Goal: Task Accomplishment & Management: Manage account settings

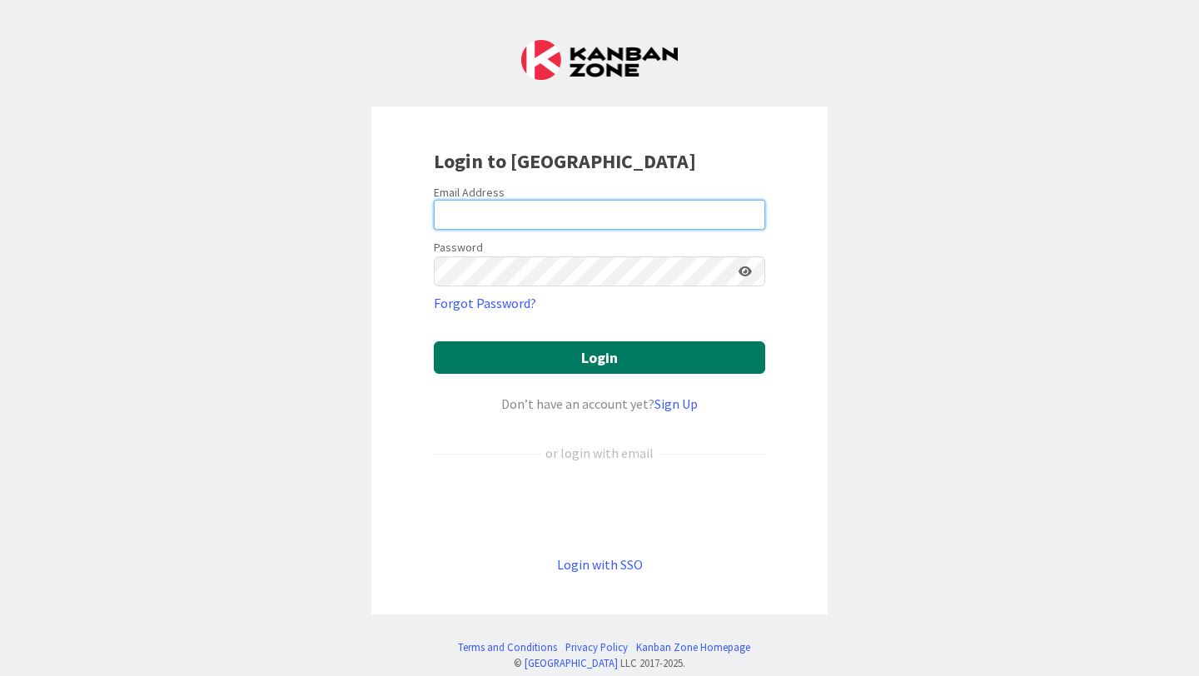
type input "[PERSON_NAME][EMAIL_ADDRESS][PERSON_NAME][DOMAIN_NAME]"
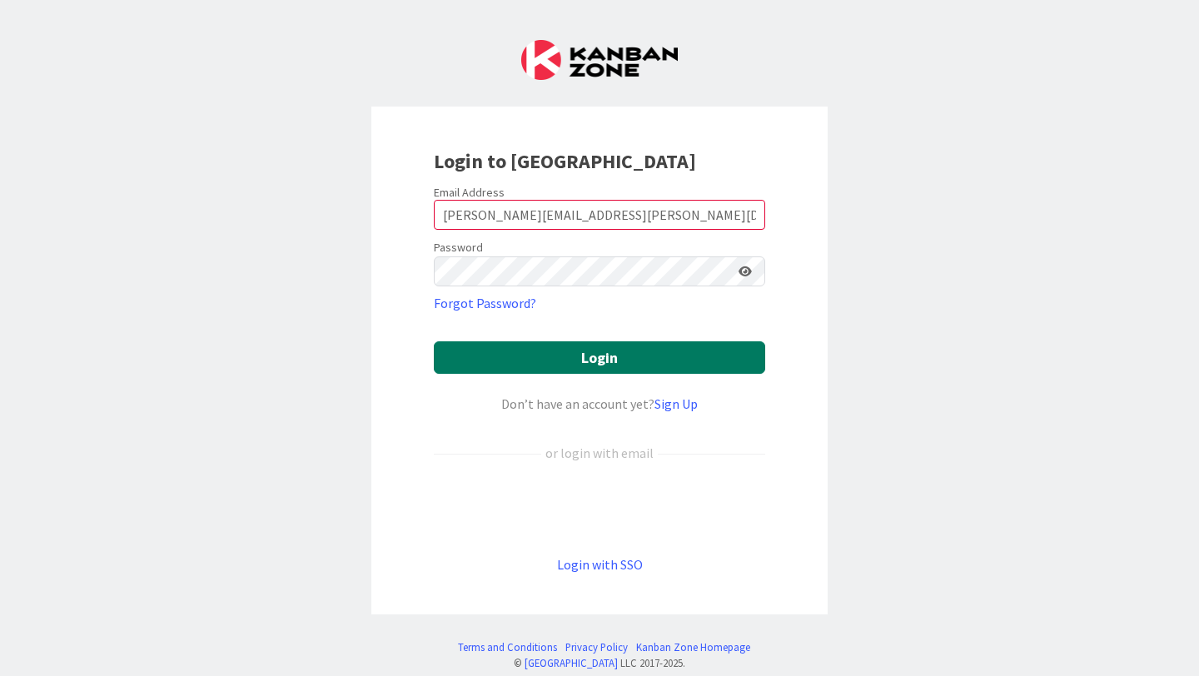
click at [668, 351] on button "Login" at bounding box center [599, 357] width 331 height 32
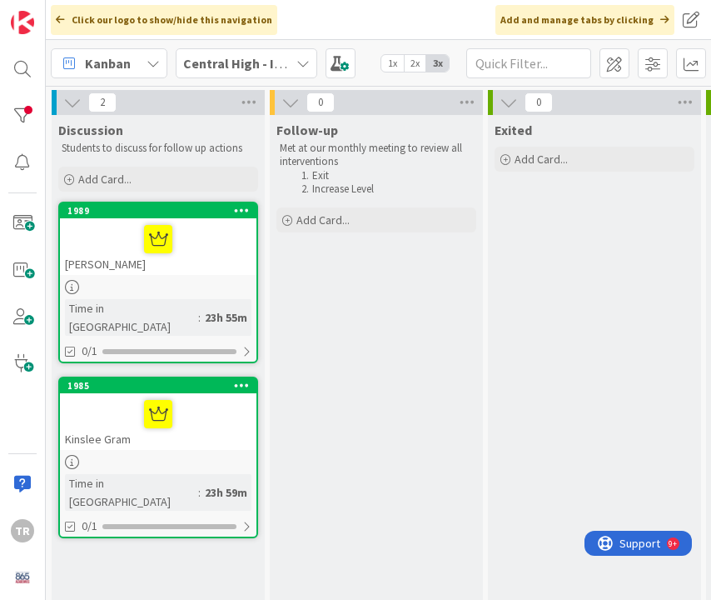
click at [316, 19] on div "Click our logo to show/hide this navigation Add and manage tabs by clicking" at bounding box center [378, 20] width 665 height 40
click at [23, 120] on div at bounding box center [22, 115] width 33 height 33
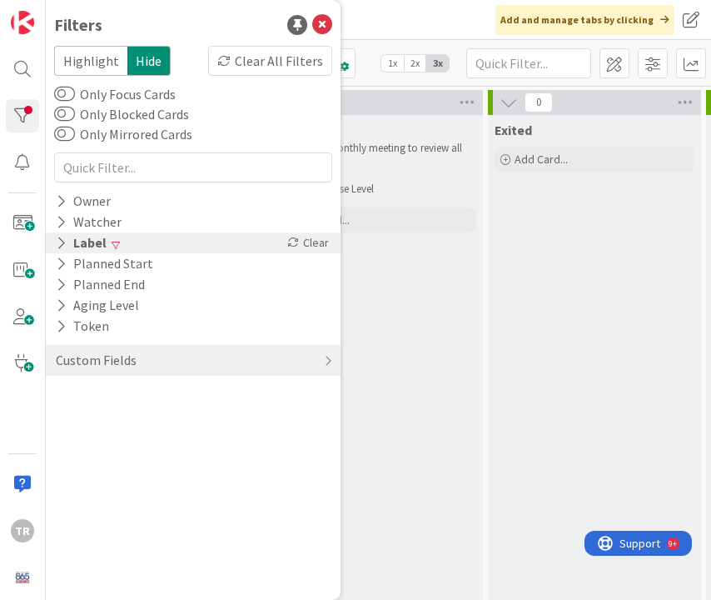
click at [103, 242] on div "Label" at bounding box center [81, 242] width 54 height 21
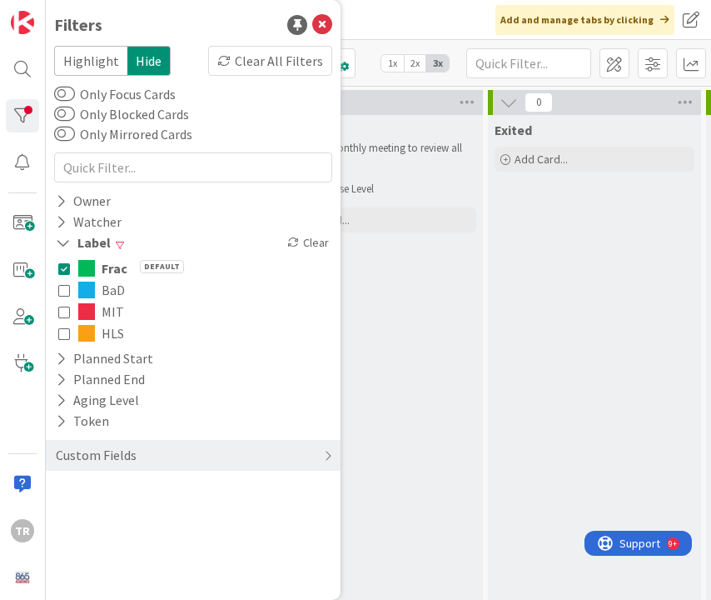
click at [105, 266] on span "Frac" at bounding box center [115, 268] width 26 height 22
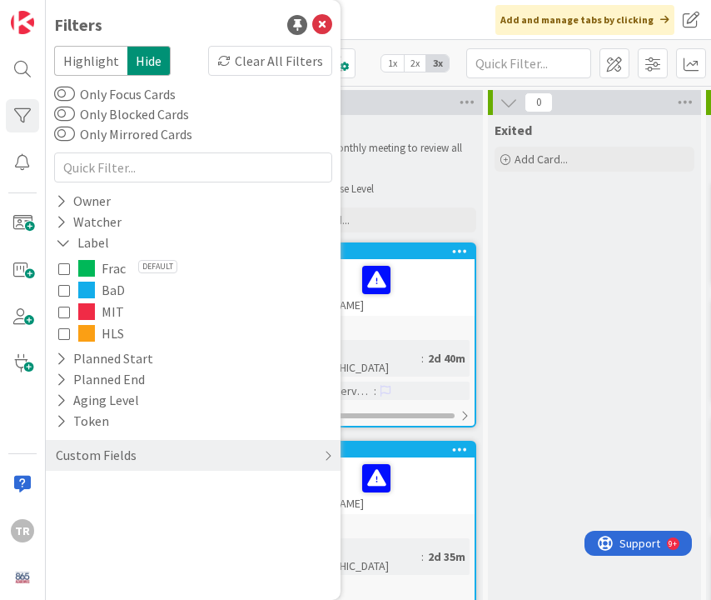
click at [120, 266] on span "Frac" at bounding box center [114, 268] width 24 height 22
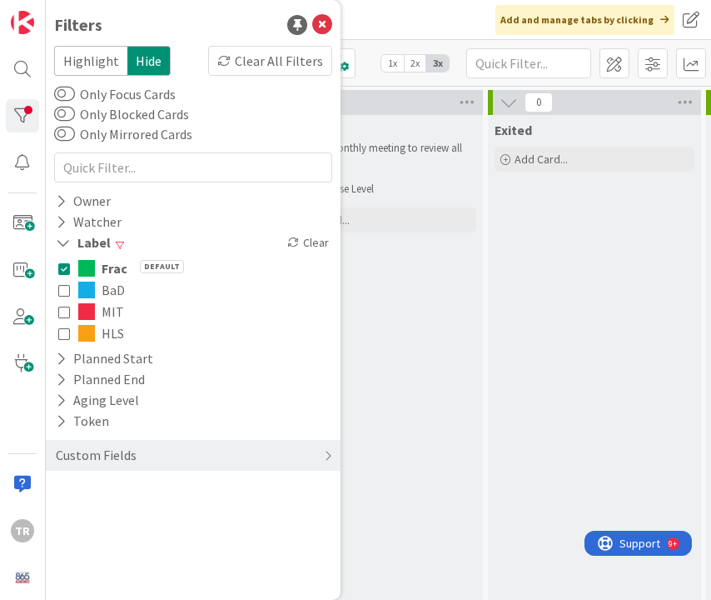
click at [446, 296] on div "Follow-up Met at our monthly meeting to review all interventions Exit Increase …" at bounding box center [376, 387] width 213 height 545
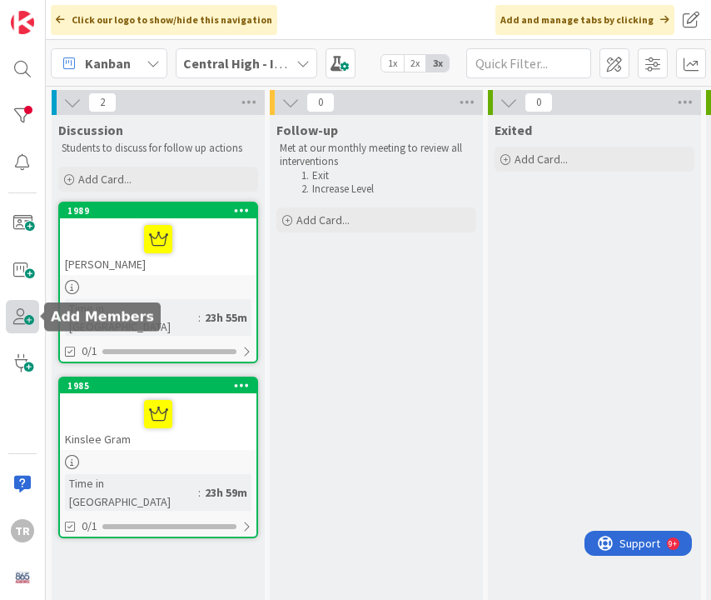
click at [17, 323] on span at bounding box center [22, 316] width 33 height 33
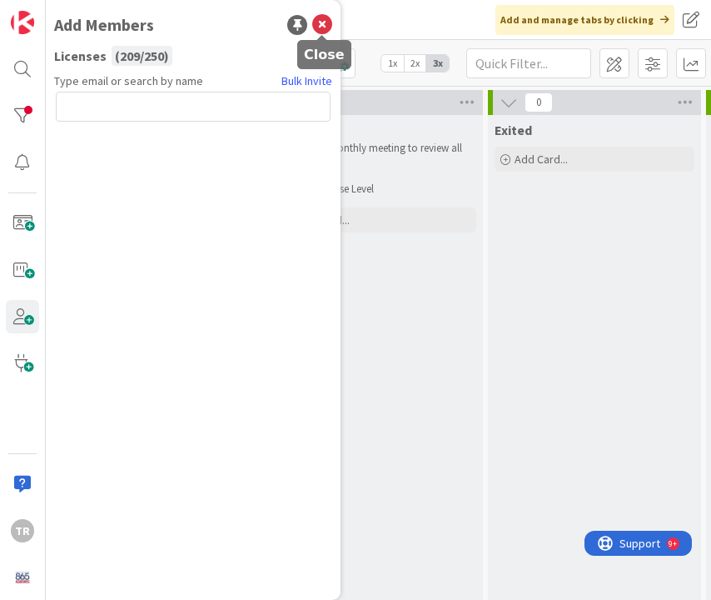
click at [319, 27] on icon at bounding box center [322, 25] width 20 height 20
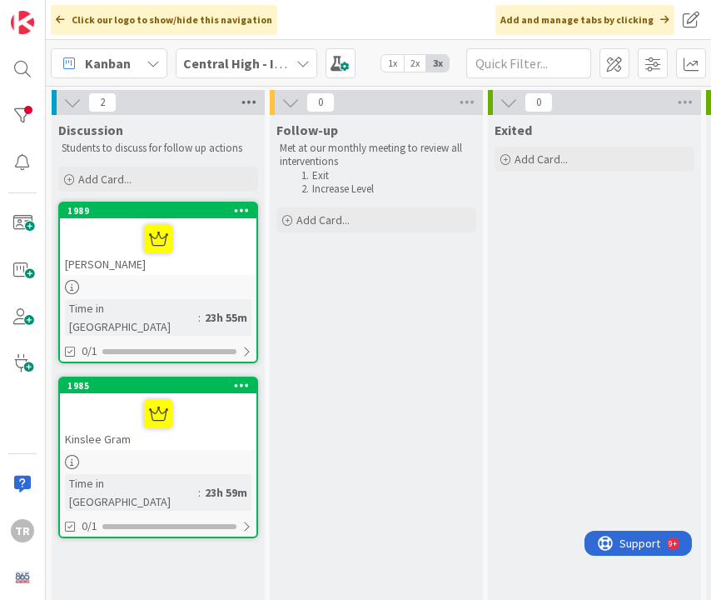
click at [243, 102] on icon at bounding box center [249, 102] width 22 height 25
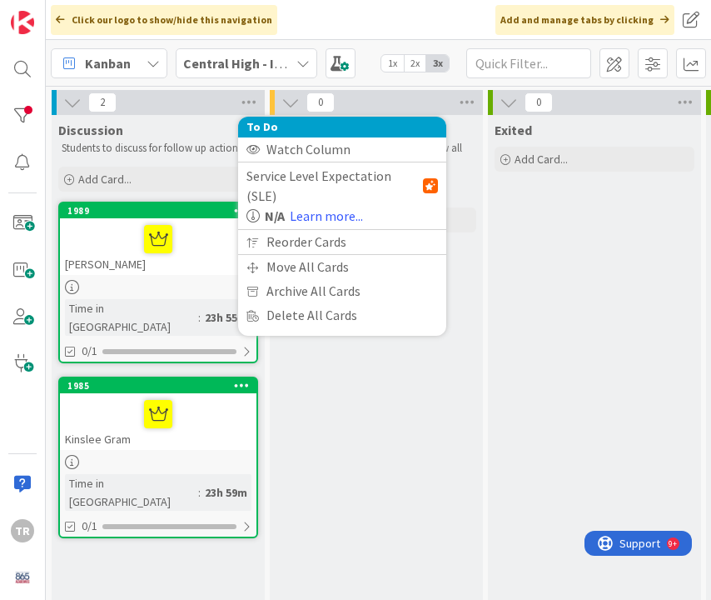
click at [201, 113] on div "2 To Do Watch Column Service Level Expectation (SLE) N/A Learn more... Reorder …" at bounding box center [158, 102] width 213 height 25
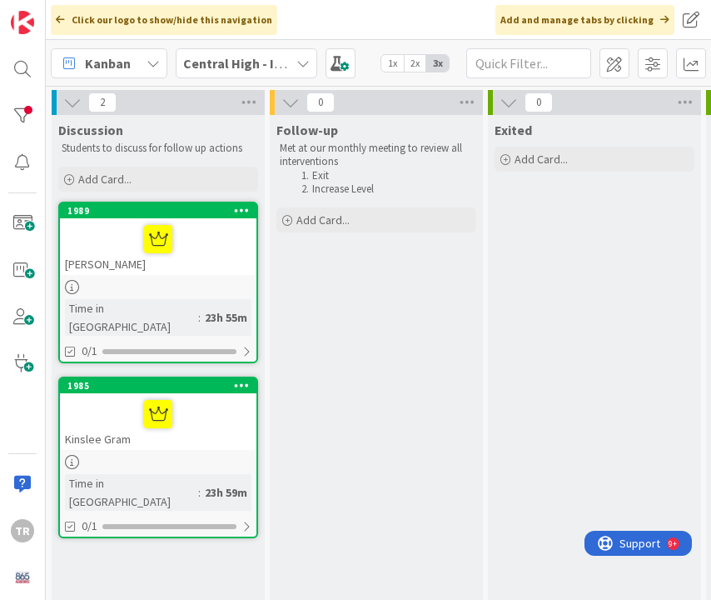
click at [77, 107] on icon at bounding box center [72, 102] width 18 height 18
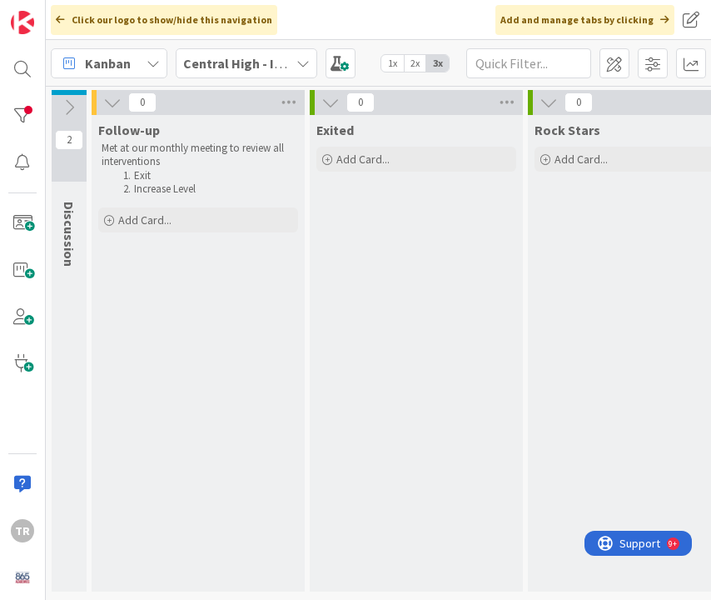
click at [77, 107] on icon at bounding box center [69, 107] width 18 height 18
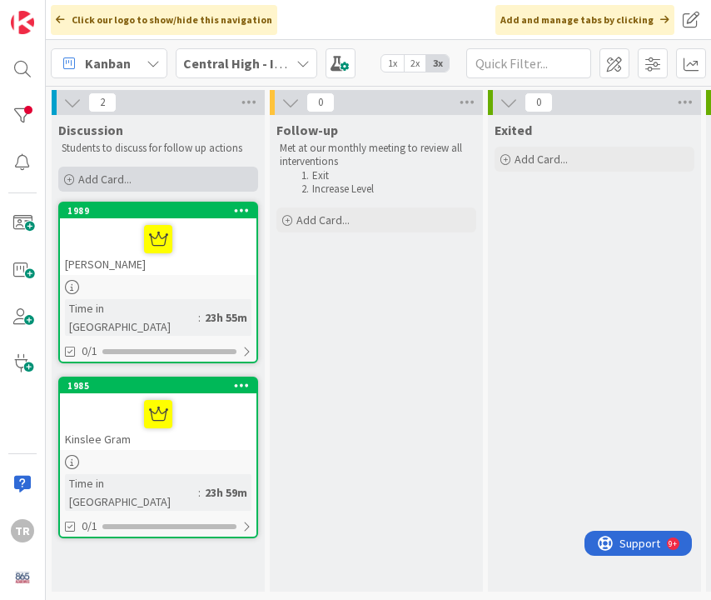
click at [83, 185] on span "Add Card..." at bounding box center [104, 179] width 53 height 15
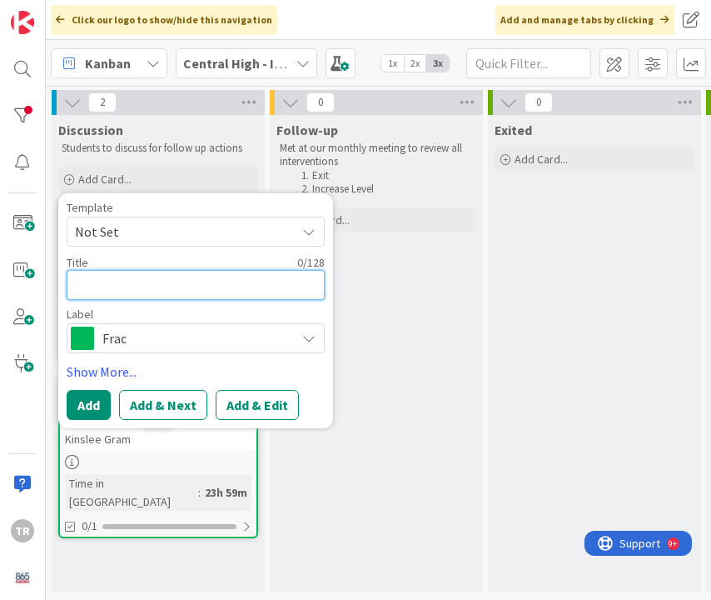
paste textarea "[PERSON_NAME]"
type textarea "x"
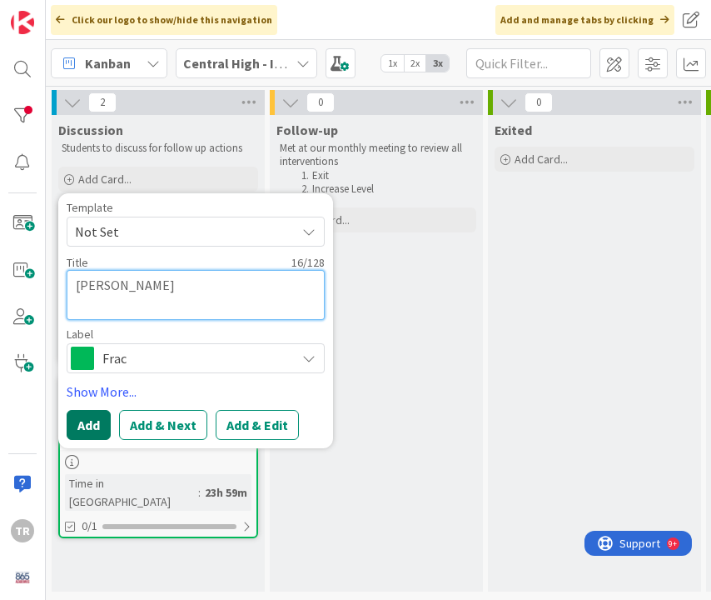
type textarea "[PERSON_NAME]"
click at [100, 421] on button "Add" at bounding box center [89, 425] width 44 height 30
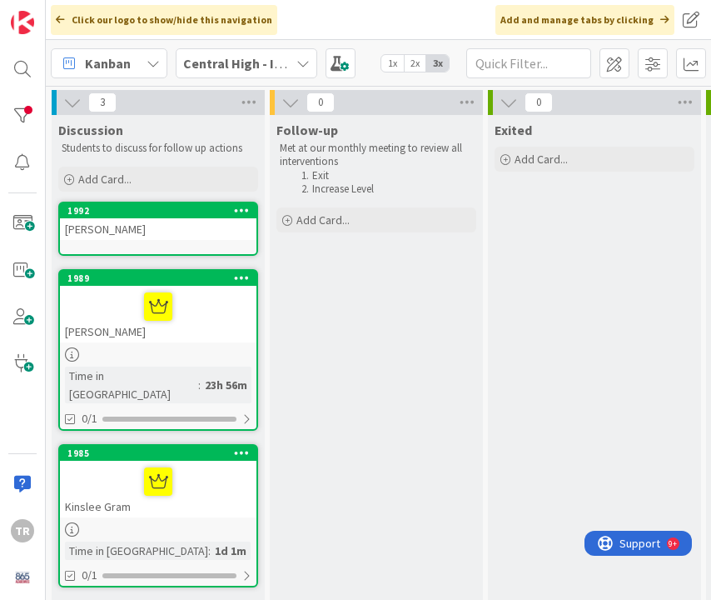
click at [151, 238] on div "[PERSON_NAME]" at bounding box center [158, 229] width 197 height 22
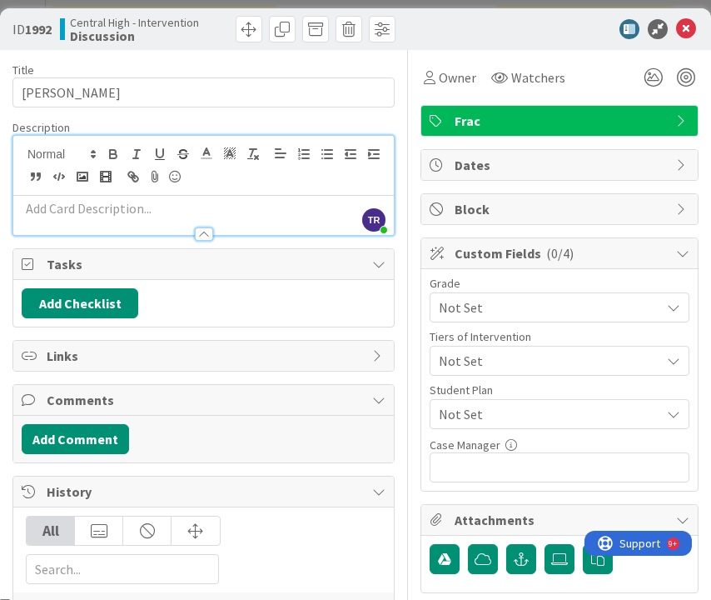
click at [132, 150] on div "TR [PERSON_NAME] just joined" at bounding box center [203, 185] width 381 height 99
click at [85, 210] on p at bounding box center [204, 208] width 364 height 19
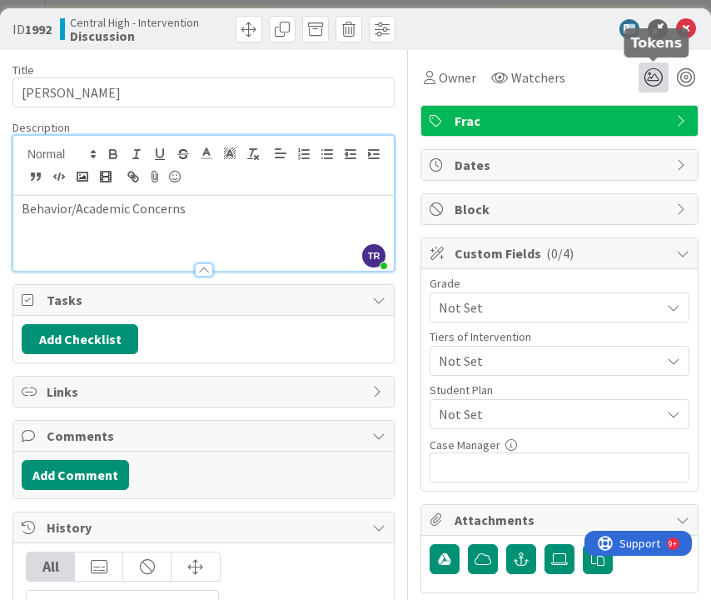
click at [663, 69] on icon at bounding box center [654, 77] width 30 height 30
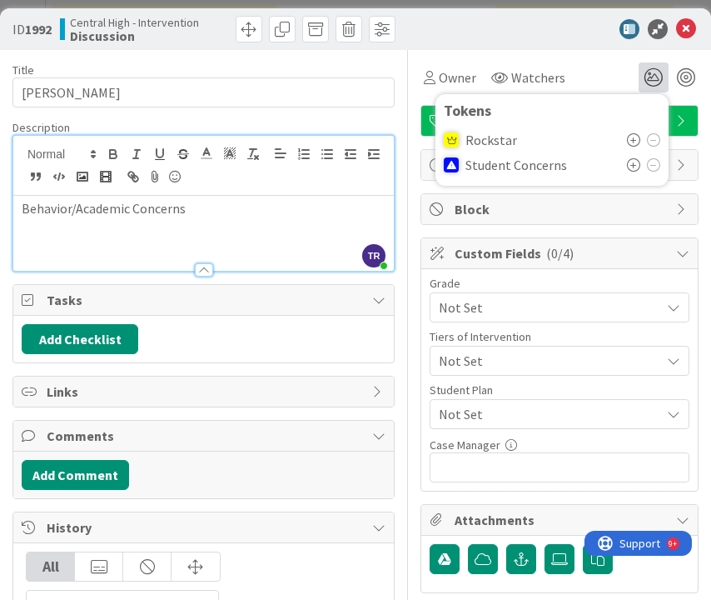
click at [634, 167] on icon at bounding box center [633, 164] width 13 height 13
click at [488, 41] on div "ID 1992 Central High - Intervention Discussion" at bounding box center [355, 29] width 711 height 42
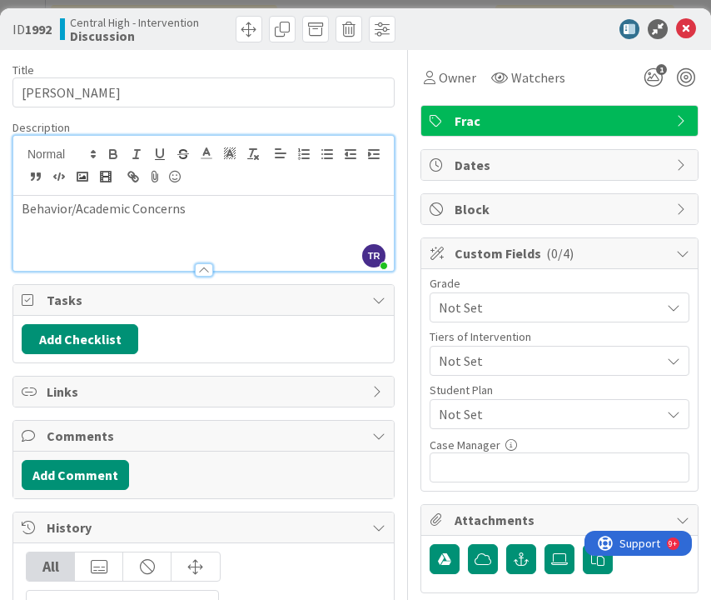
click at [196, 213] on p "Behavior/Academic Concerns" at bounding box center [204, 208] width 364 height 19
type input "[PERSON_NAME]"
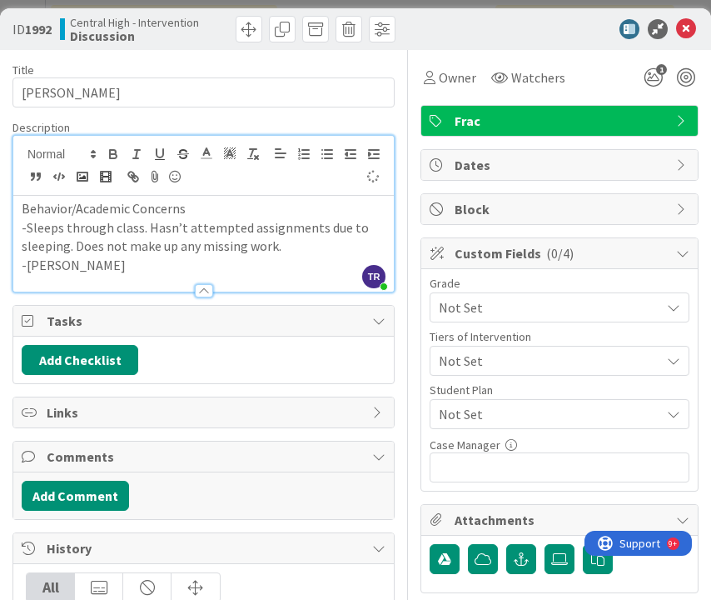
type input "[PERSON_NAME]"
click at [682, 33] on icon at bounding box center [686, 29] width 20 height 20
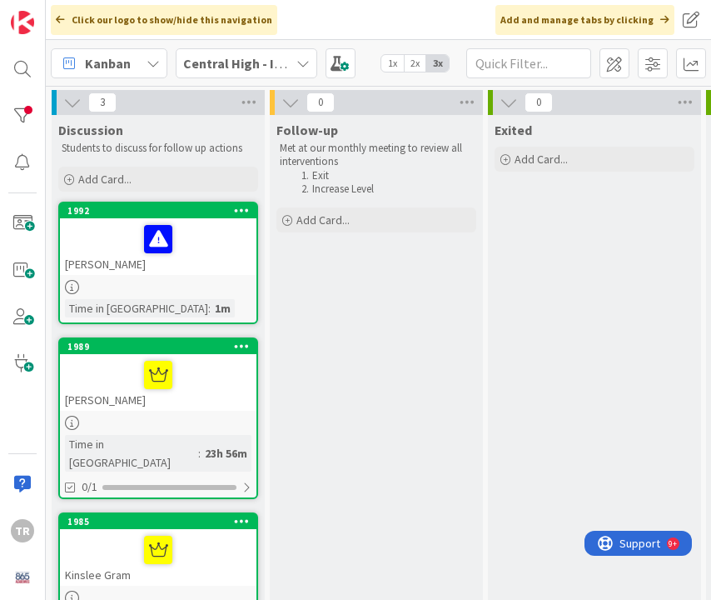
click at [217, 266] on div "[PERSON_NAME]" at bounding box center [158, 246] width 197 height 57
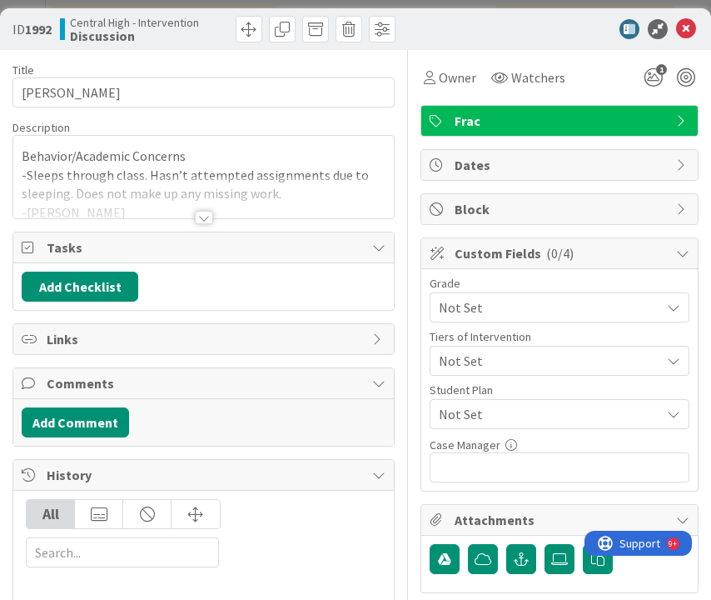
type input "[PERSON_NAME]"
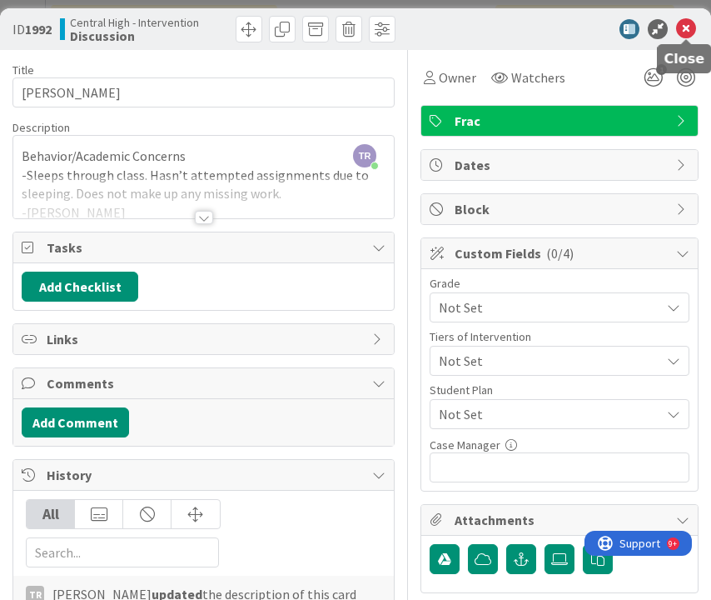
click at [684, 38] on div at bounding box center [686, 40] width 11 height 5
click at [691, 32] on icon at bounding box center [686, 29] width 20 height 20
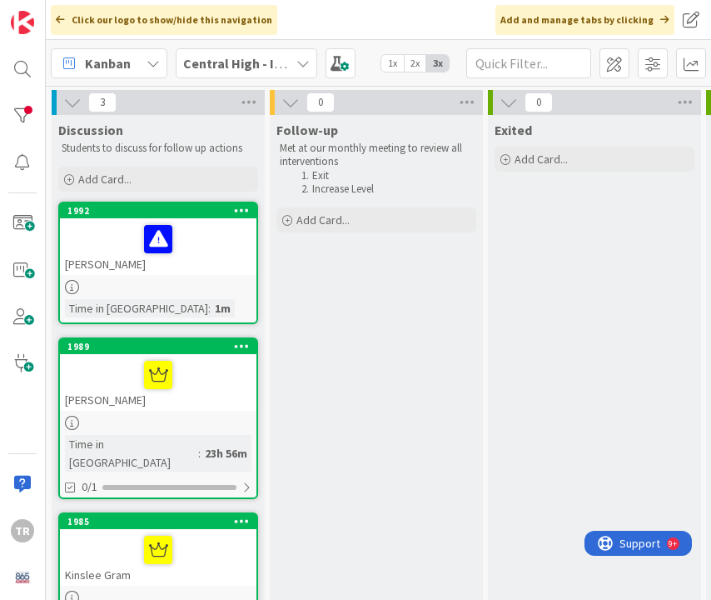
click at [149, 394] on div "[PERSON_NAME]" at bounding box center [158, 382] width 197 height 57
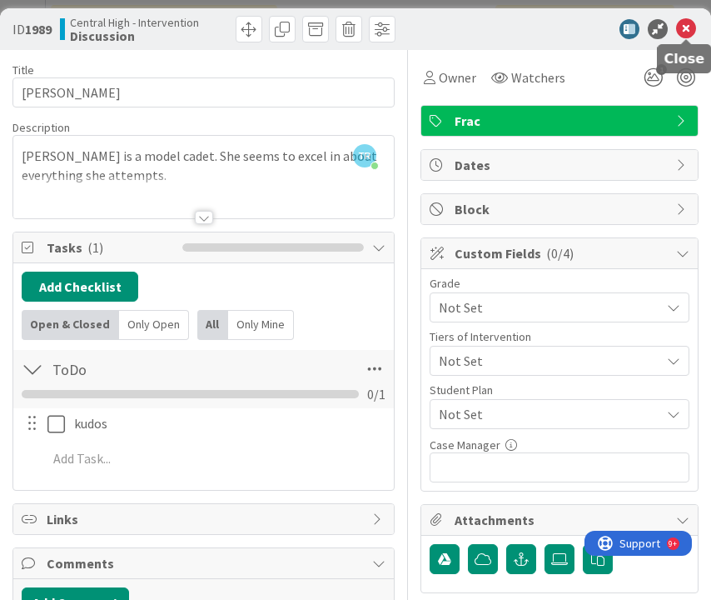
click at [683, 27] on icon at bounding box center [686, 29] width 20 height 20
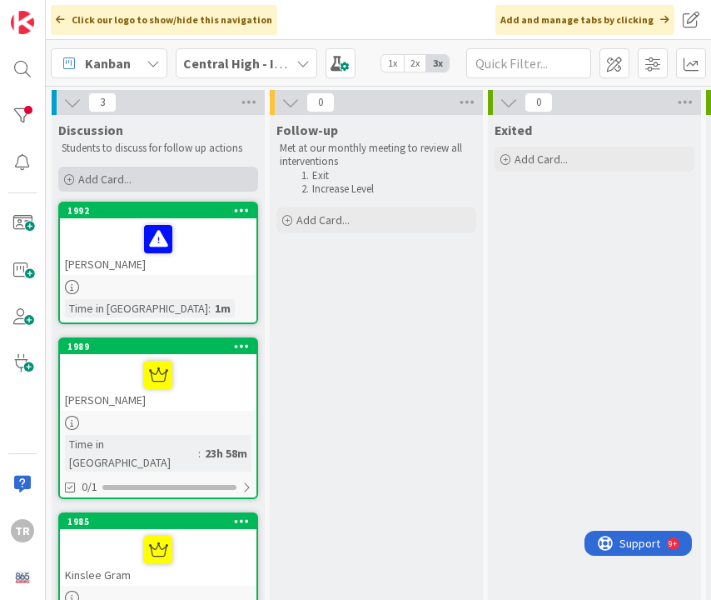
click at [132, 178] on div "Add Card..." at bounding box center [158, 179] width 200 height 25
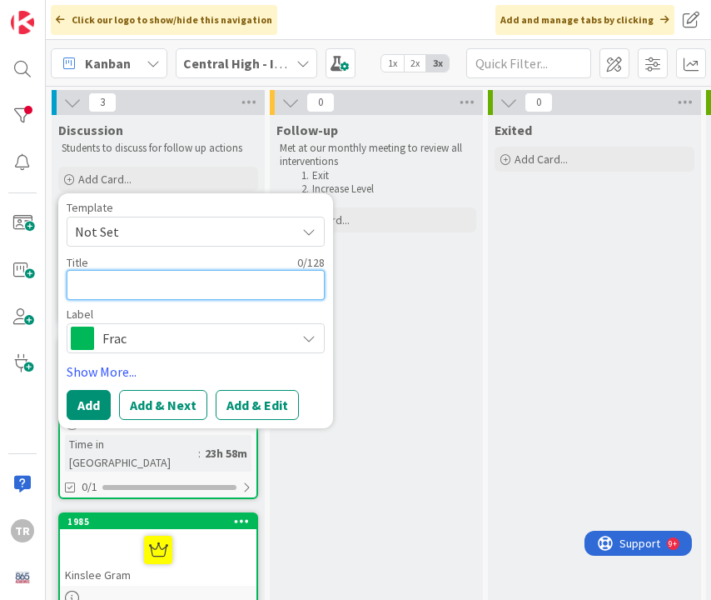
type textarea "x"
type textarea "A"
type textarea "x"
type textarea "An"
type textarea "x"
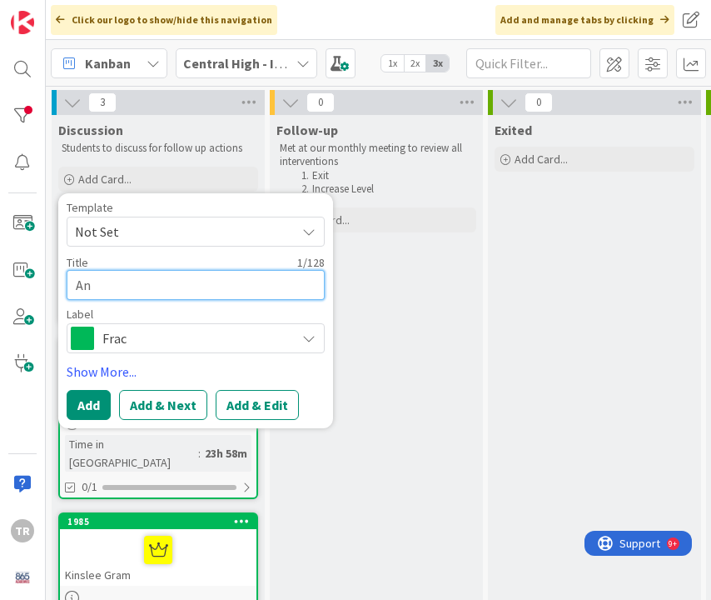
type textarea "Ant"
type textarea "x"
type textarea "Antho"
type textarea "x"
type textarea "Anthon"
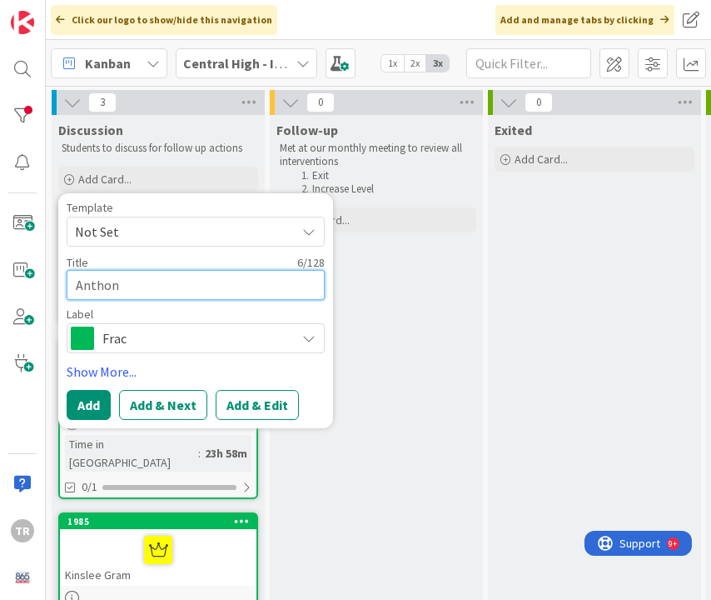
type textarea "x"
type textarea "[PERSON_NAME]"
type textarea "x"
type textarea "[PERSON_NAME]"
type textarea "x"
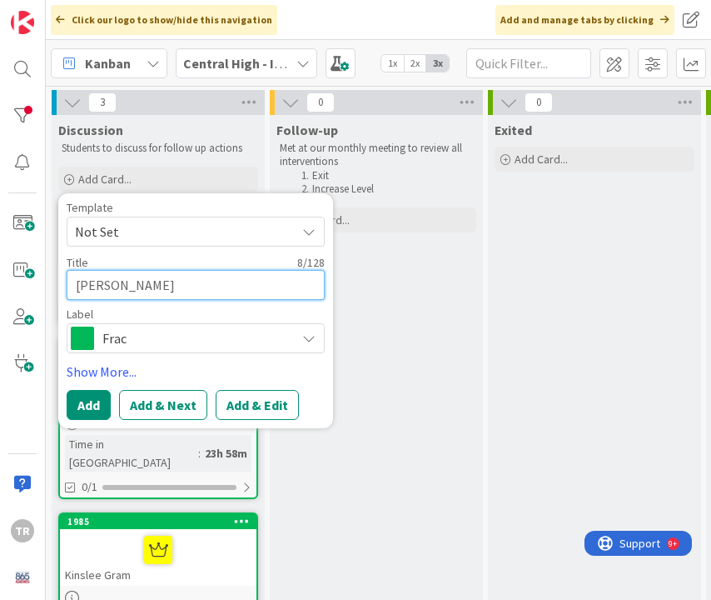
type textarea "[PERSON_NAME]"
type textarea "x"
type textarea "[PERSON_NAME],"
type textarea "x"
type textarea "[PERSON_NAME],"
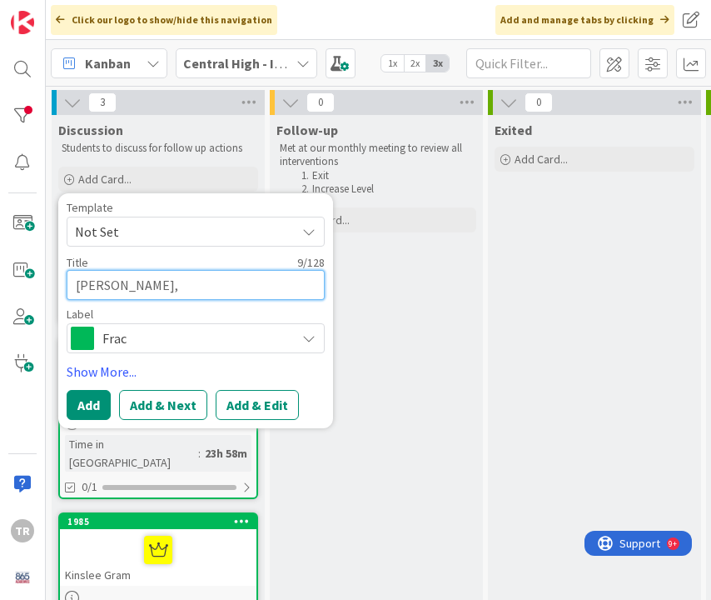
type textarea "x"
type textarea "[PERSON_NAME], D"
type textarea "x"
type textarea "[PERSON_NAME], Die"
type textarea "x"
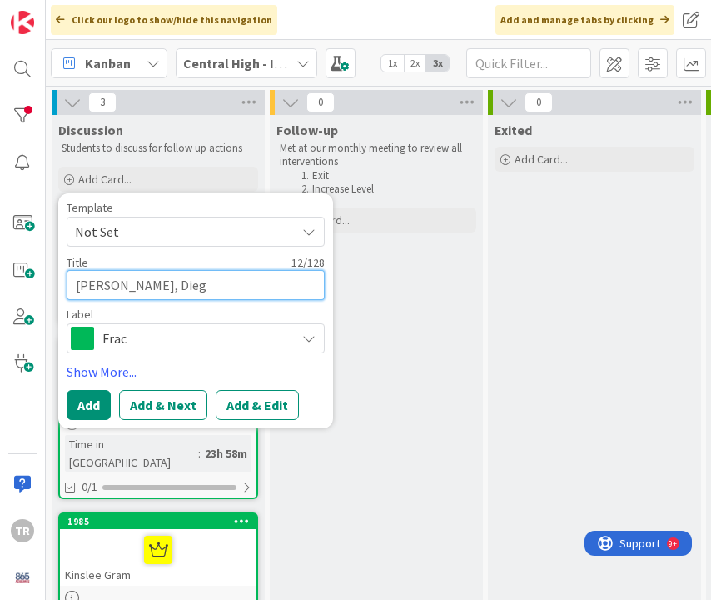
type textarea "[PERSON_NAME][GEOGRAPHIC_DATA]"
type textarea "x"
type textarea "[PERSON_NAME][GEOGRAPHIC_DATA]"
type textarea "x"
type textarea "[PERSON_NAME]"
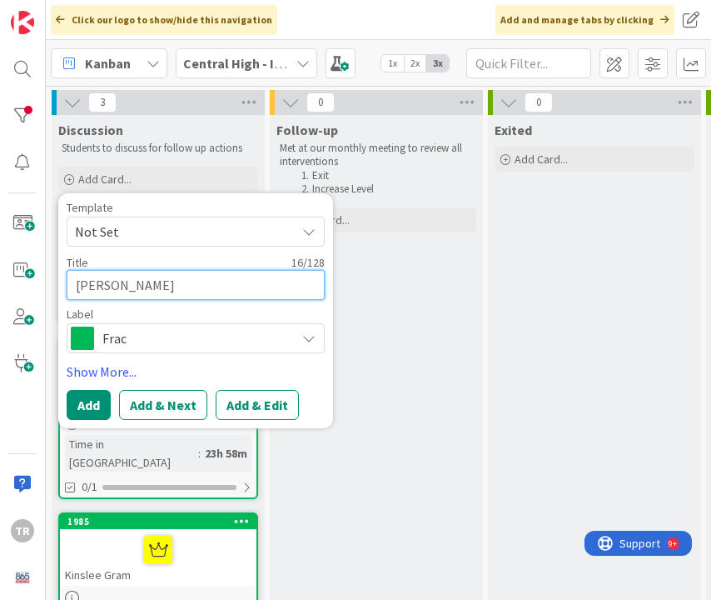
type textarea "x"
type textarea "[PERSON_NAME]"
type textarea "x"
type textarea "[PERSON_NAME], [PERSON_NAME]"
type textarea "x"
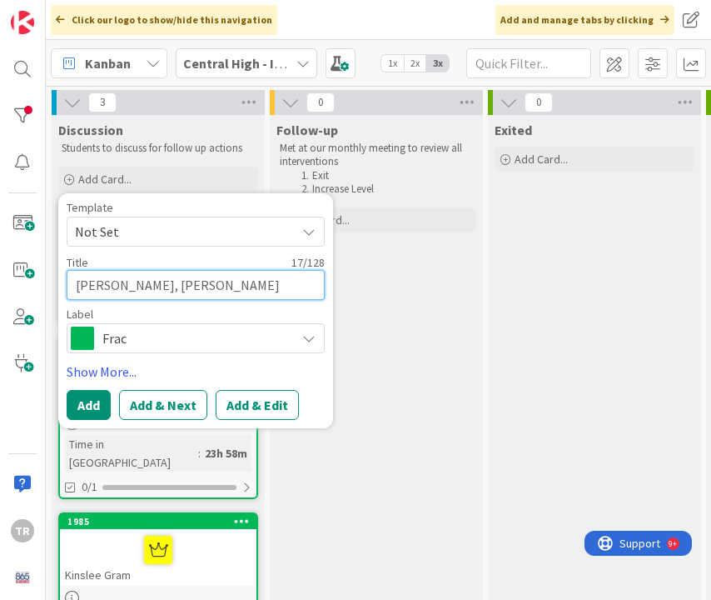
type textarea "[PERSON_NAME]"
type textarea "x"
type textarea "[PERSON_NAME], [PERSON_NAME]"
click at [92, 410] on button "Add" at bounding box center [89, 405] width 44 height 30
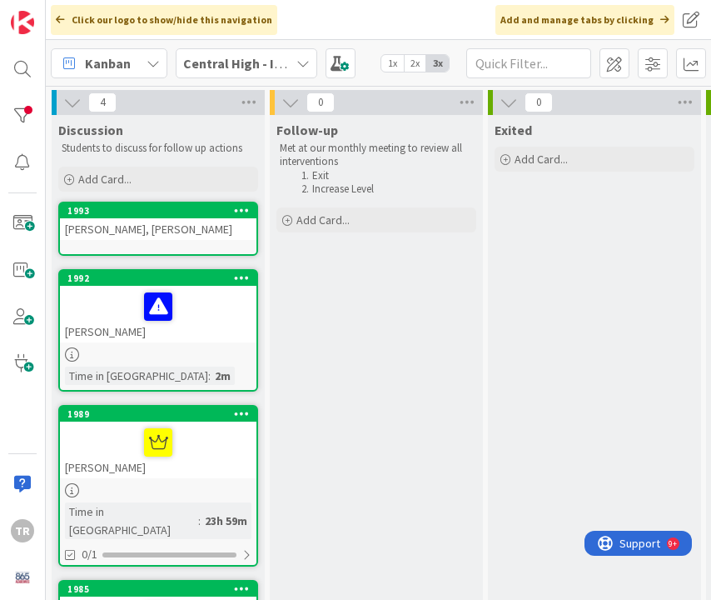
click at [208, 230] on div "[PERSON_NAME], [PERSON_NAME]" at bounding box center [158, 229] width 197 height 22
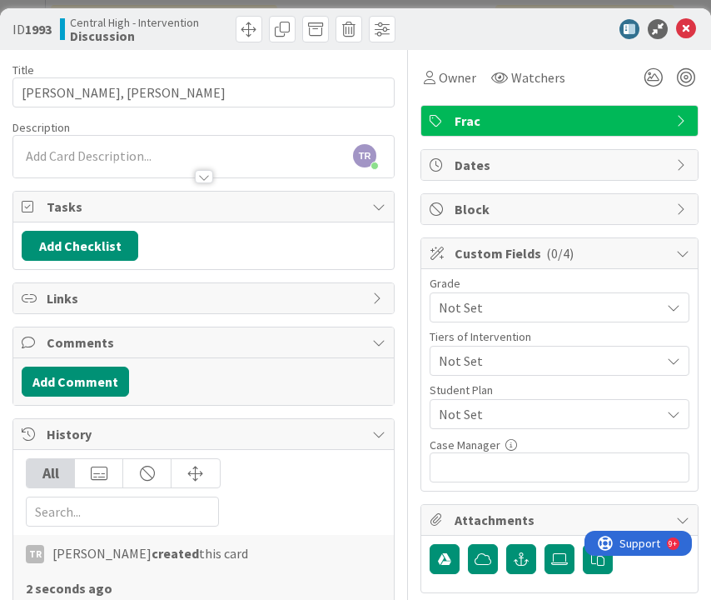
click at [110, 167] on div at bounding box center [203, 168] width 381 height 17
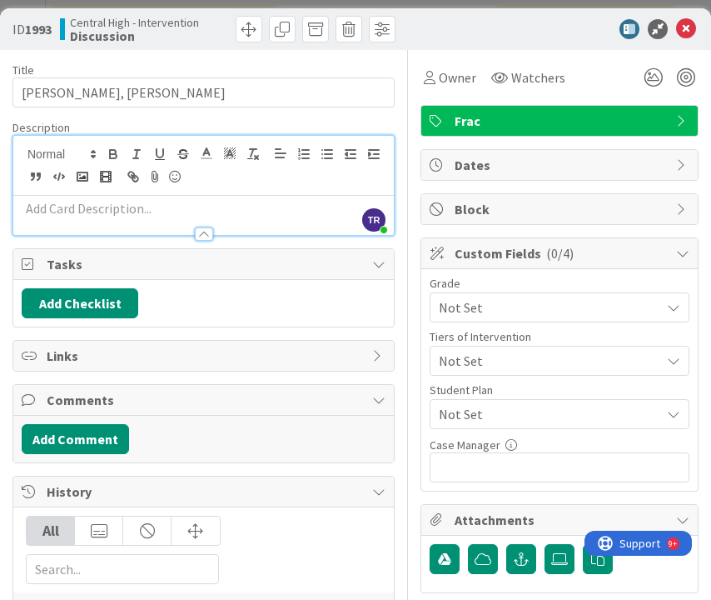
click at [101, 212] on p at bounding box center [204, 208] width 364 height 19
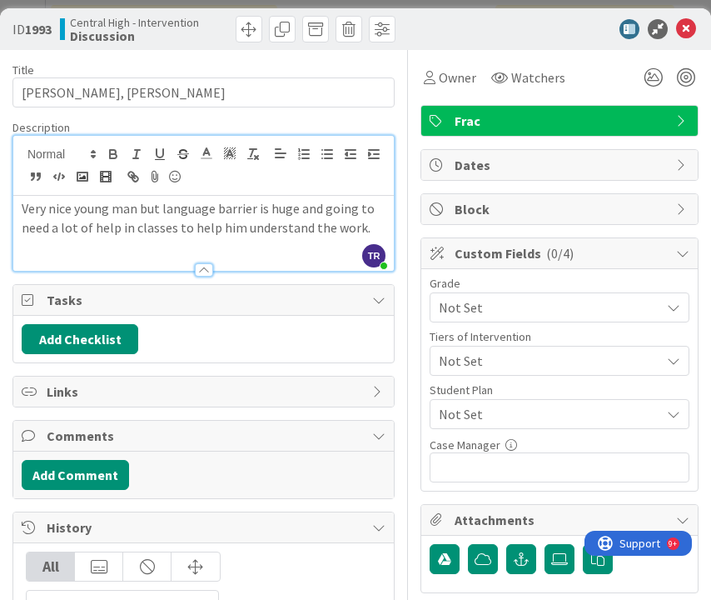
click at [24, 206] on p "Very nice young man but language barrier is huge and going to need a lot of hel…" at bounding box center [204, 217] width 364 height 37
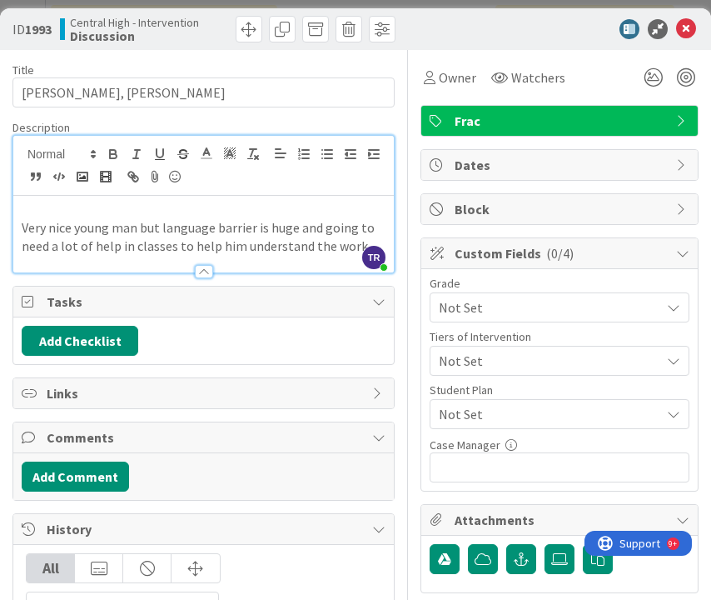
click at [23, 230] on p "Very nice young man but language barrier is huge and going to need a lot of hel…" at bounding box center [204, 236] width 364 height 37
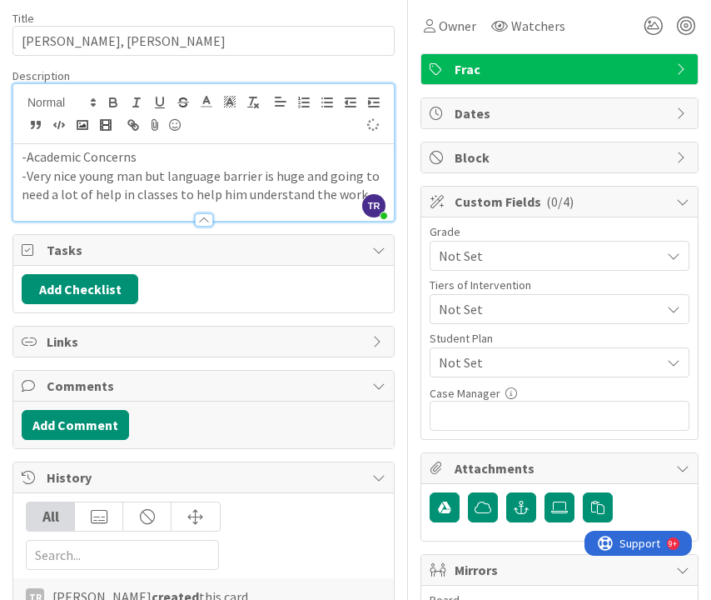
scroll to position [49, 0]
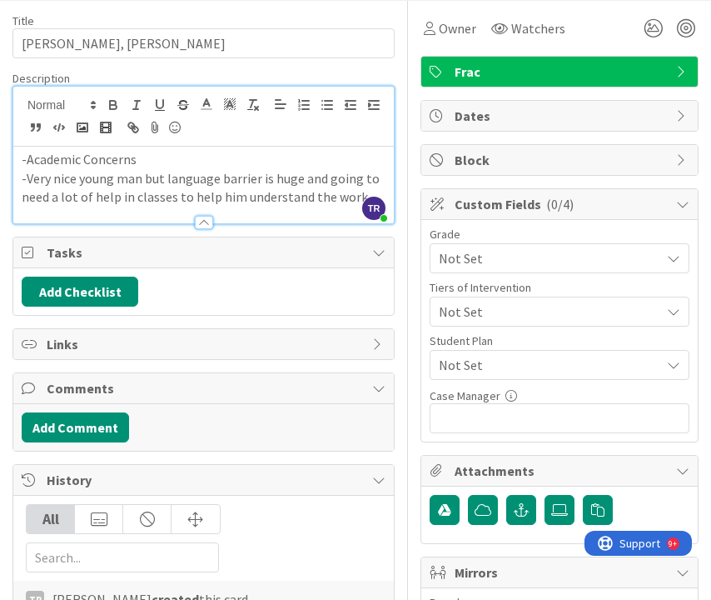
click at [356, 188] on p "-Very nice young man but language barrier is huge and going to need a lot of he…" at bounding box center [204, 187] width 364 height 37
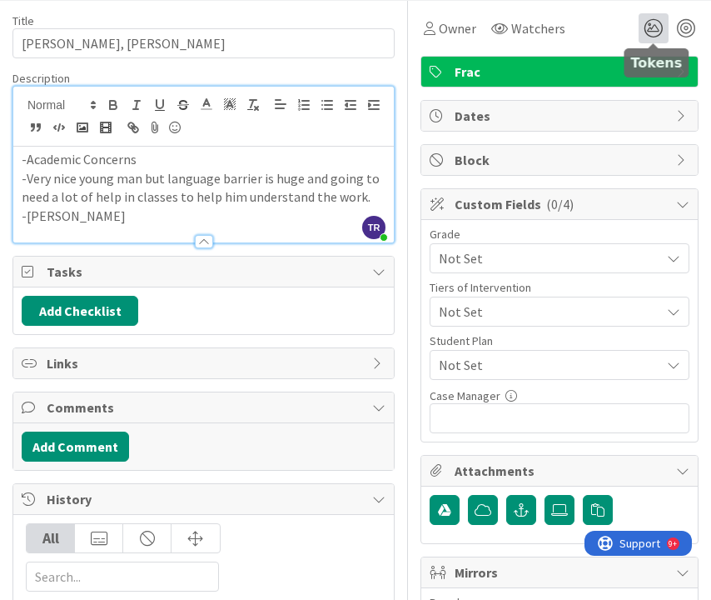
click at [654, 29] on icon at bounding box center [654, 28] width 30 height 30
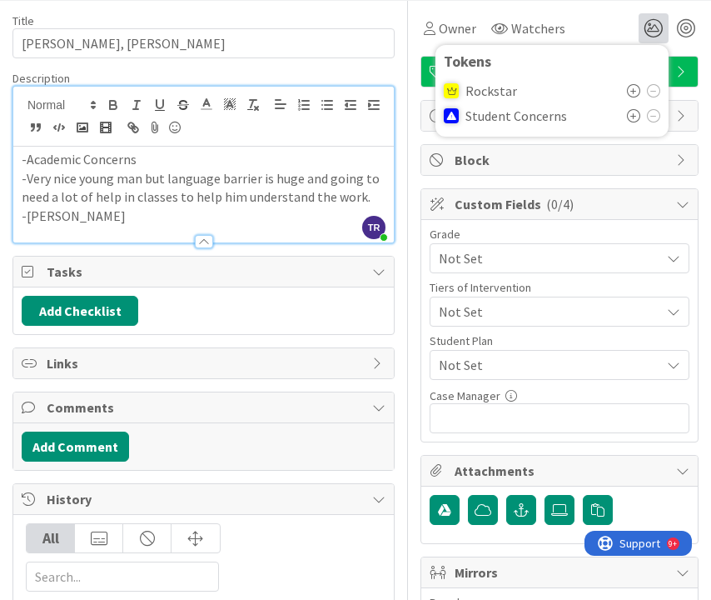
click at [633, 120] on icon at bounding box center [633, 115] width 13 height 13
click at [590, 22] on div "Owner Watchers 1 Tokens Rockstar Student Concerns ( 1 )" at bounding box center [560, 28] width 278 height 30
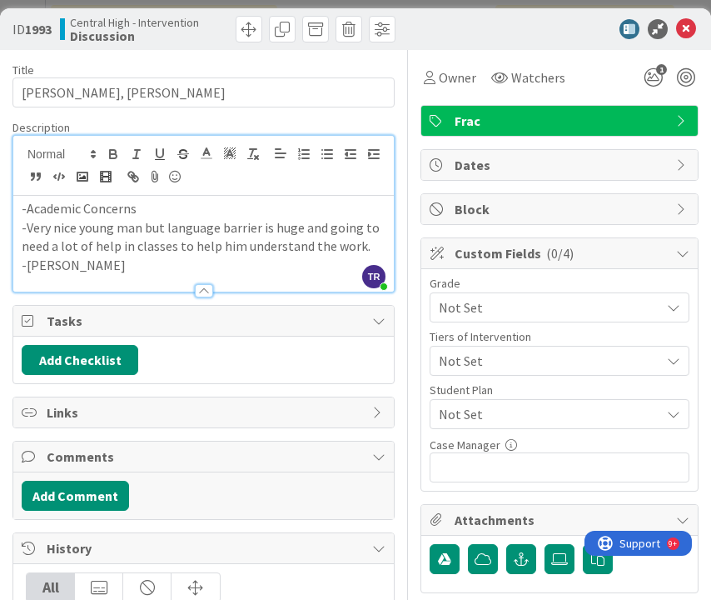
scroll to position [1, 0]
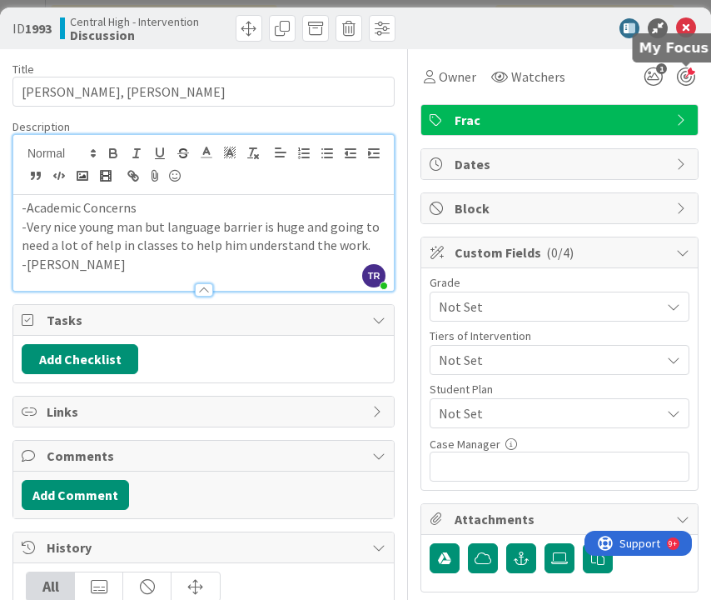
click at [691, 72] on div at bounding box center [686, 76] width 18 height 18
click at [689, 76] on div at bounding box center [686, 76] width 18 height 18
click at [689, 78] on div at bounding box center [686, 76] width 18 height 18
click at [685, 52] on div "Owner Watchers 1 Tokens Rockstar Student Concerns ( 1 )" at bounding box center [560, 70] width 278 height 42
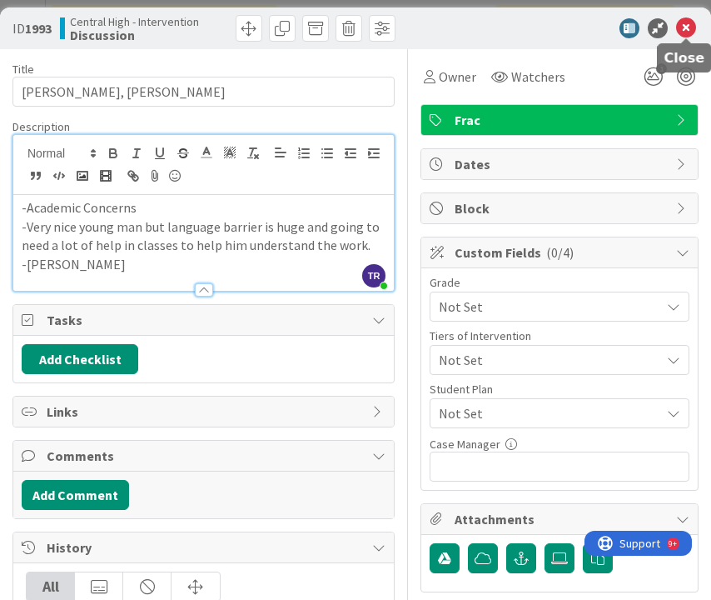
click at [689, 22] on icon at bounding box center [686, 28] width 20 height 20
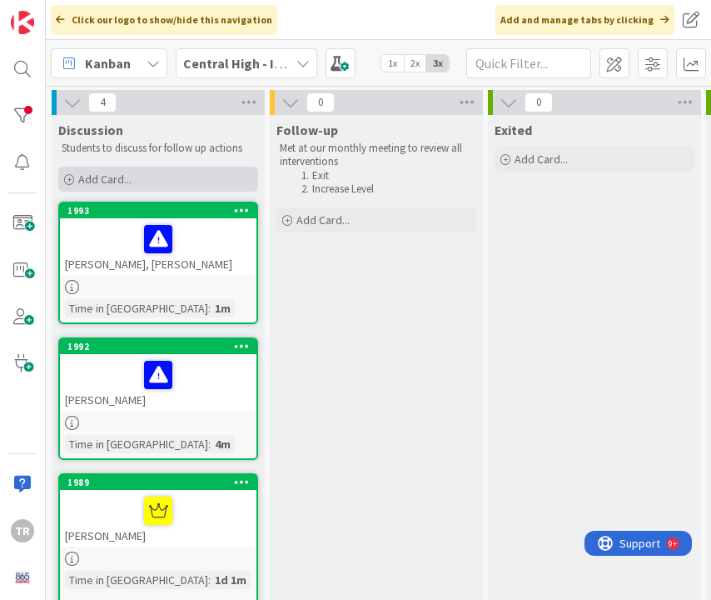
click at [97, 173] on span "Add Card..." at bounding box center [104, 179] width 53 height 15
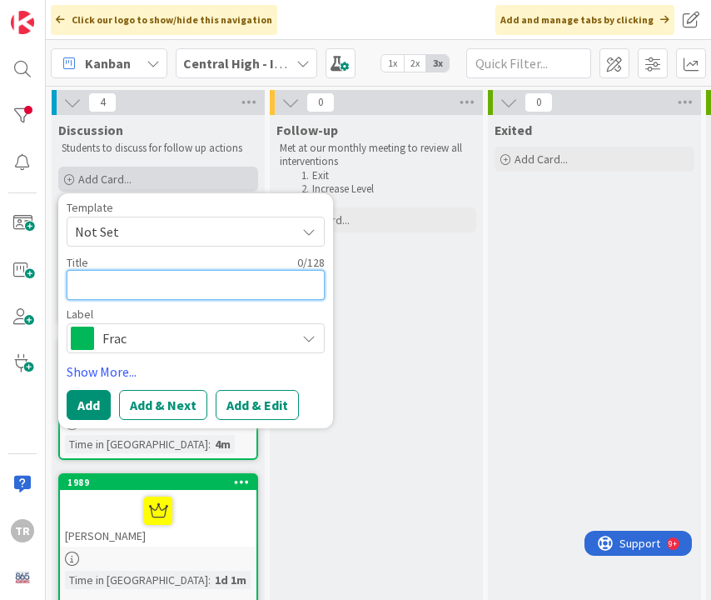
type textarea "x"
type textarea "W"
type textarea "x"
type textarea "Wi"
type textarea "x"
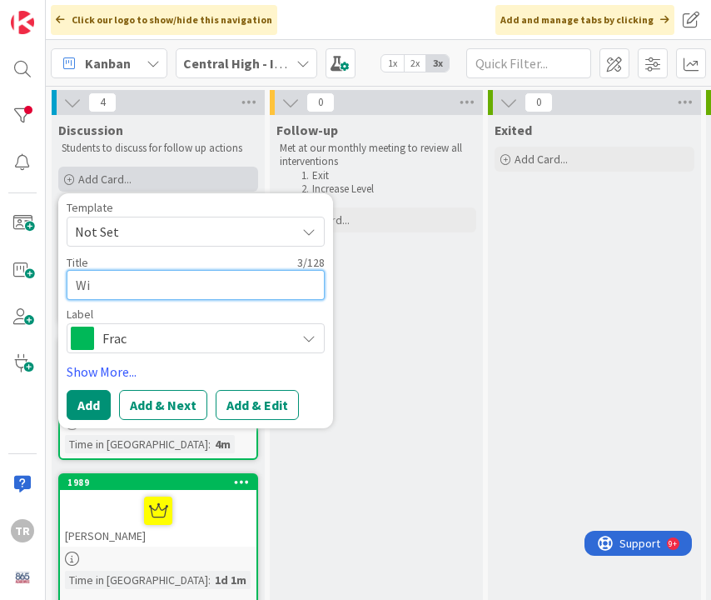
type textarea "Wil"
type textarea "x"
type textarea "Will"
type textarea "x"
type textarea "[PERSON_NAME]"
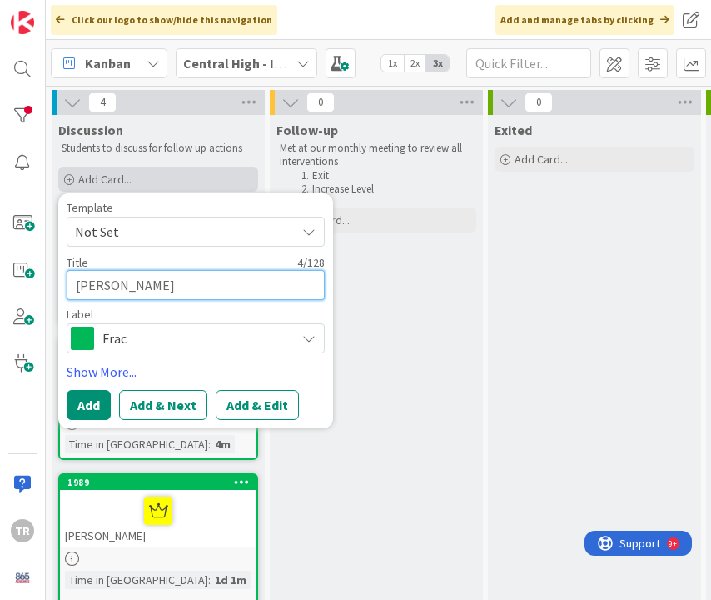
type textarea "x"
type textarea "[PERSON_NAME]"
type textarea "x"
type textarea "[PERSON_NAME]"
type textarea "x"
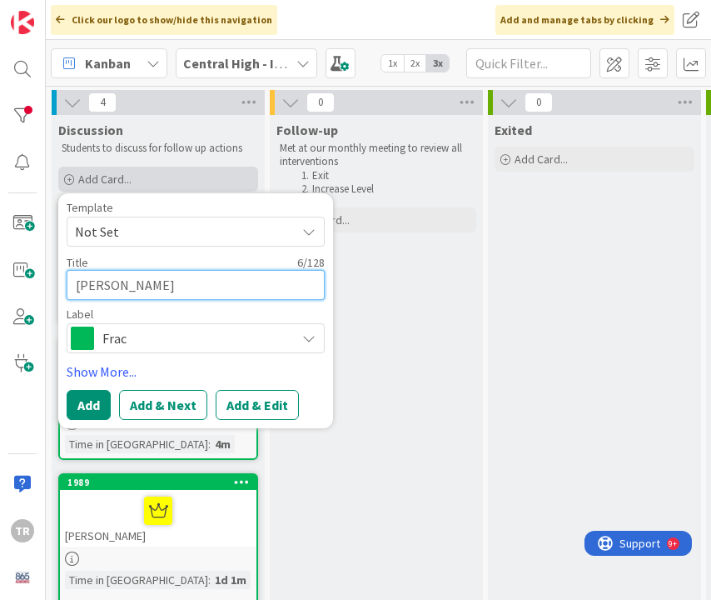
type textarea "[PERSON_NAME]"
type textarea "x"
type textarea "[PERSON_NAME]"
type textarea "x"
type textarea "[PERSON_NAME]"
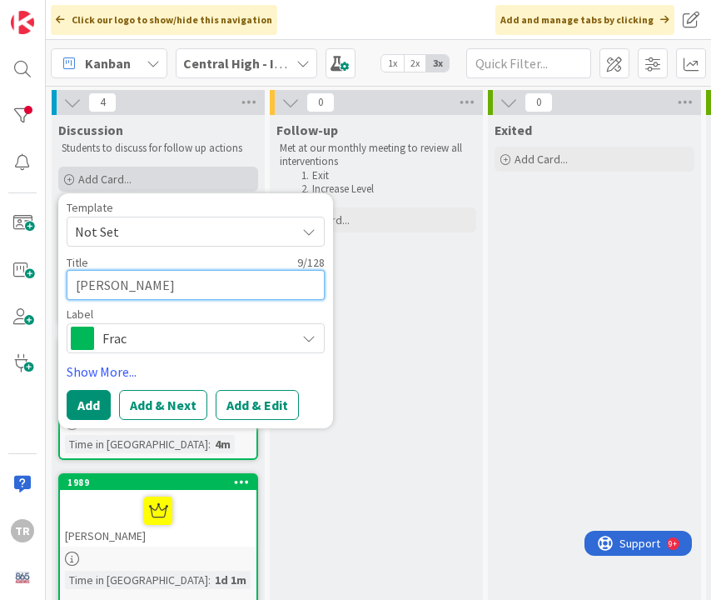
type textarea "x"
type textarea "[PERSON_NAME]"
type textarea "x"
type textarea "[PERSON_NAME]"
type textarea "x"
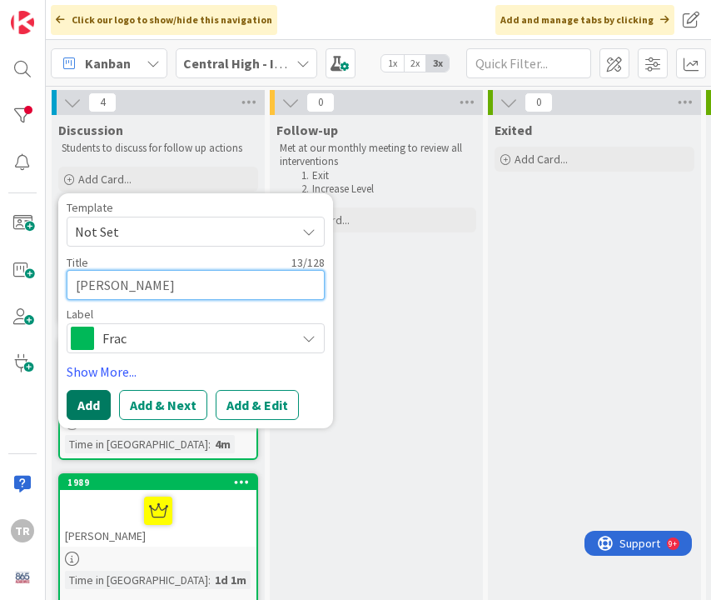
type textarea "[PERSON_NAME]"
click at [87, 399] on button "Add" at bounding box center [89, 405] width 44 height 30
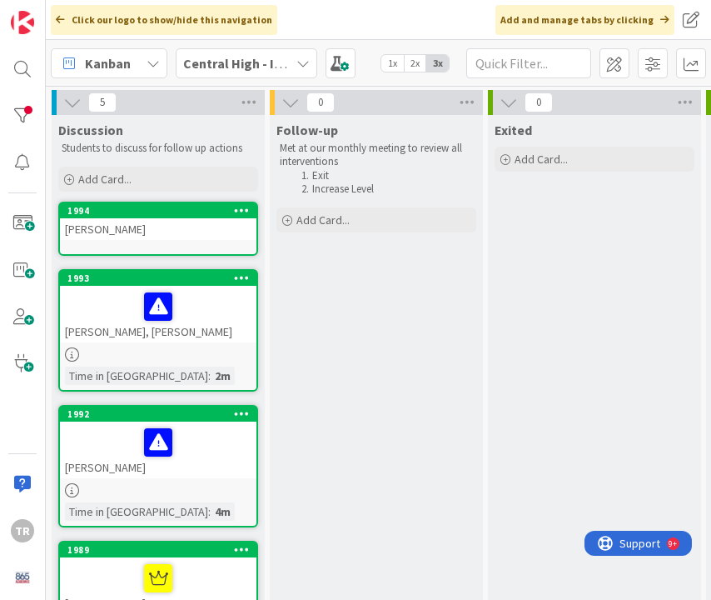
click at [166, 232] on div "[PERSON_NAME]" at bounding box center [158, 229] width 197 height 22
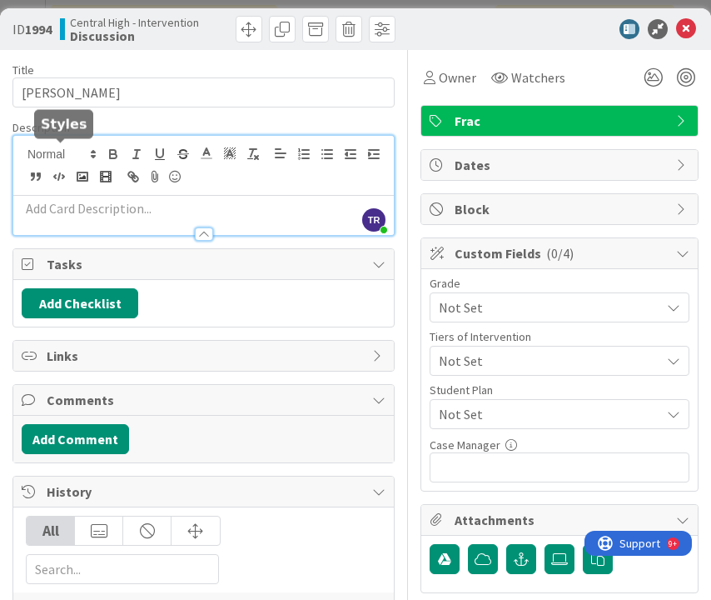
click at [58, 157] on div "TR [PERSON_NAME] just joined" at bounding box center [203, 185] width 381 height 99
click at [54, 207] on p at bounding box center [204, 208] width 364 height 19
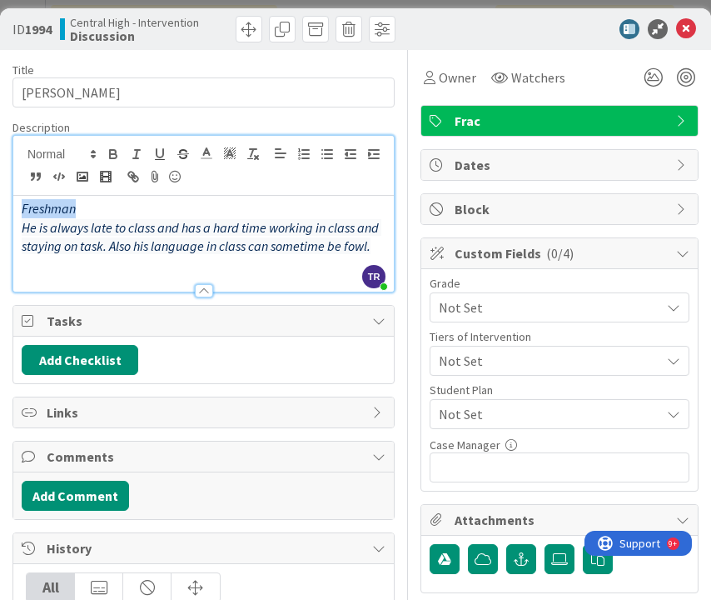
drag, startPoint x: 78, startPoint y: 209, endPoint x: 23, endPoint y: 207, distance: 55.0
click at [22, 209] on p "Freshman" at bounding box center [204, 208] width 364 height 19
click at [379, 238] on p "He is always late to class and has a hard time working in class and staying on …" at bounding box center [204, 236] width 364 height 37
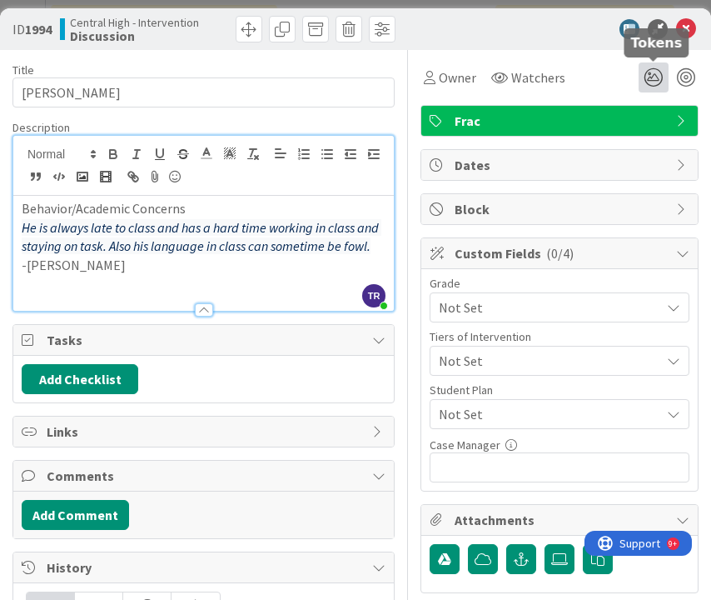
click at [649, 87] on icon at bounding box center [654, 77] width 30 height 30
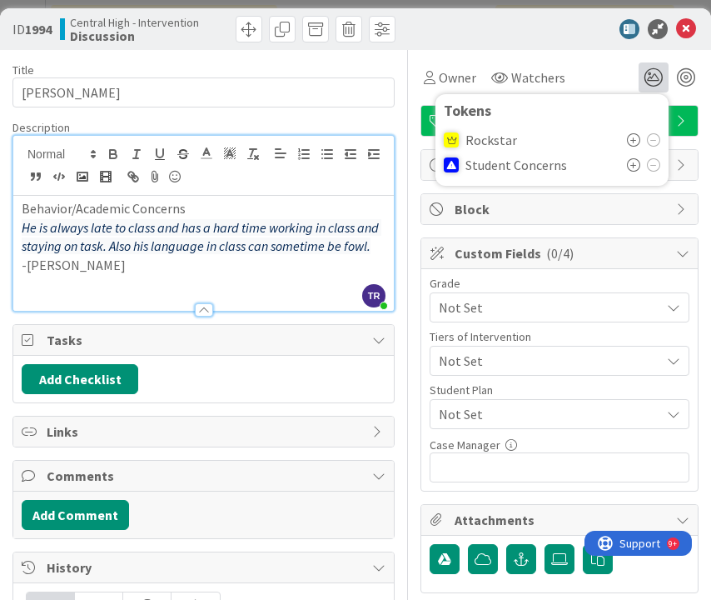
click at [636, 165] on icon at bounding box center [633, 164] width 13 height 13
click at [521, 47] on div "ID 1994 Central High - Intervention Discussion" at bounding box center [355, 29] width 711 height 42
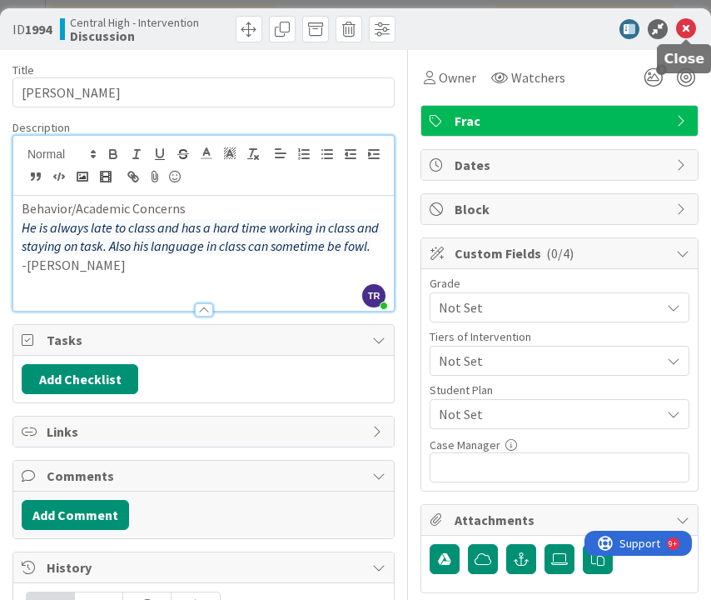
click at [693, 25] on icon at bounding box center [686, 29] width 20 height 20
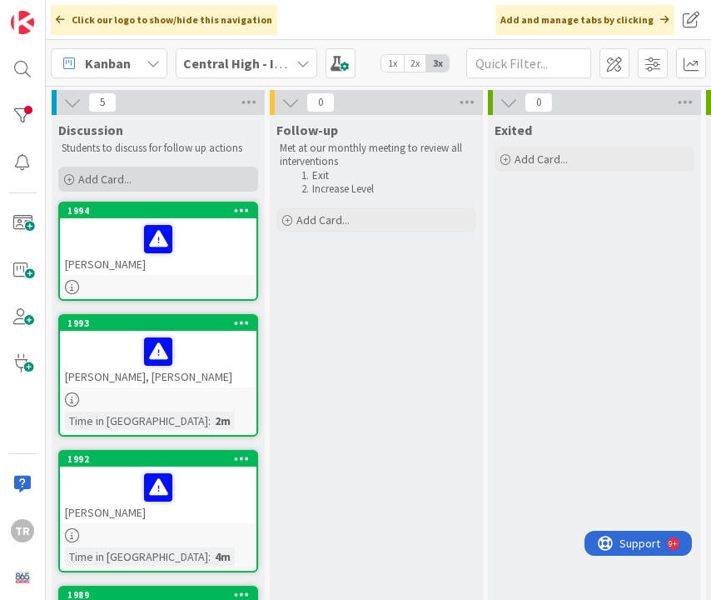
click at [103, 181] on span "Add Card..." at bounding box center [104, 179] width 53 height 15
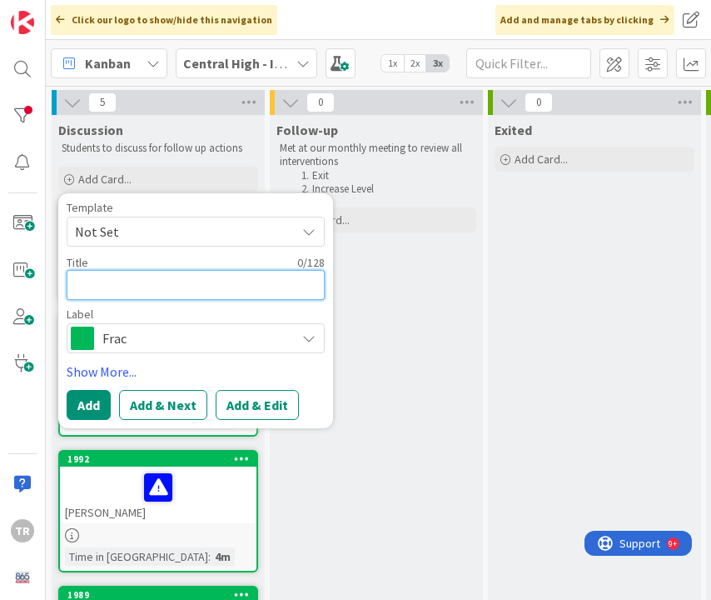
type textarea "x"
type textarea "R"
type textarea "x"
type textarea "Ry"
type textarea "x"
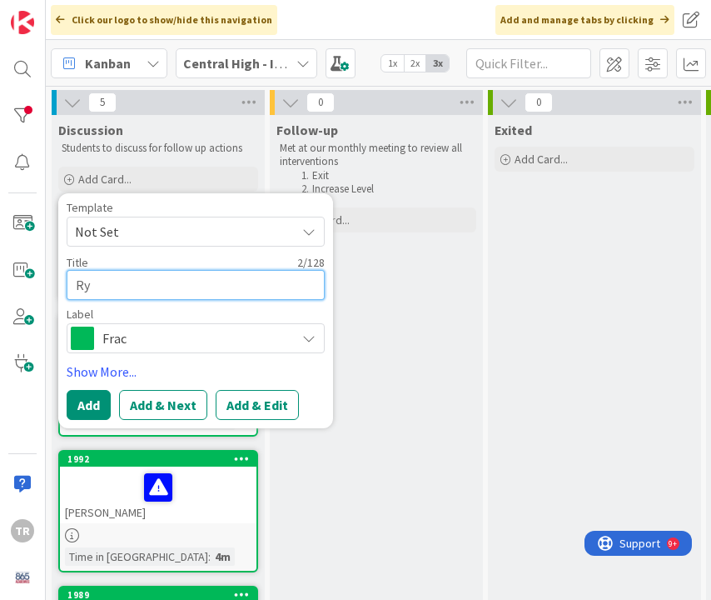
type textarea "Ryk"
type textarea "x"
type textarea "Ryke"
type textarea "x"
type textarea "[PERSON_NAME]"
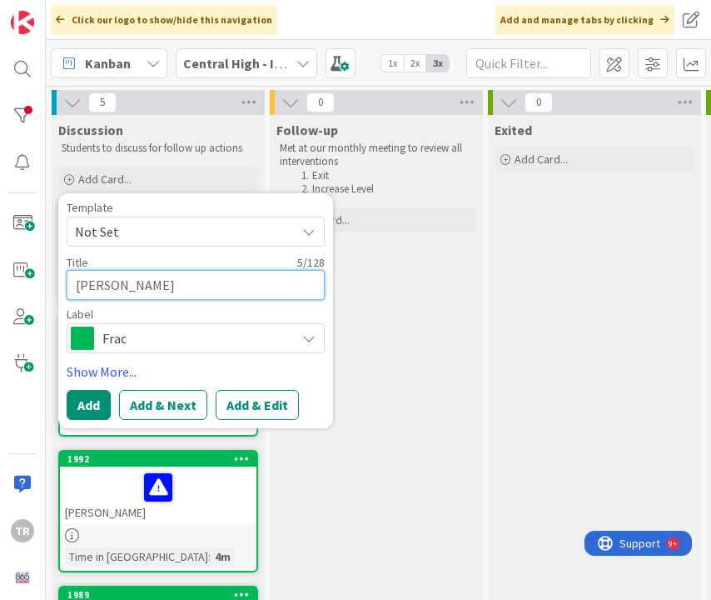
type textarea "x"
type textarea "[PERSON_NAME]"
type textarea "x"
type textarea "[PERSON_NAME] W"
type textarea "x"
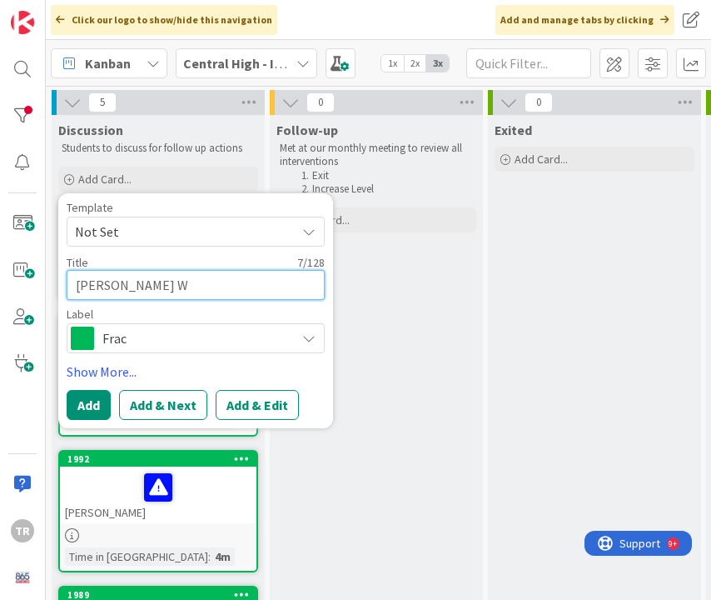
type textarea "[PERSON_NAME] Wa"
type textarea "x"
type textarea "[PERSON_NAME] Wad"
type textarea "x"
type textarea "[PERSON_NAME]"
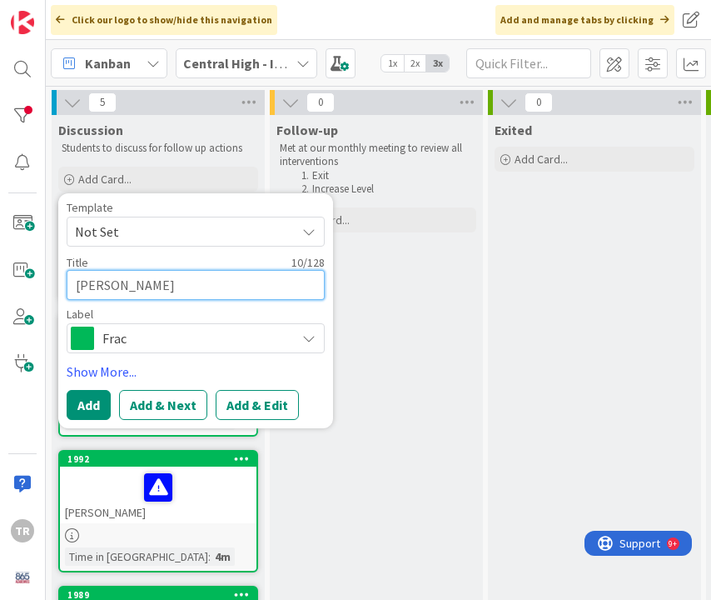
type textarea "x"
type textarea "[PERSON_NAME]"
click at [93, 414] on button "Add" at bounding box center [89, 405] width 44 height 30
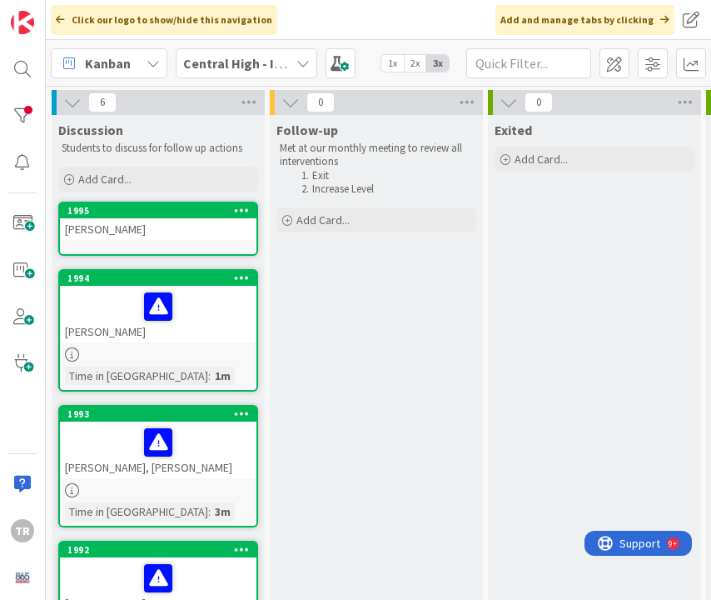
click at [152, 231] on div "[PERSON_NAME]" at bounding box center [158, 229] width 197 height 22
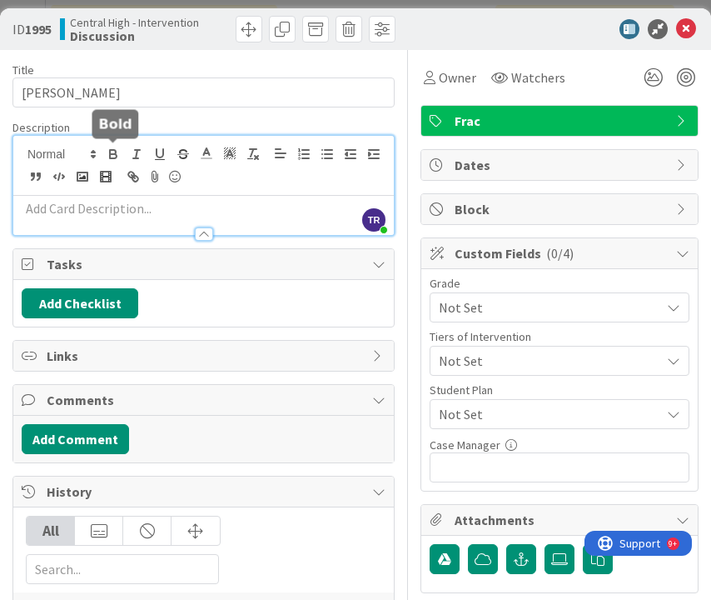
click at [102, 158] on div "TR [PERSON_NAME] just joined" at bounding box center [203, 185] width 381 height 99
click at [75, 211] on p at bounding box center [204, 208] width 364 height 19
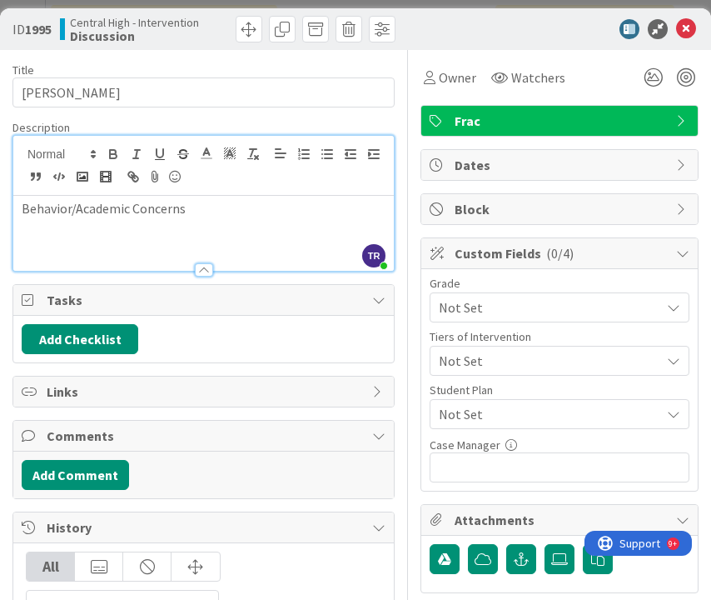
paste div
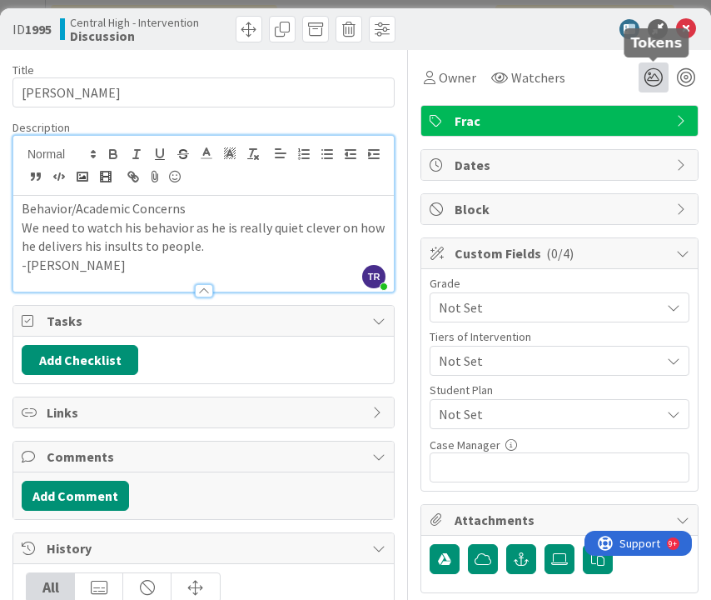
click at [655, 77] on icon at bounding box center [654, 77] width 30 height 30
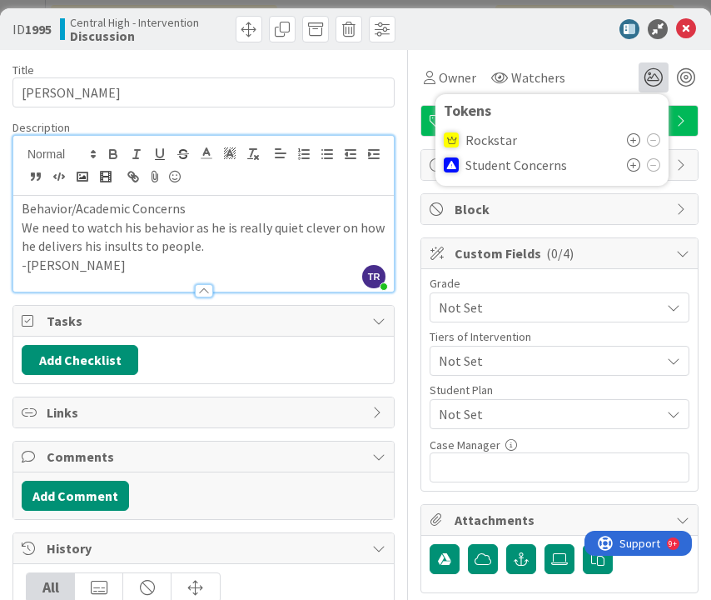
click at [634, 166] on icon at bounding box center [633, 164] width 13 height 13
click at [523, 32] on div at bounding box center [551, 29] width 295 height 20
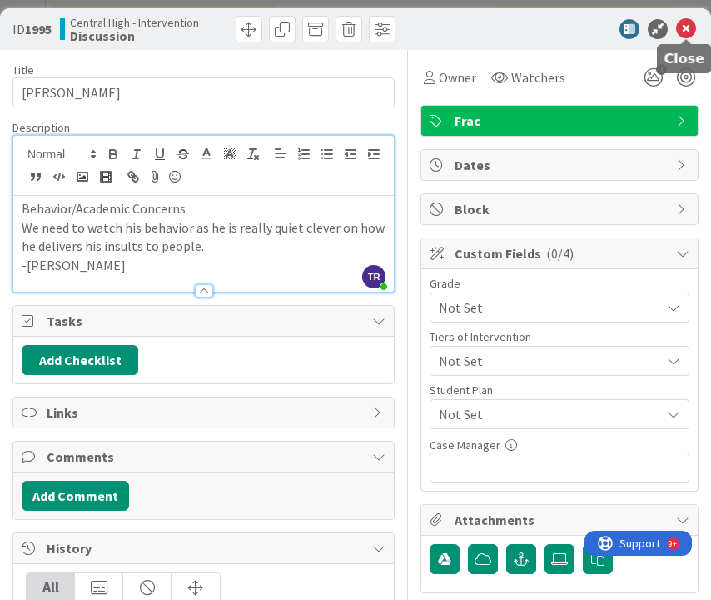
click at [690, 27] on icon at bounding box center [686, 29] width 20 height 20
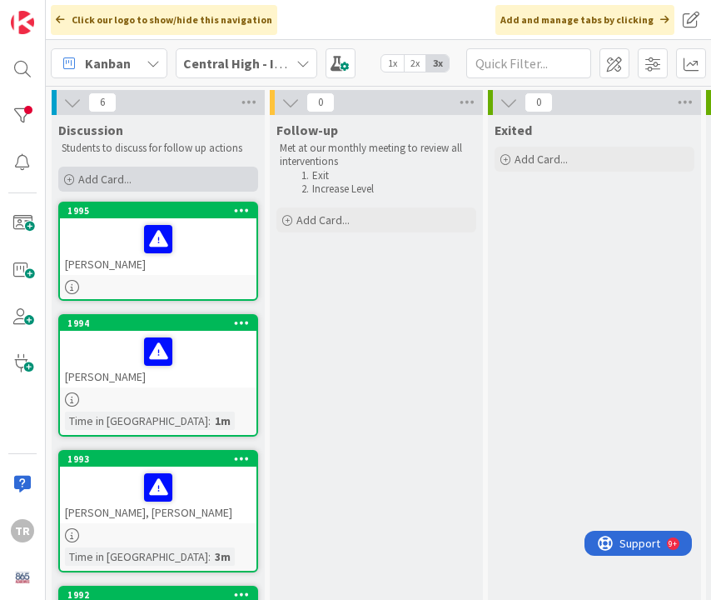
click at [136, 180] on div "Add Card..." at bounding box center [158, 179] width 200 height 25
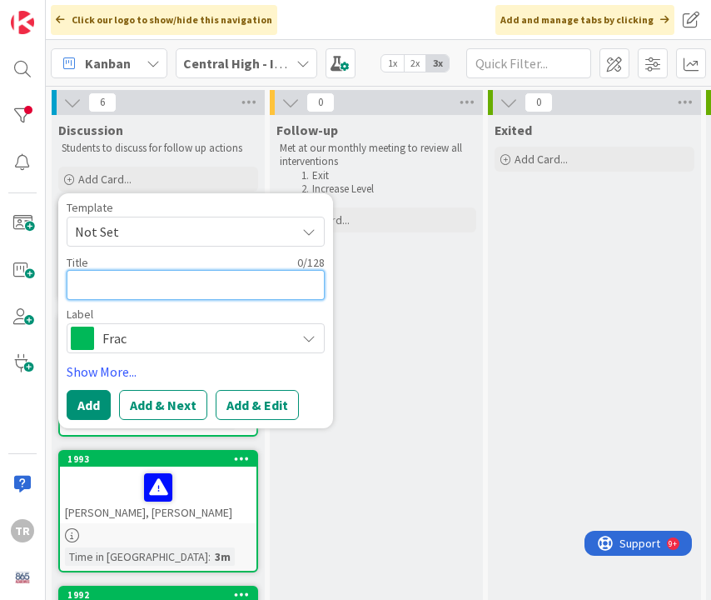
type textarea "x"
type textarea "S"
type textarea "x"
type textarea "Sa"
type textarea "x"
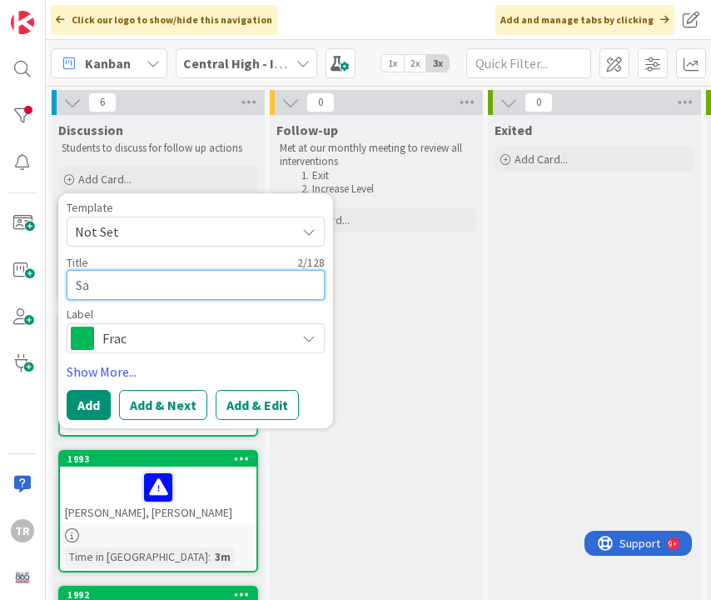
type textarea "Sar"
type textarea "x"
type textarea "[PERSON_NAME]"
type textarea "x"
type textarea "[PERSON_NAME]"
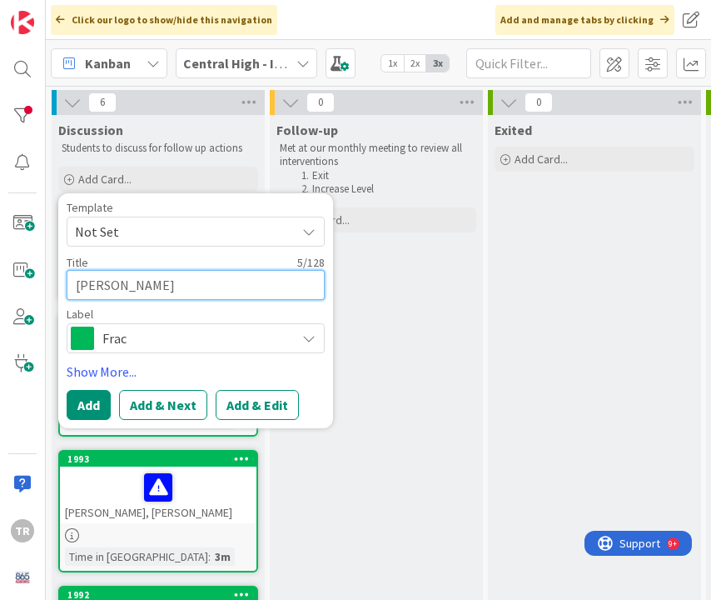
type textarea "x"
type textarea "[PERSON_NAME]"
type textarea "x"
type textarea "[PERSON_NAME]"
type textarea "x"
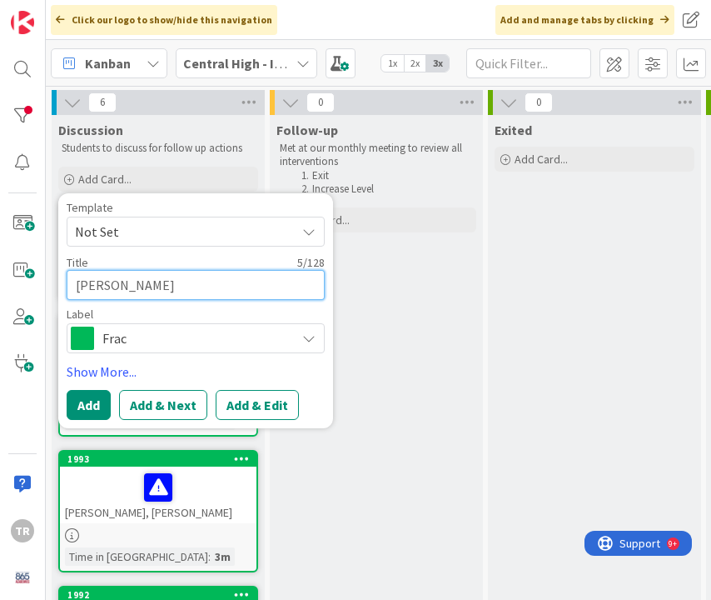
type textarea "[PERSON_NAME]"
type textarea "x"
type textarea "[PERSON_NAME]"
type textarea "x"
type textarea "[PERSON_NAME]"
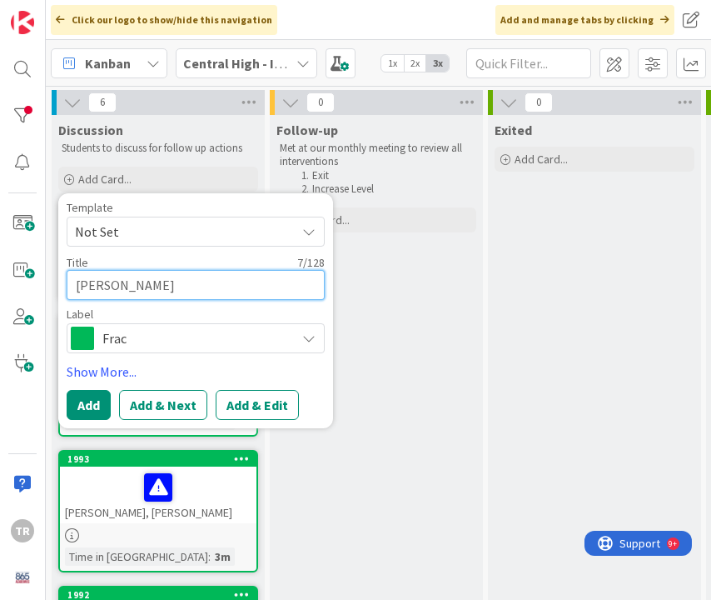
type textarea "x"
type textarea "[PERSON_NAME]"
type textarea "x"
type textarea "[PERSON_NAME]"
type textarea "x"
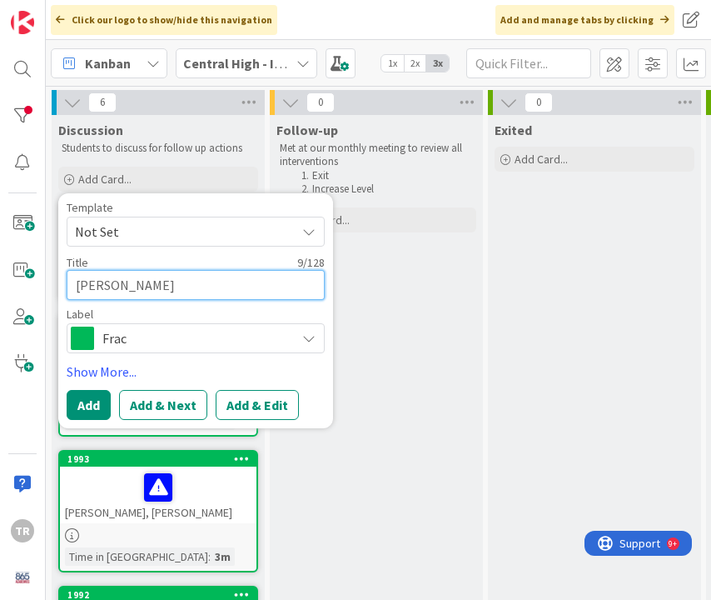
type textarea "[PERSON_NAME]"
type textarea "x"
type textarea "[PERSON_NAME]"
type textarea "x"
type textarea "[PERSON_NAME]"
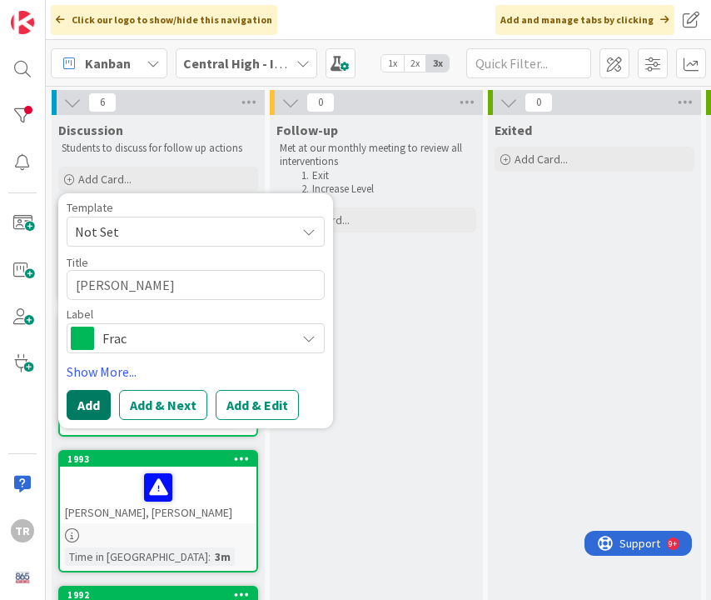
click at [105, 404] on button "Add" at bounding box center [89, 405] width 44 height 30
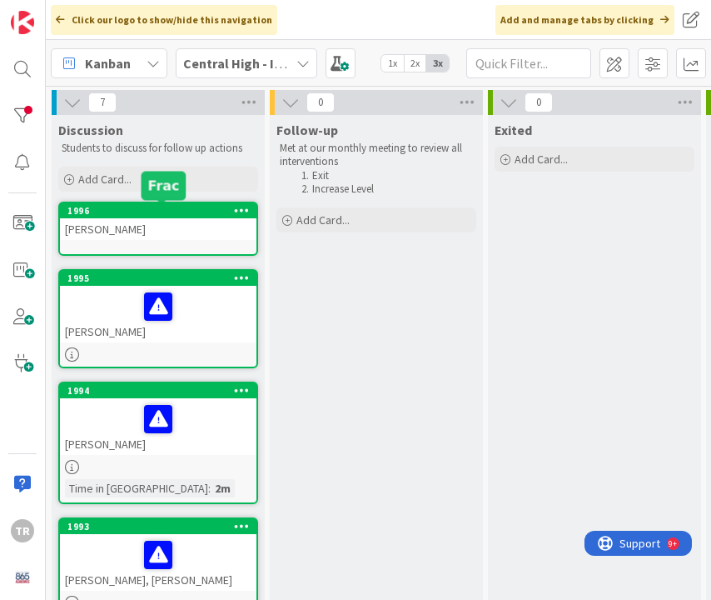
click at [140, 226] on div "[PERSON_NAME]" at bounding box center [158, 229] width 197 height 22
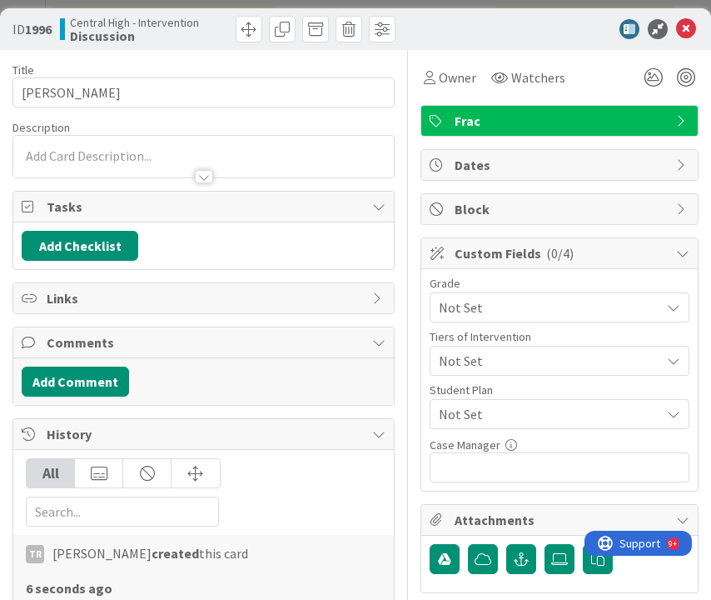
click at [107, 156] on div at bounding box center [203, 157] width 381 height 42
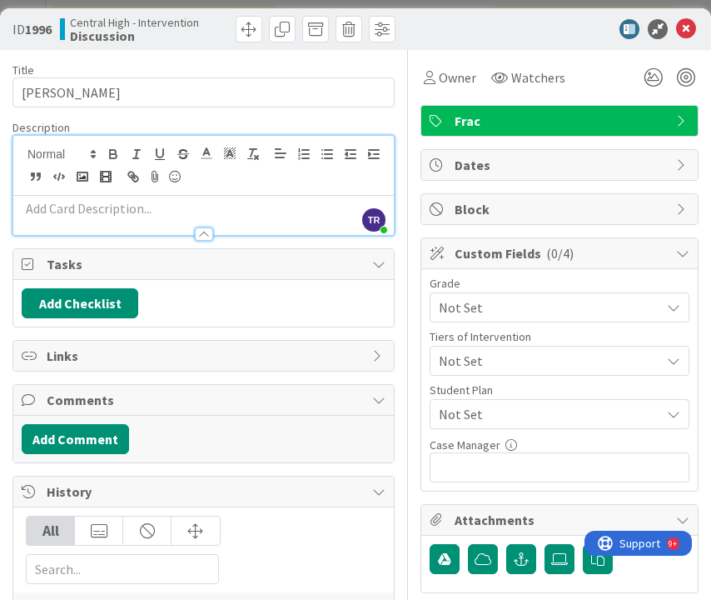
click at [106, 212] on p at bounding box center [204, 208] width 364 height 19
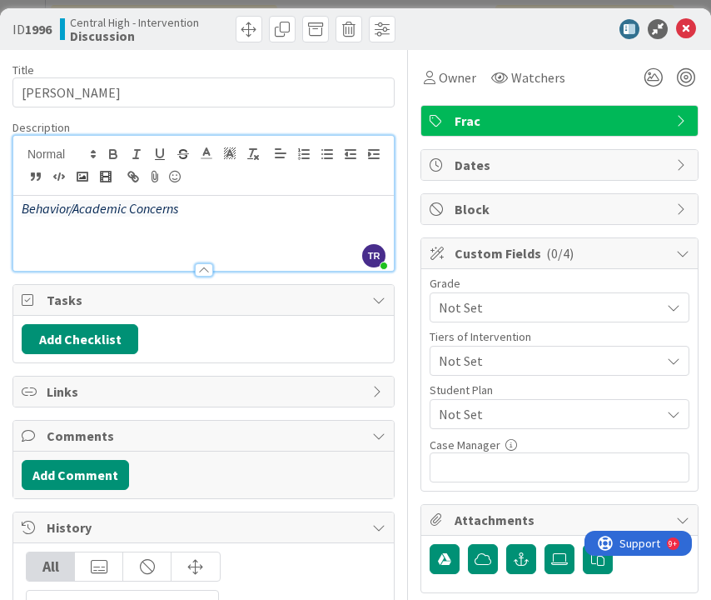
paste div
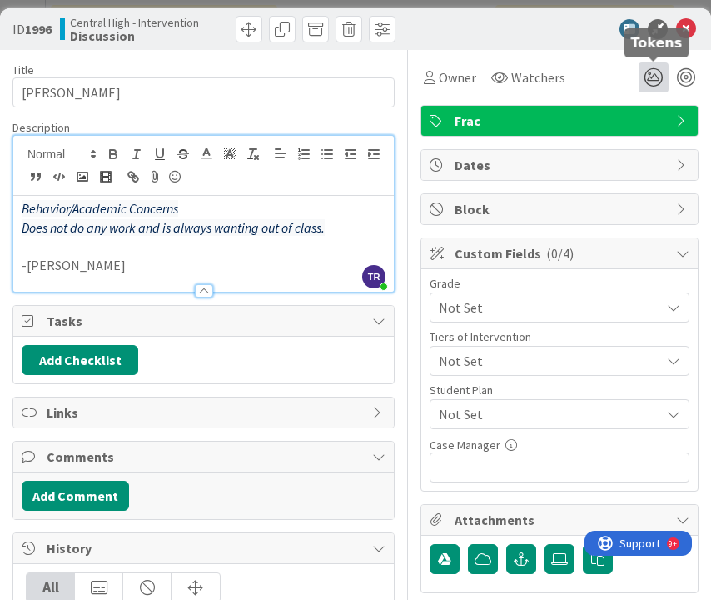
click at [659, 85] on icon at bounding box center [654, 77] width 30 height 30
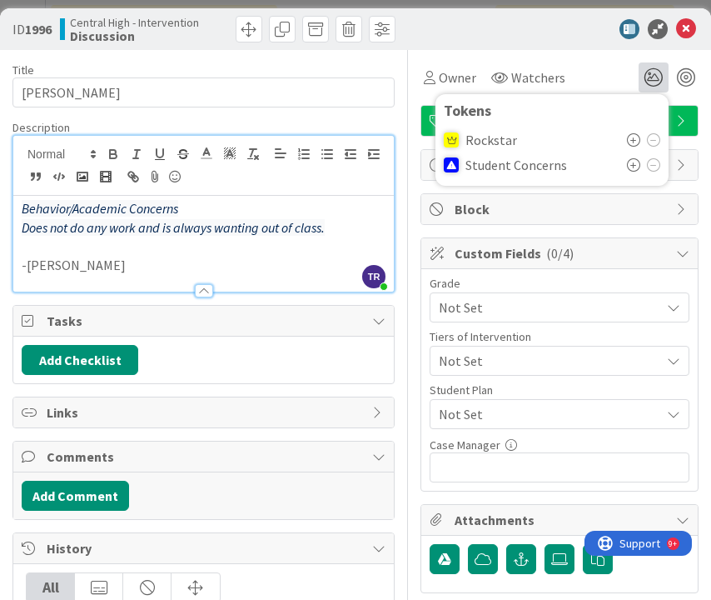
click at [637, 160] on icon at bounding box center [633, 164] width 13 height 13
click at [689, 35] on icon at bounding box center [686, 29] width 20 height 20
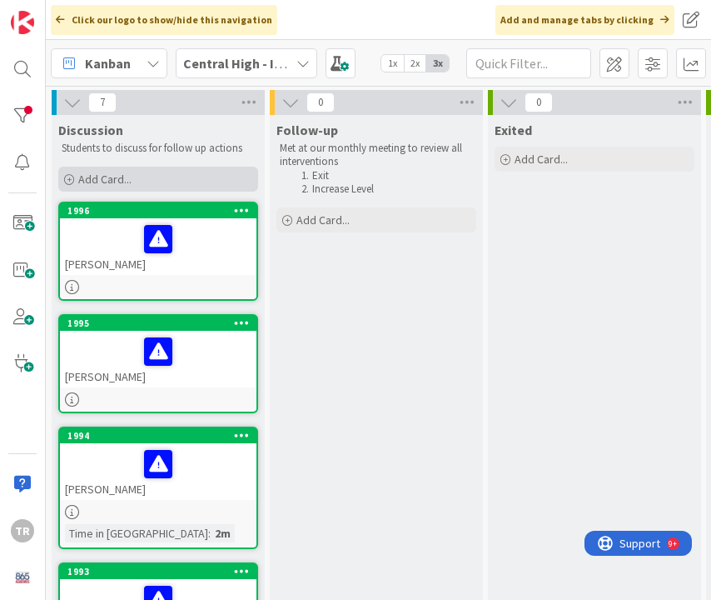
click at [106, 177] on span "Add Card..." at bounding box center [104, 179] width 53 height 15
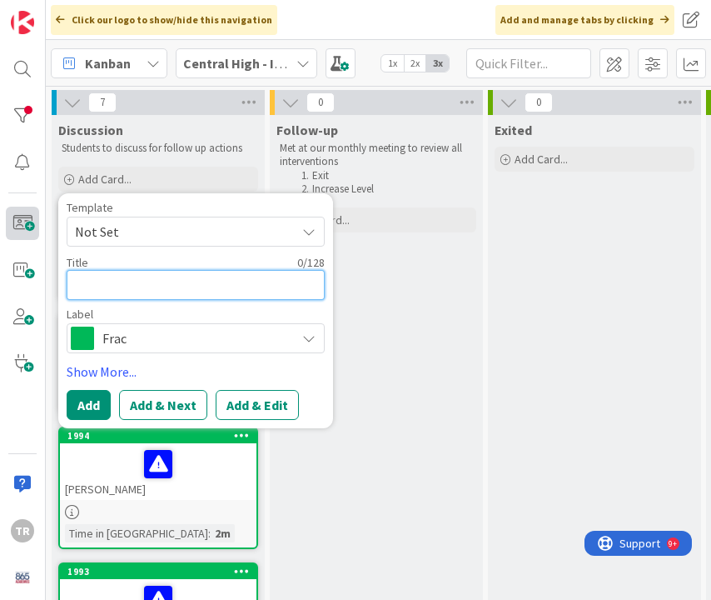
type textarea "x"
type textarea "A"
type textarea "x"
type textarea "Aus"
type textarea "x"
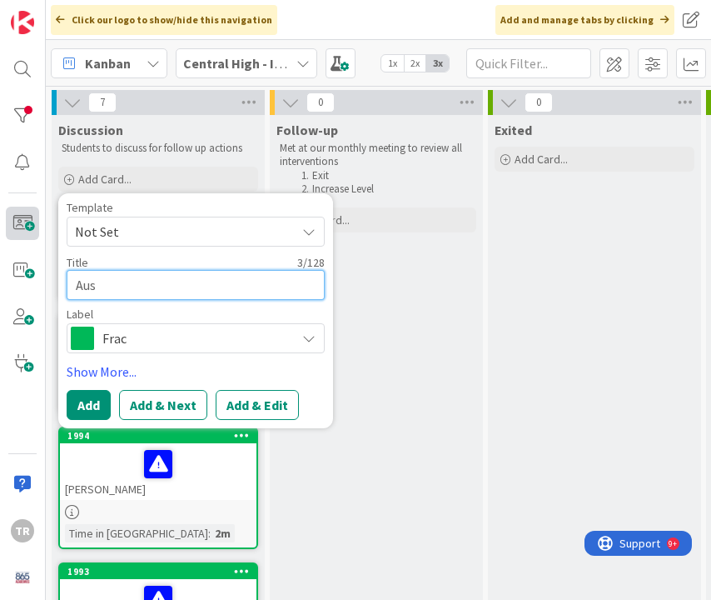
type textarea "Aust"
type textarea "x"
type textarea "Austi"
type textarea "x"
type textarea "Austin"
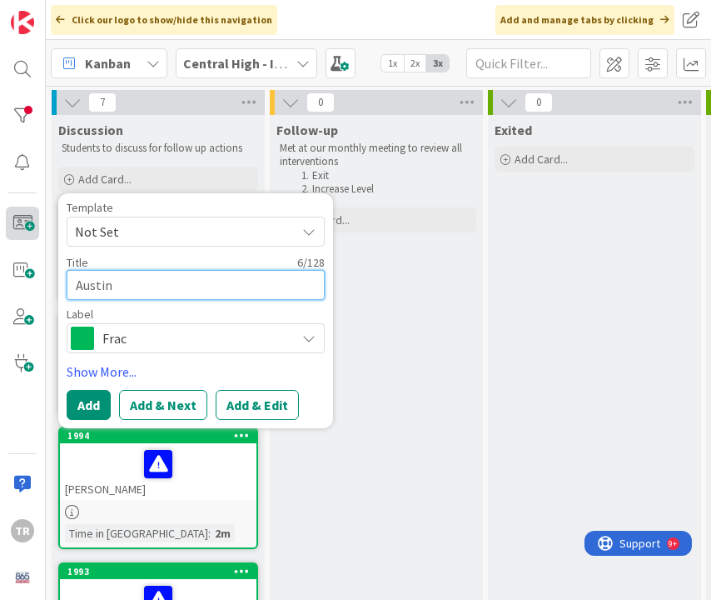
type textarea "x"
type textarea "Austin"
type textarea "x"
type textarea "[PERSON_NAME]"
type textarea "x"
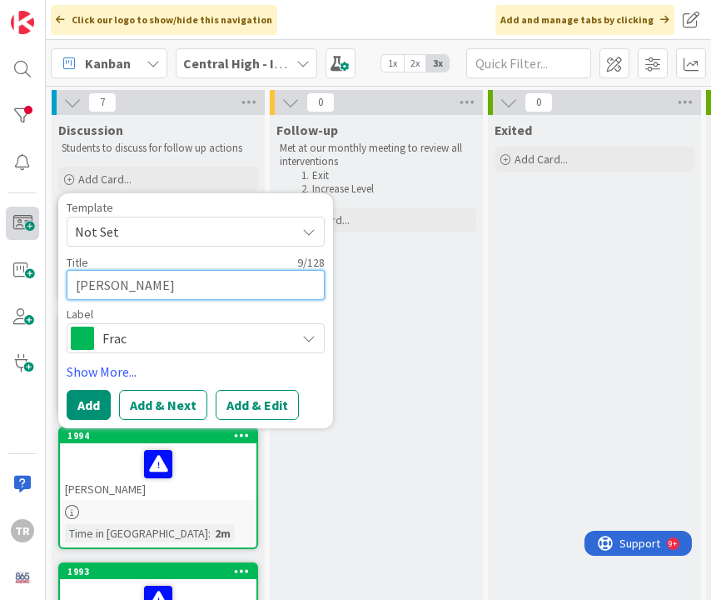
type textarea "[PERSON_NAME]"
type textarea "x"
type textarea "[PERSON_NAME]"
type textarea "x"
type textarea "[PERSON_NAME]"
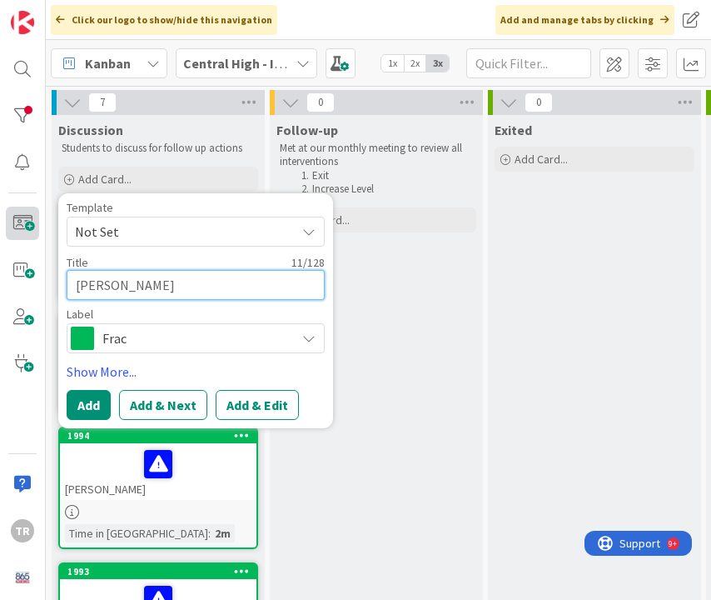
type textarea "x"
type textarea "[PERSON_NAME]"
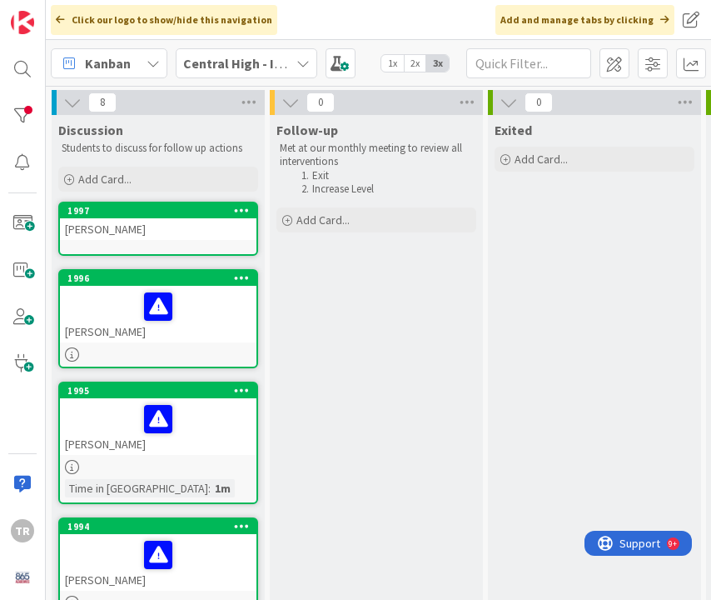
click at [156, 217] on div "1997" at bounding box center [158, 210] width 197 height 15
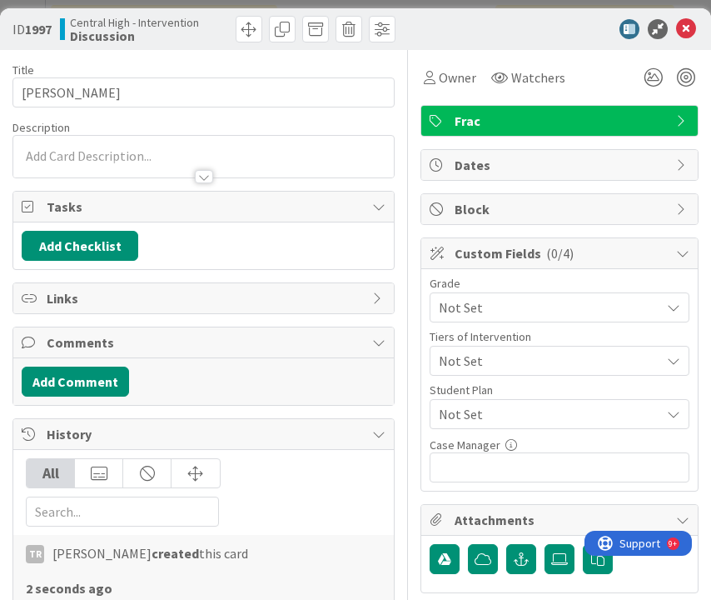
click at [123, 168] on div at bounding box center [203, 168] width 381 height 17
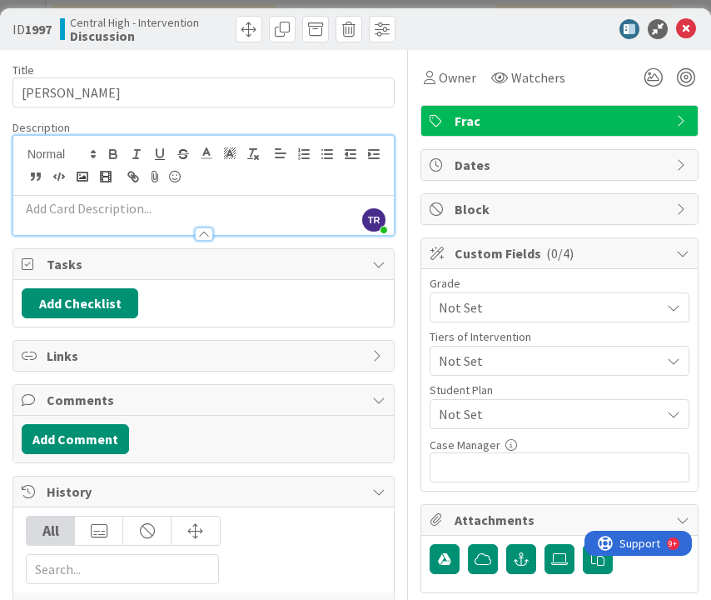
click at [54, 207] on p at bounding box center [204, 208] width 364 height 19
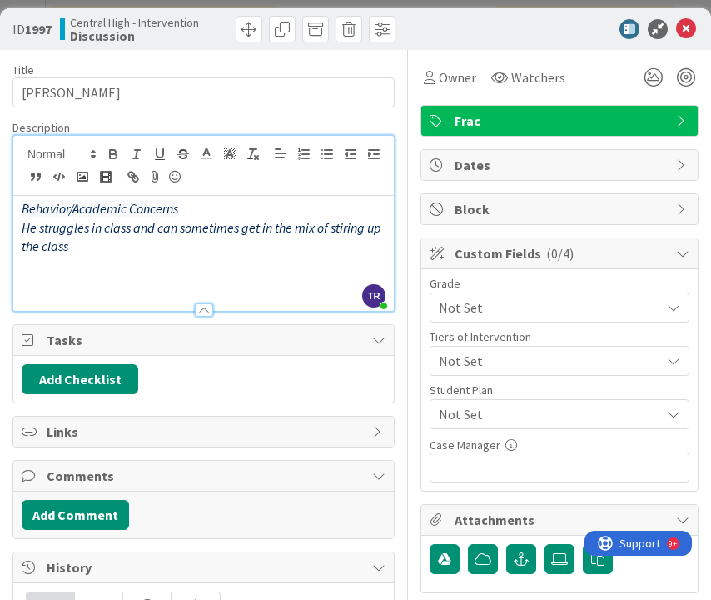
click at [61, 270] on p at bounding box center [204, 265] width 364 height 19
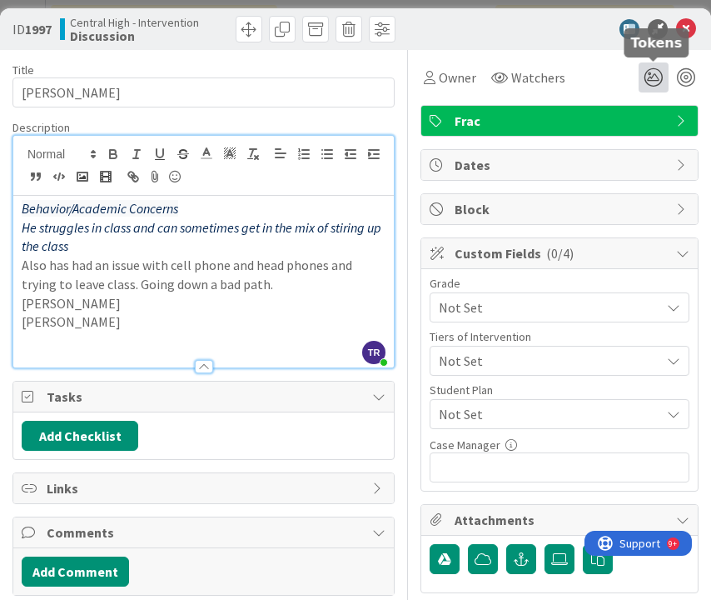
click at [650, 72] on icon at bounding box center [654, 77] width 30 height 30
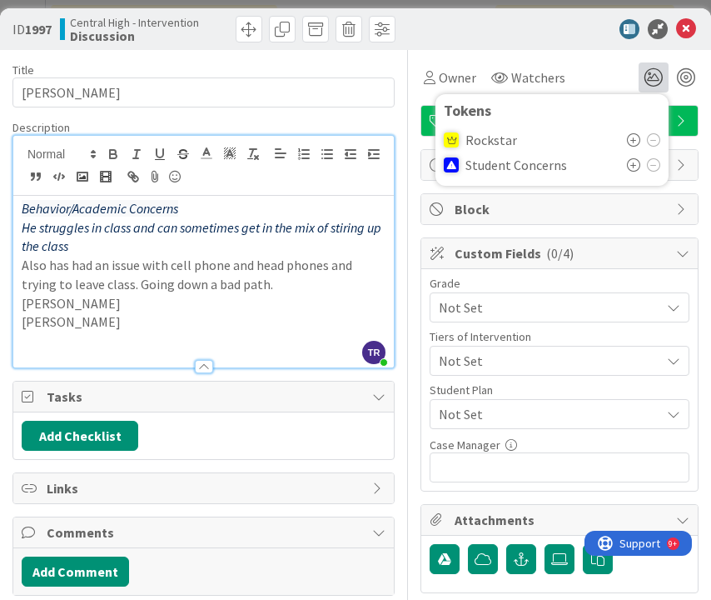
click at [635, 168] on icon at bounding box center [633, 164] width 13 height 13
click at [546, 22] on div at bounding box center [551, 29] width 295 height 20
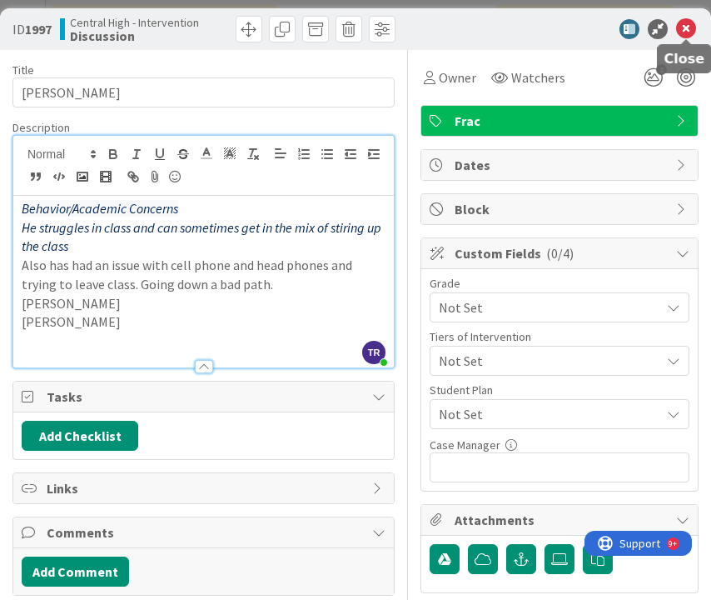
click at [689, 29] on icon at bounding box center [686, 29] width 20 height 20
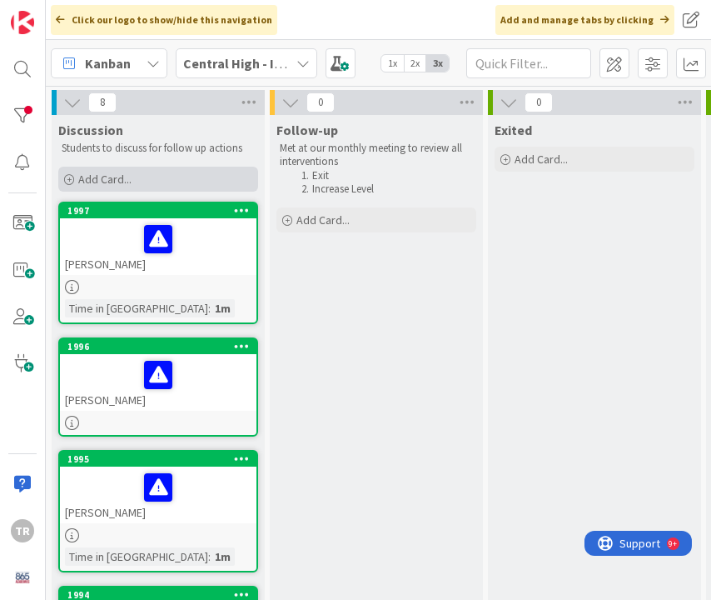
click at [98, 179] on span "Add Card..." at bounding box center [104, 179] width 53 height 15
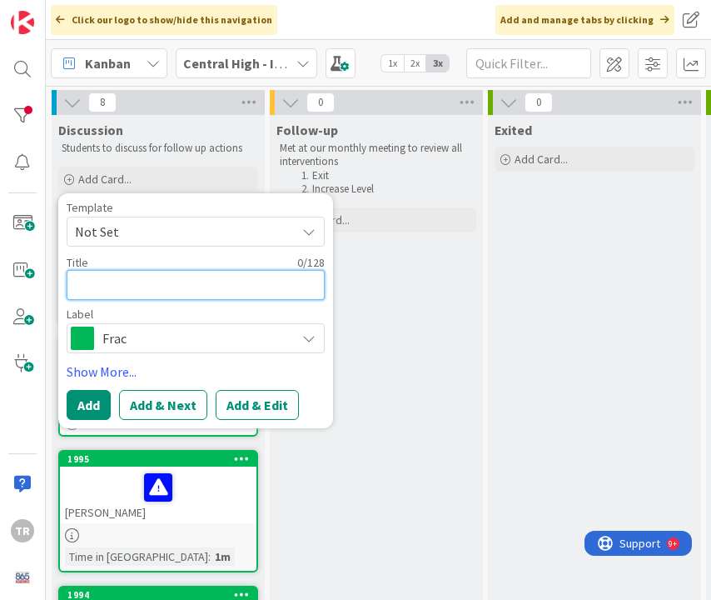
type textarea "x"
type textarea "A"
type textarea "x"
type textarea "An"
type textarea "x"
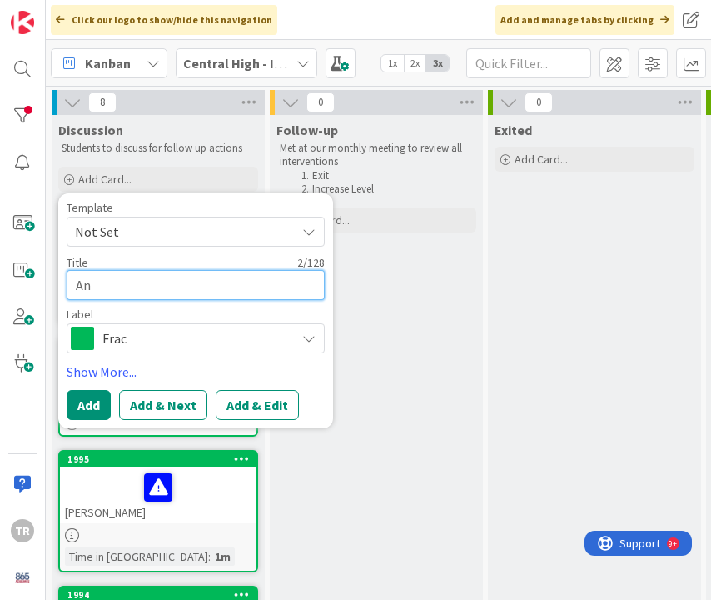
type textarea "Ant"
type textarea "x"
type textarea "Antw"
type textarea "x"
type textarea "Antwo"
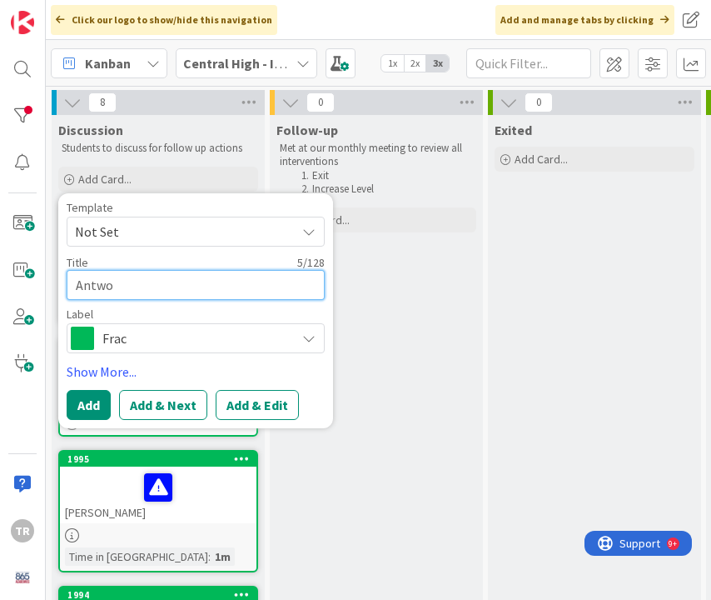
type textarea "x"
type textarea "[PERSON_NAME]"
type textarea "x"
type textarea "Antwone"
type textarea "x"
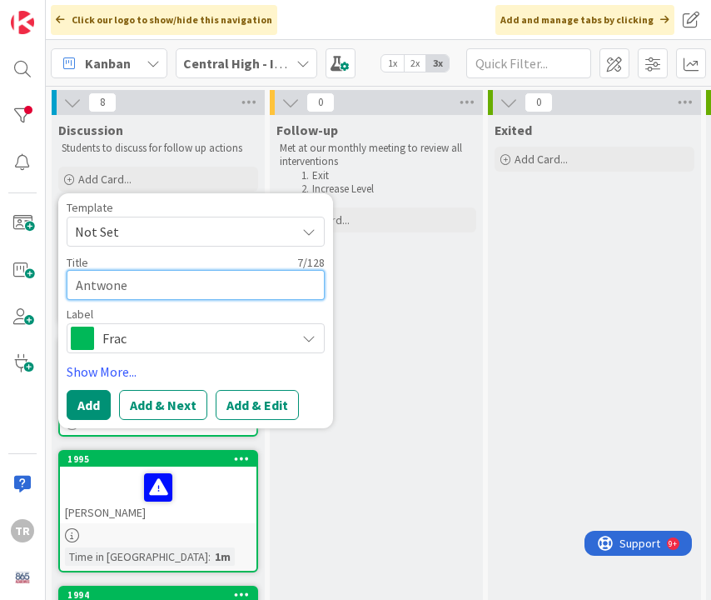
type textarea "Antwone"
type textarea "x"
type textarea "Antwone B"
type textarea "x"
type textarea "Antwone Br"
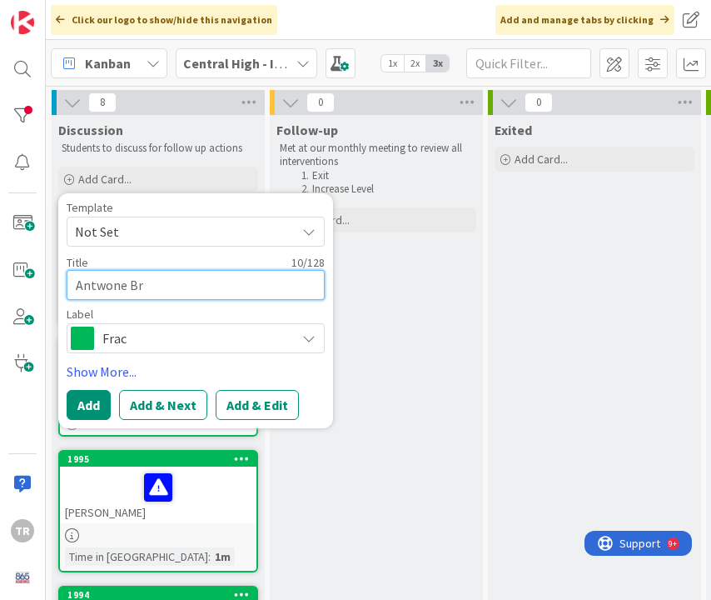
type textarea "x"
type textarea "Antwone B"
type textarea "x"
type textarea "Antwone Br"
type textarea "x"
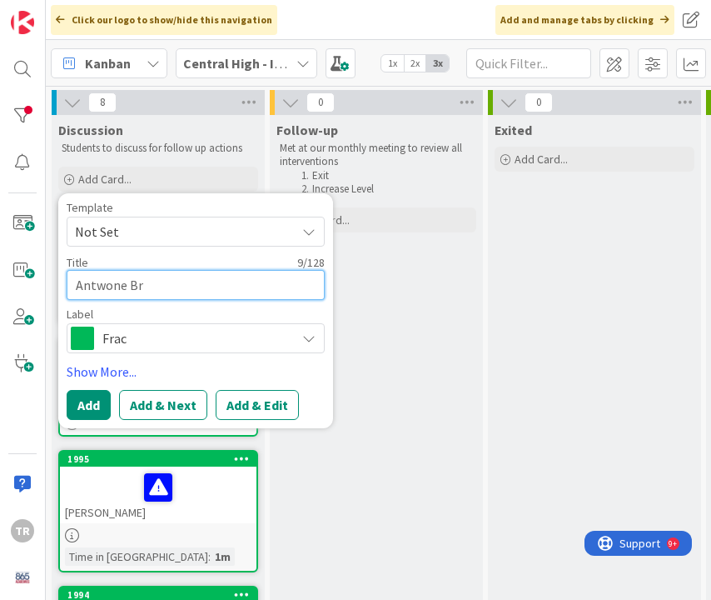
type textarea "Antwone Bro"
type textarea "x"
type textarea "[PERSON_NAME]"
type textarea "x"
type textarea "[PERSON_NAME]"
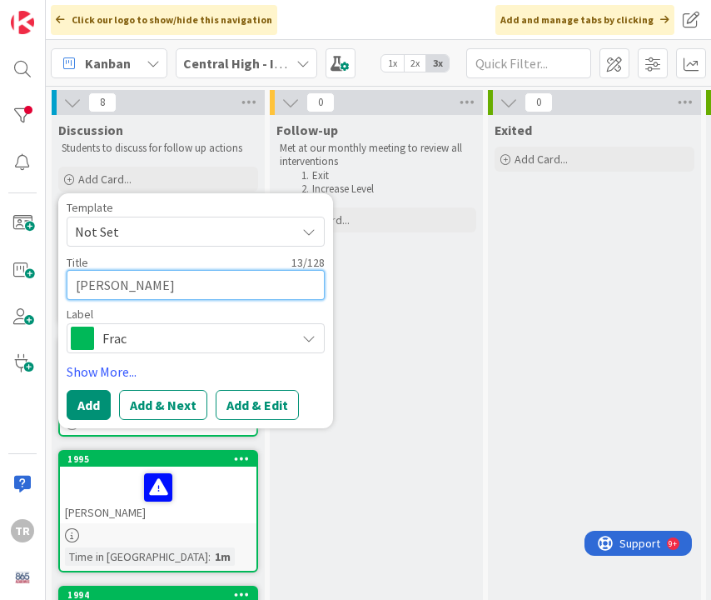
type textarea "x"
type textarea "[PERSON_NAME]"
click at [96, 394] on button "Add" at bounding box center [89, 405] width 44 height 30
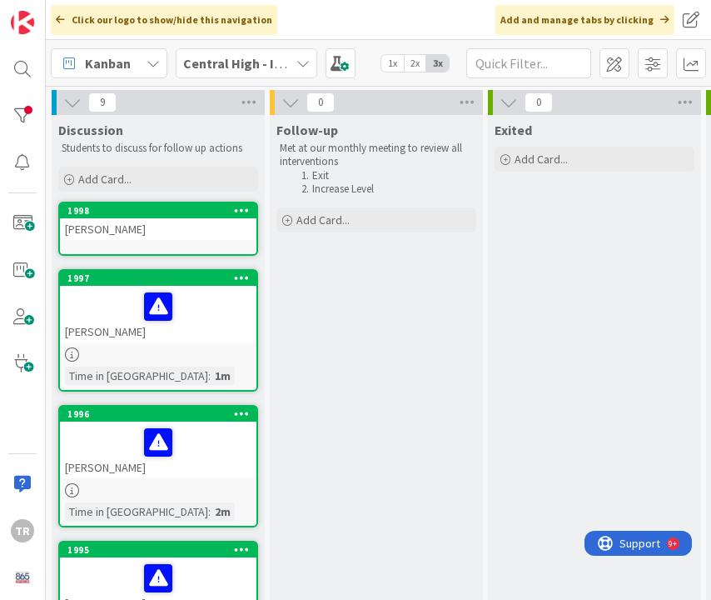
click at [133, 230] on div "[PERSON_NAME]" at bounding box center [158, 229] width 197 height 22
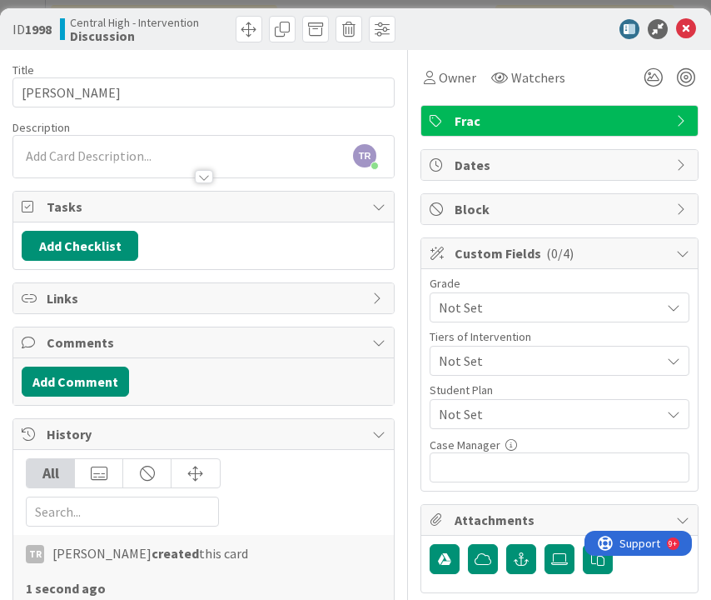
click at [91, 162] on div at bounding box center [203, 168] width 381 height 17
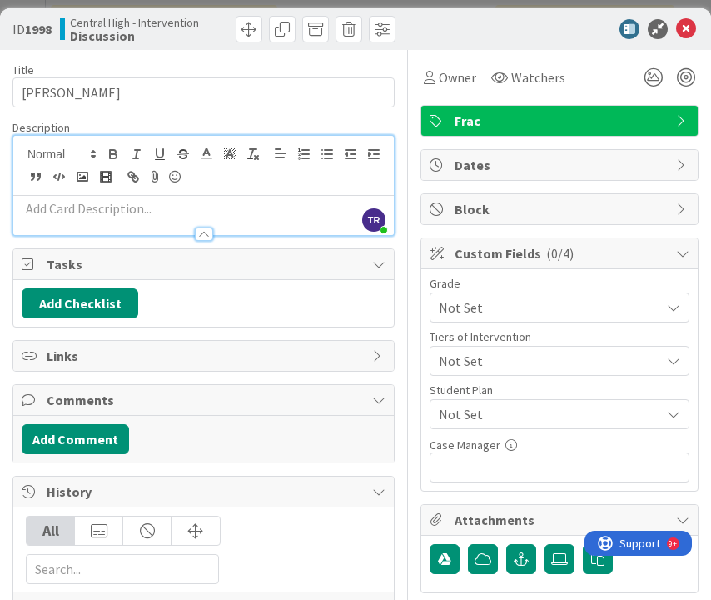
click at [64, 221] on div at bounding box center [203, 225] width 381 height 17
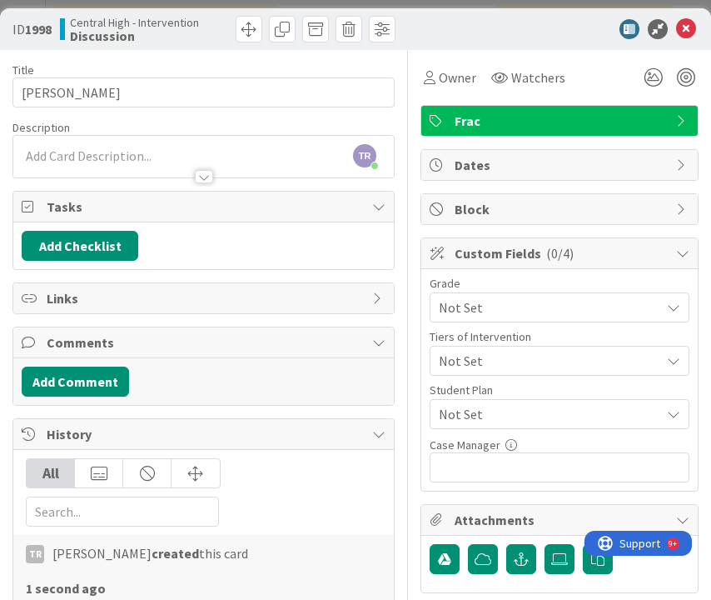
click at [77, 156] on p at bounding box center [204, 156] width 364 height 19
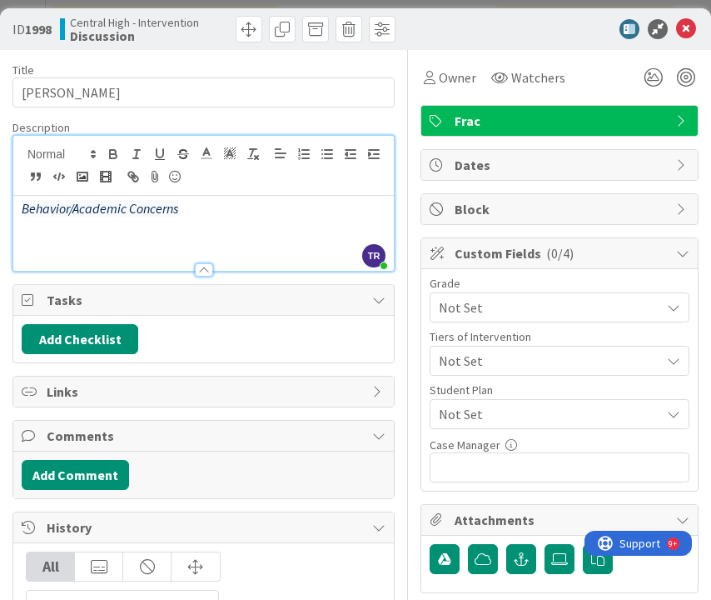
click at [67, 209] on em "Behavior/Academic Concerns" at bounding box center [100, 208] width 157 height 17
click at [152, 212] on p "/Academic Concerns" at bounding box center [204, 208] width 364 height 19
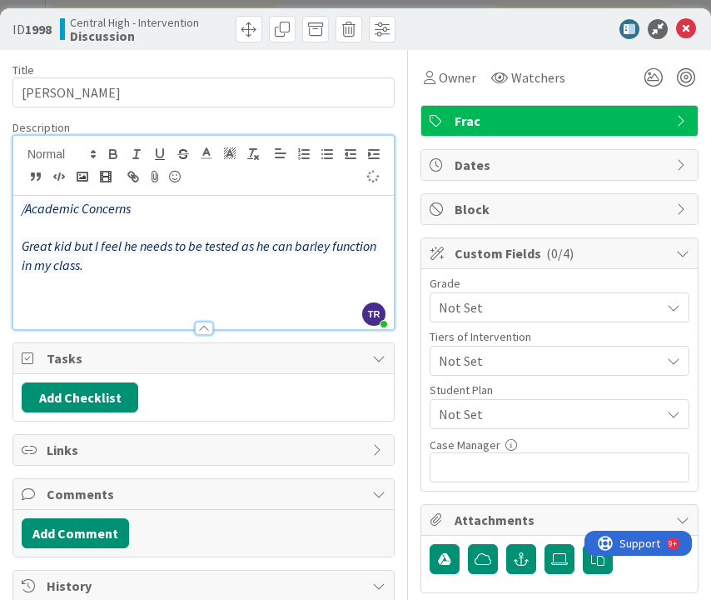
click at [29, 210] on em "/Academic Concerns" at bounding box center [76, 208] width 109 height 17
click at [90, 276] on p at bounding box center [204, 284] width 364 height 19
click at [657, 72] on icon at bounding box center [654, 77] width 30 height 30
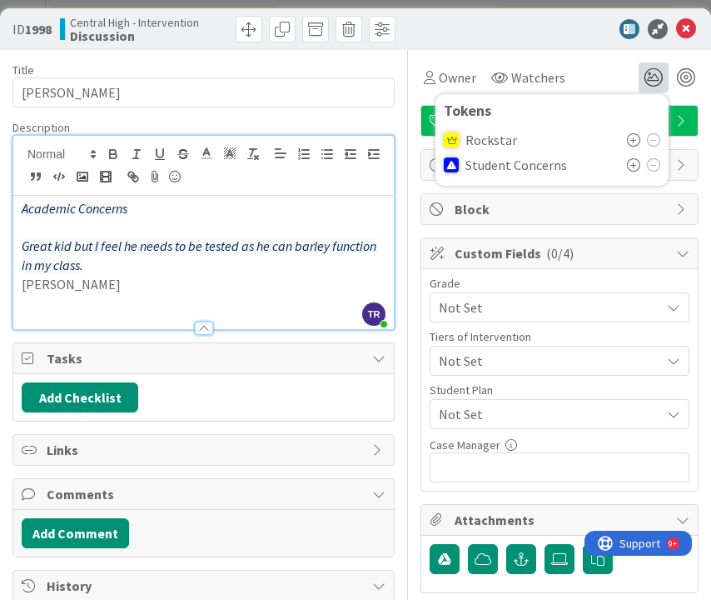
click at [633, 168] on icon at bounding box center [633, 164] width 13 height 13
click at [689, 24] on icon at bounding box center [686, 29] width 20 height 20
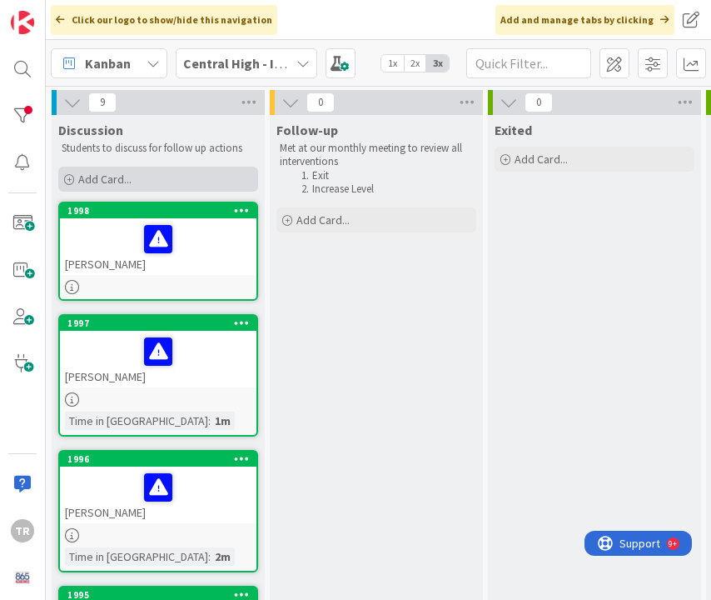
click at [139, 187] on div "Add Card..." at bounding box center [158, 179] width 200 height 25
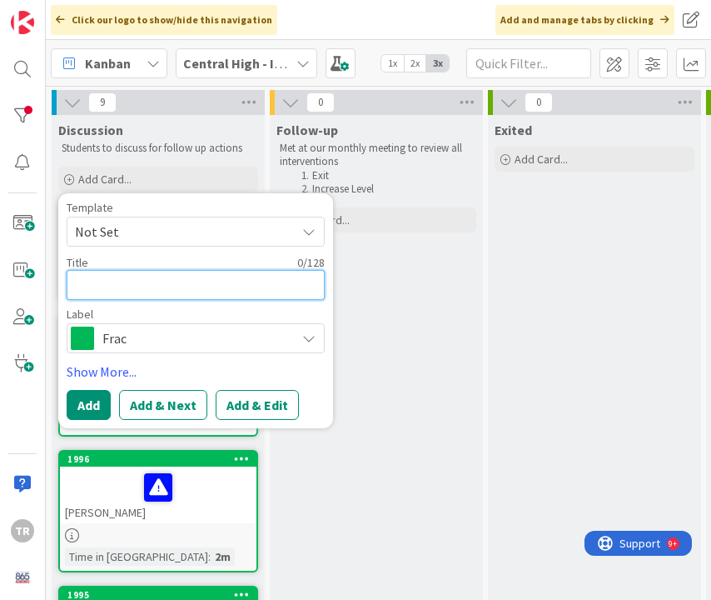
type textarea "x"
type textarea "C"
type textarea "x"
type textarea "Ch"
type textarea "x"
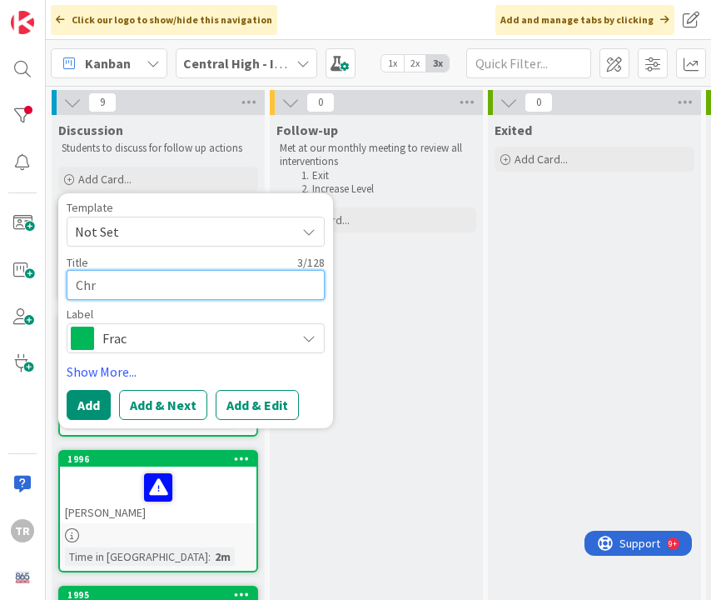
type textarea "Chri"
type textarea "x"
type textarea "[PERSON_NAME]"
type textarea "x"
type textarea "Christo"
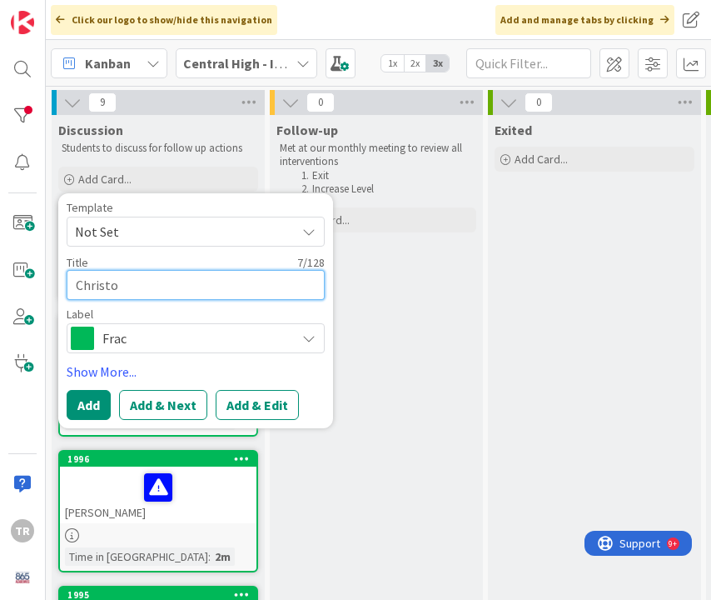
type textarea "x"
type textarea "[DEMOGRAPHIC_DATA]"
type textarea "x"
type textarea "[PERSON_NAME]"
type textarea "x"
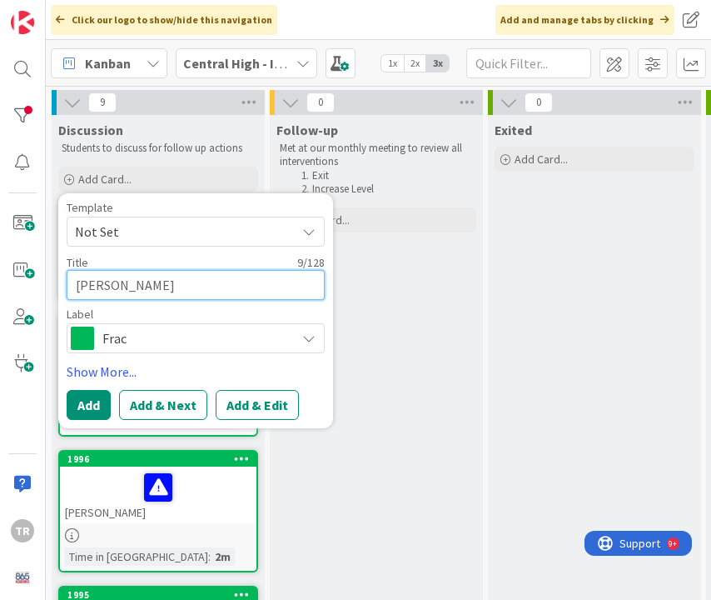
type textarea "[PERSON_NAME]"
type textarea "x"
click at [90, 410] on button "Add" at bounding box center [89, 405] width 44 height 30
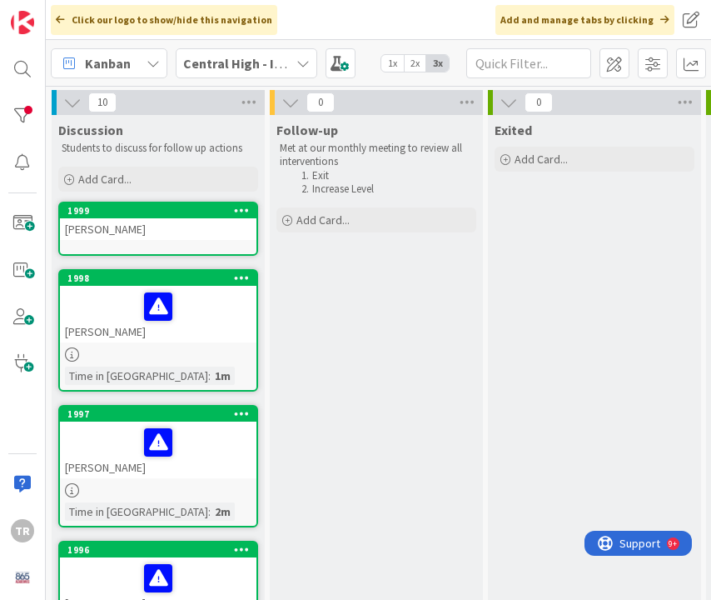
click at [154, 250] on link "1999 [PERSON_NAME]" at bounding box center [158, 229] width 200 height 54
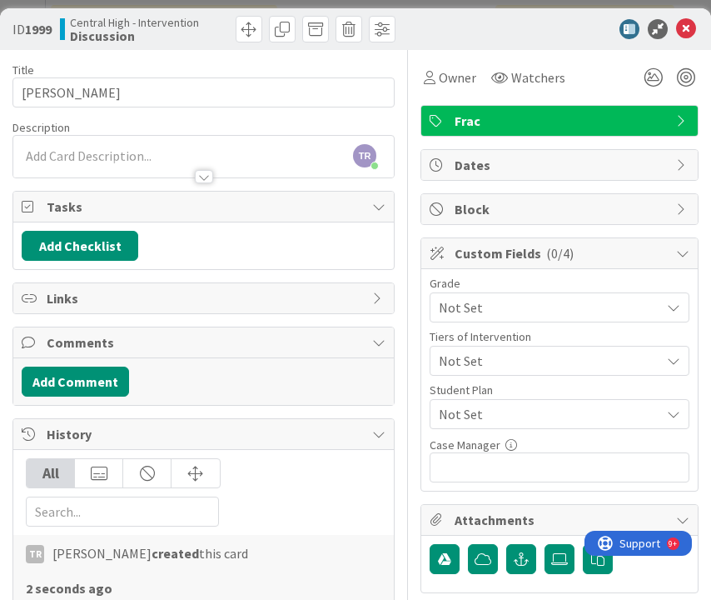
click at [100, 156] on div "TR [PERSON_NAME] just joined" at bounding box center [203, 157] width 381 height 42
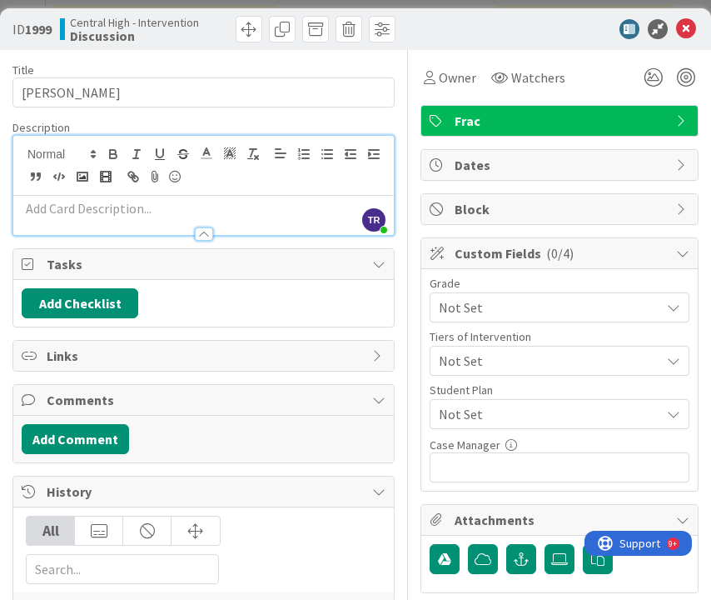
click at [86, 207] on p at bounding box center [204, 208] width 364 height 19
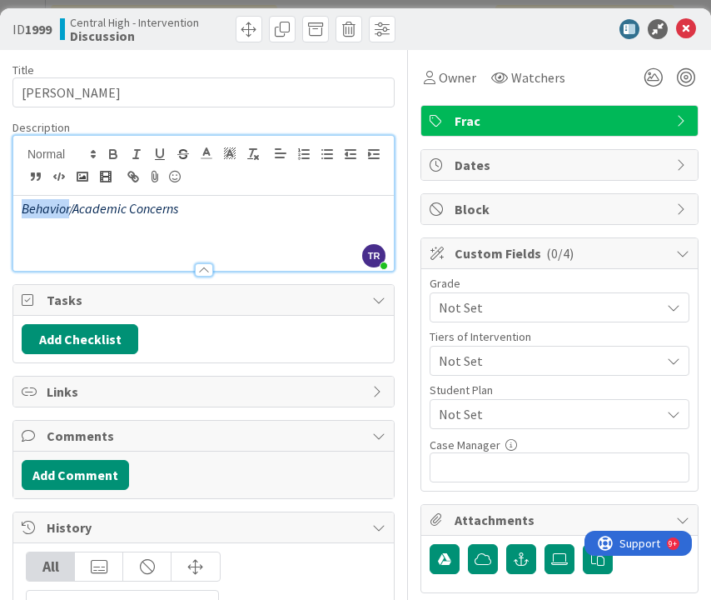
drag, startPoint x: 71, startPoint y: 210, endPoint x: 12, endPoint y: 207, distance: 59.2
click at [11, 209] on div "ID 1999 Central High - Intervention Discussion Title 19 / 128 [PERSON_NAME] Des…" at bounding box center [355, 557] width 711 height 1098
click at [143, 207] on p "Academic Concerns" at bounding box center [204, 208] width 364 height 19
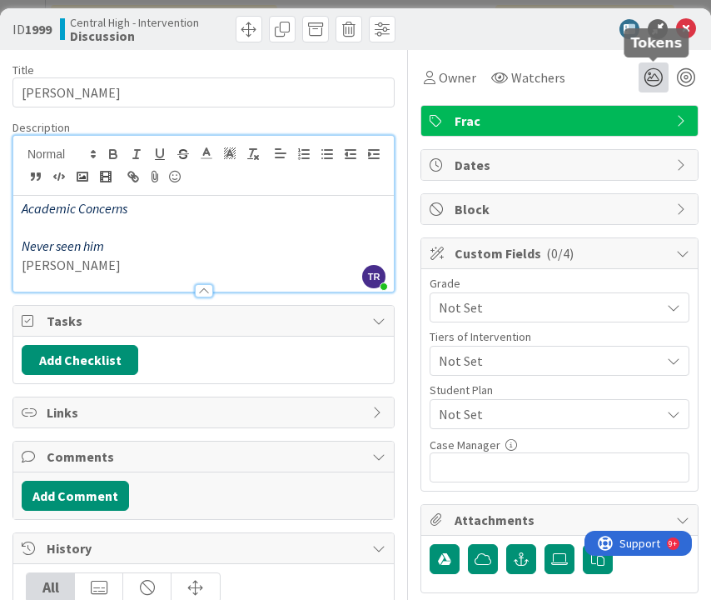
click at [648, 80] on icon at bounding box center [654, 77] width 30 height 30
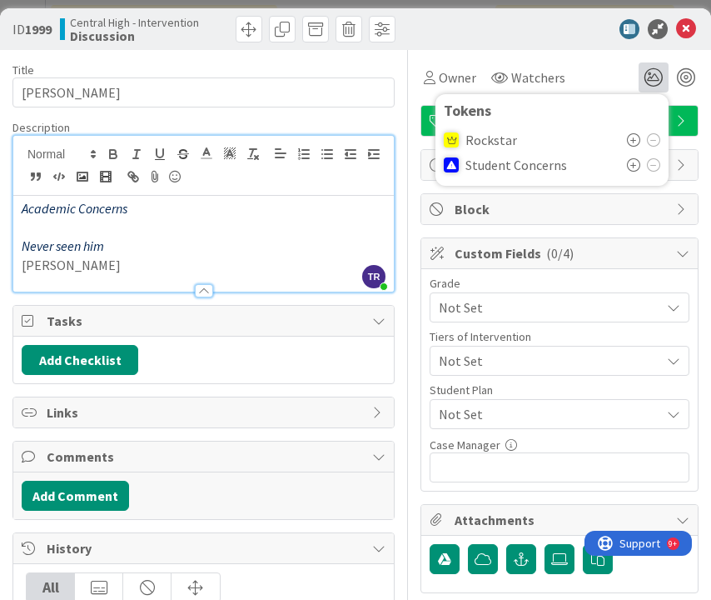
click at [635, 165] on icon at bounding box center [633, 164] width 13 height 13
click at [693, 31] on icon at bounding box center [686, 29] width 20 height 20
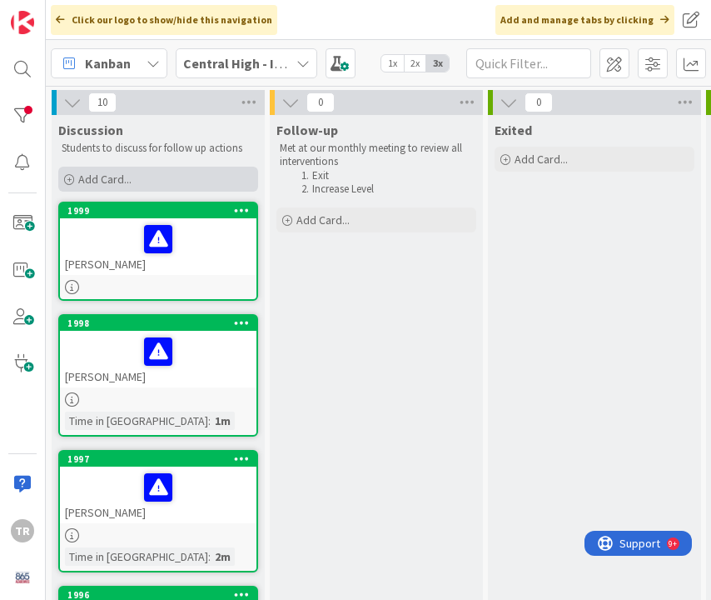
click at [157, 179] on div "Add Card..." at bounding box center [158, 179] width 200 height 25
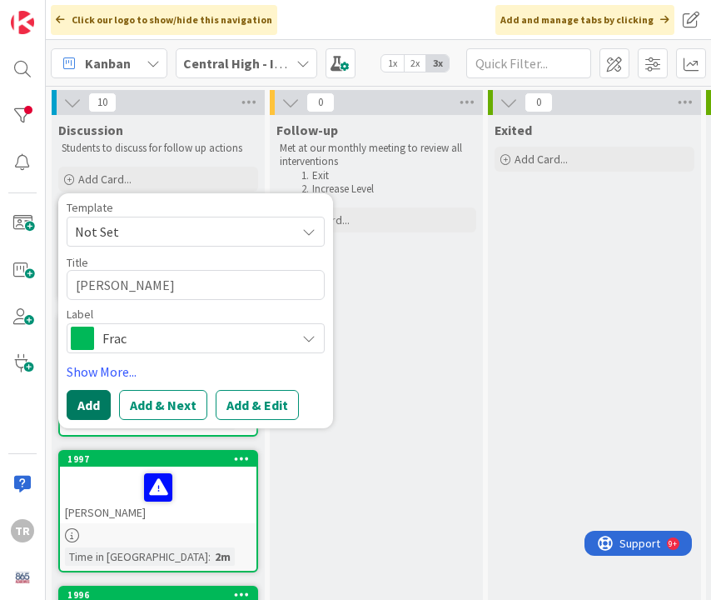
click at [82, 402] on button "Add" at bounding box center [89, 405] width 44 height 30
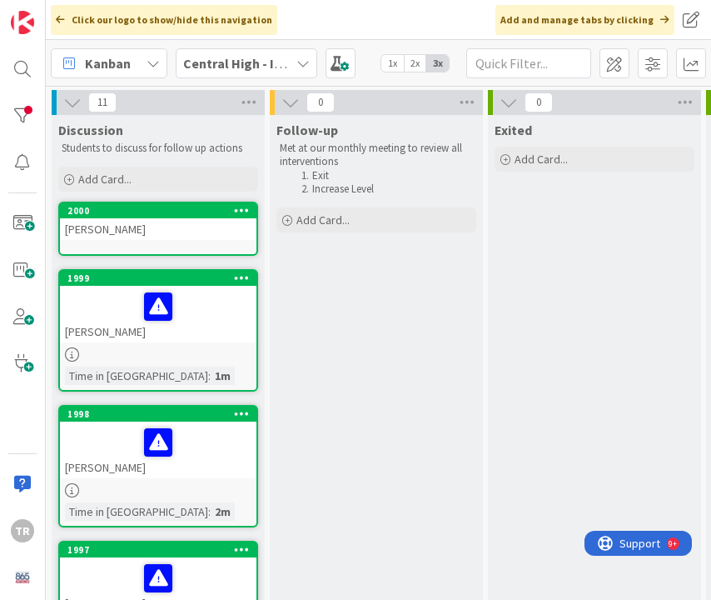
click at [131, 234] on div "[PERSON_NAME]" at bounding box center [158, 229] width 197 height 22
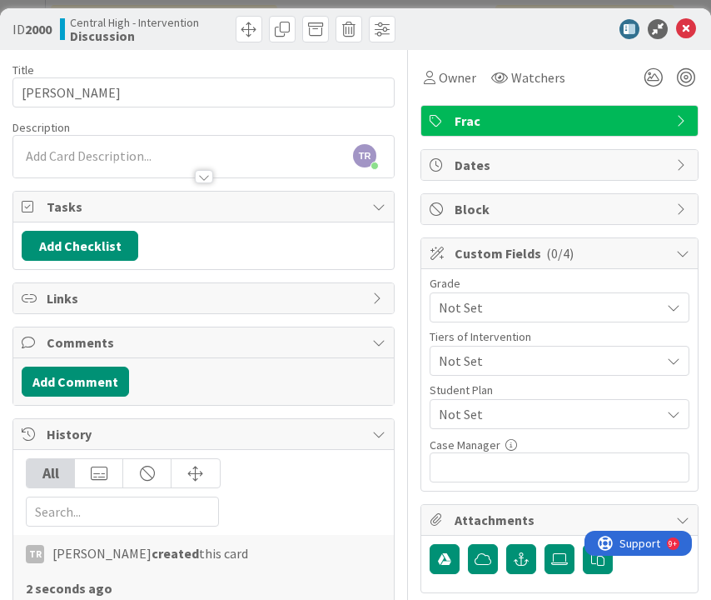
click at [111, 152] on div "TR [PERSON_NAME] just joined" at bounding box center [203, 157] width 381 height 42
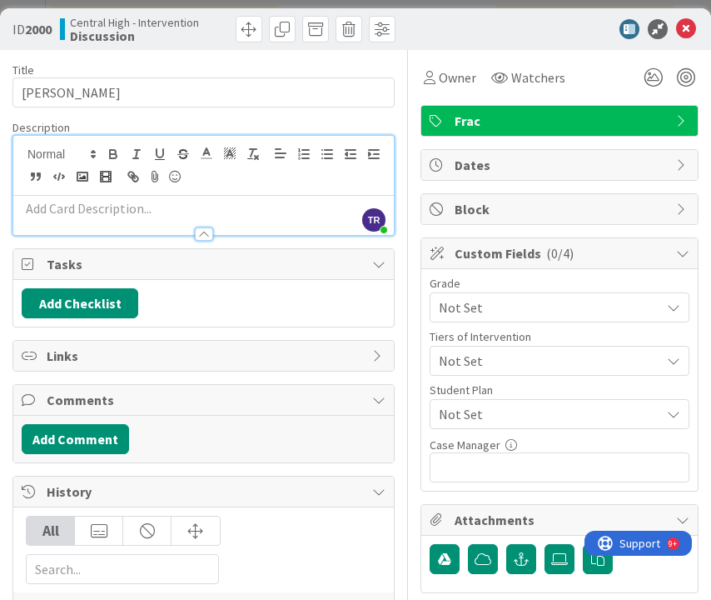
click at [124, 214] on p at bounding box center [204, 208] width 364 height 19
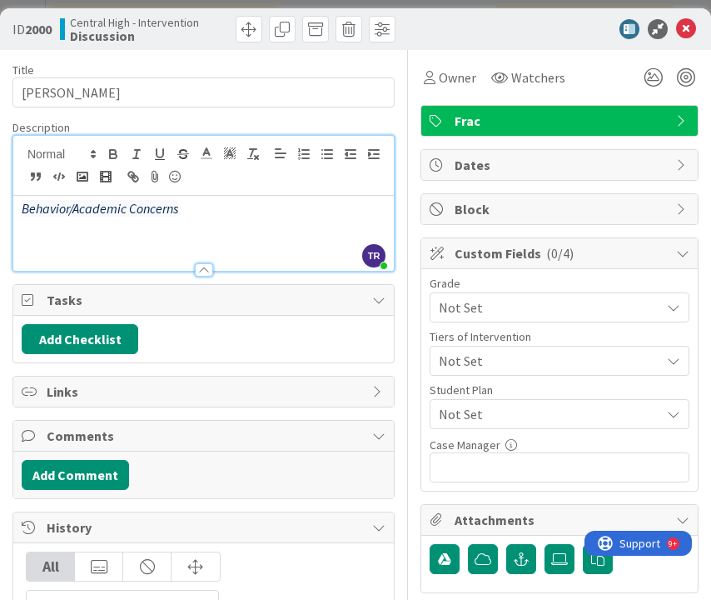
paste div
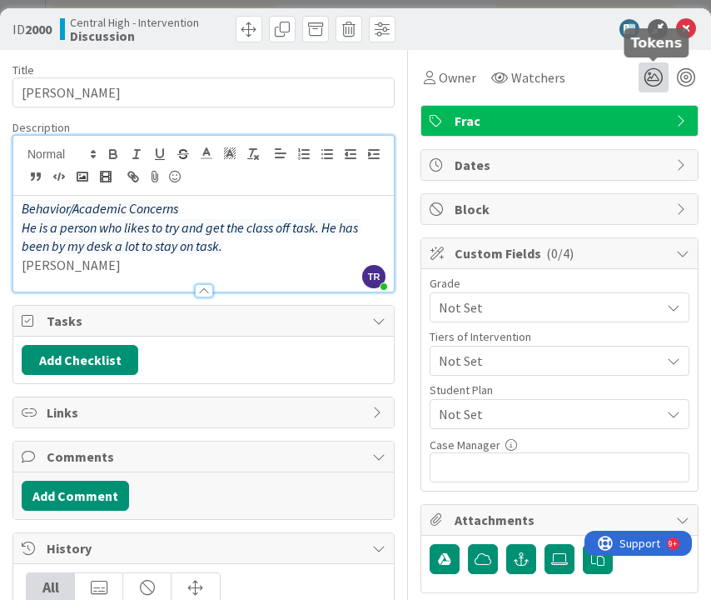
click at [660, 77] on icon at bounding box center [654, 77] width 30 height 30
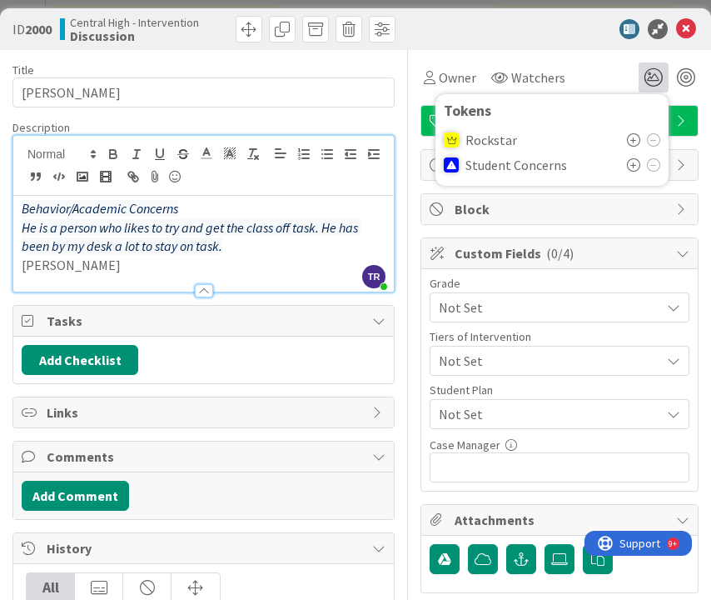
click at [637, 166] on icon at bounding box center [633, 164] width 13 height 13
click at [688, 33] on icon at bounding box center [686, 29] width 20 height 20
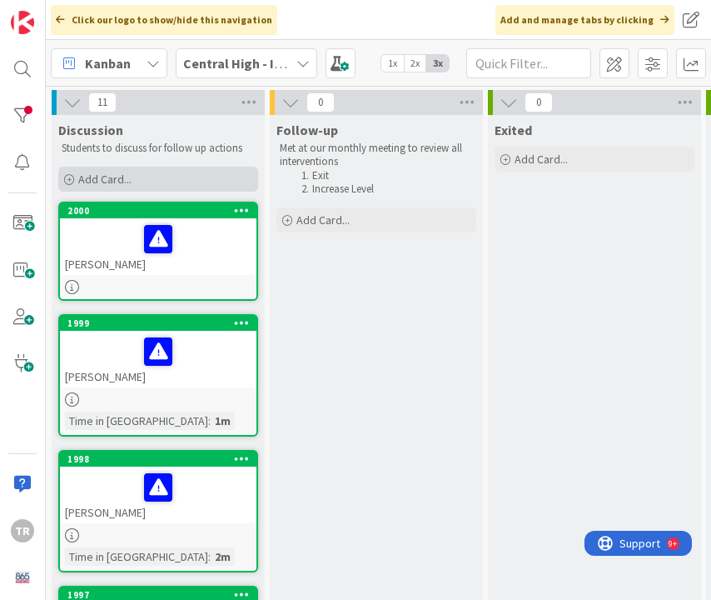
click at [132, 177] on div "Add Card..." at bounding box center [158, 179] width 200 height 25
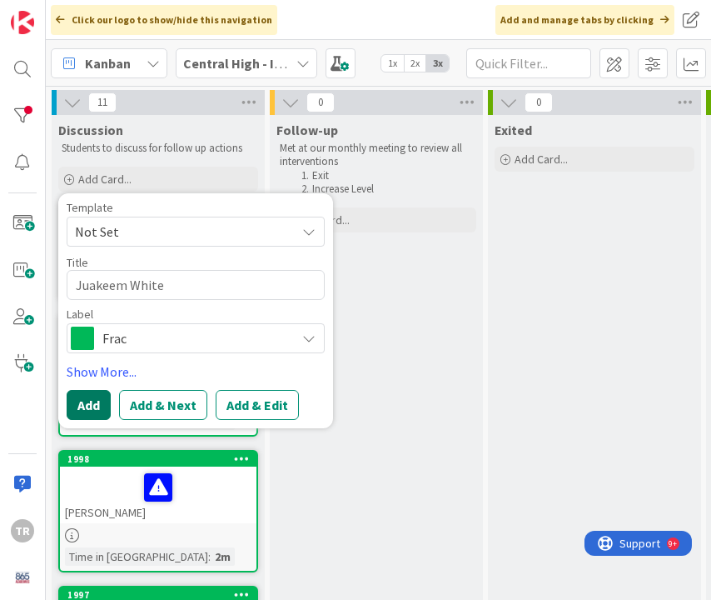
click at [93, 417] on button "Add" at bounding box center [89, 405] width 44 height 30
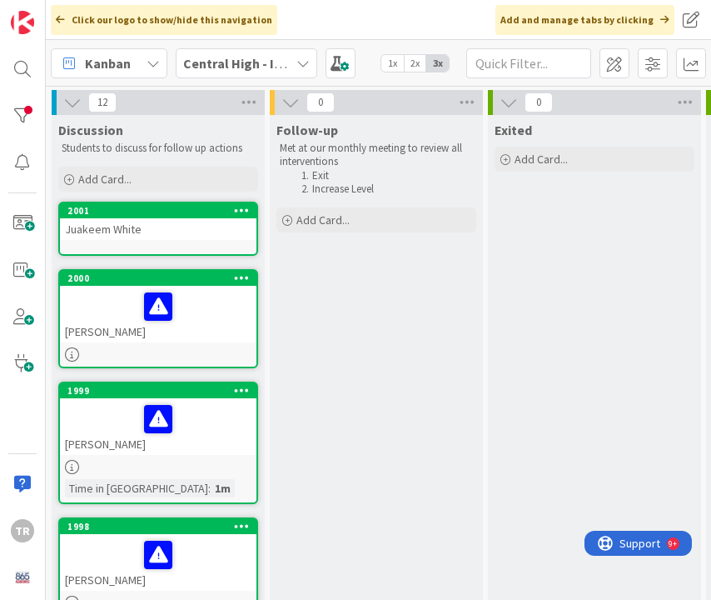
click at [127, 226] on div "Juakeem White" at bounding box center [158, 229] width 197 height 22
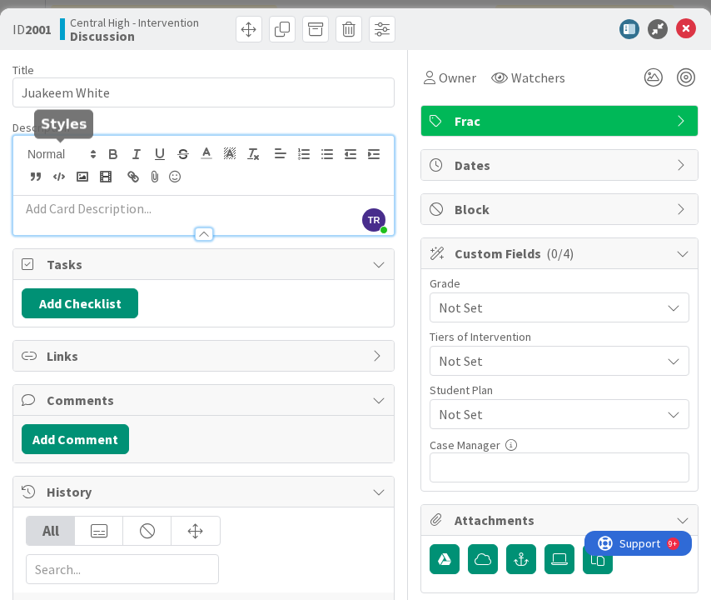
click at [59, 154] on div "TR [PERSON_NAME] just joined" at bounding box center [203, 185] width 381 height 99
click at [63, 206] on p at bounding box center [204, 208] width 364 height 19
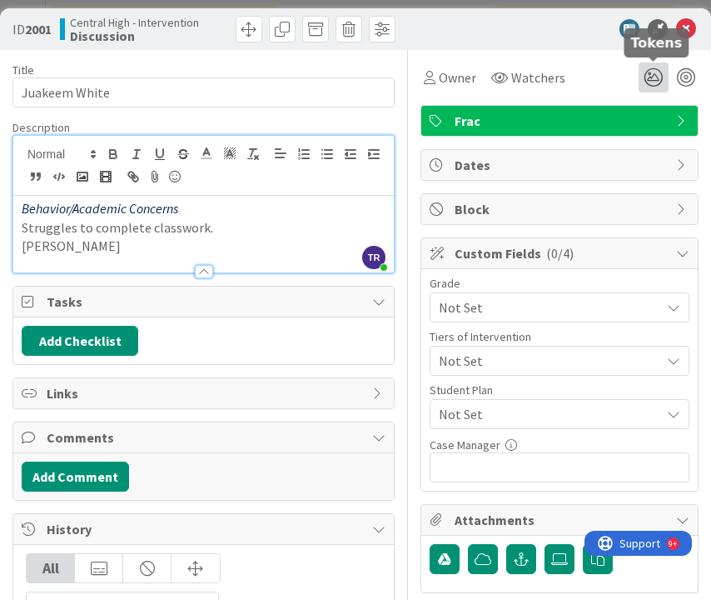
click at [652, 72] on icon at bounding box center [654, 77] width 30 height 30
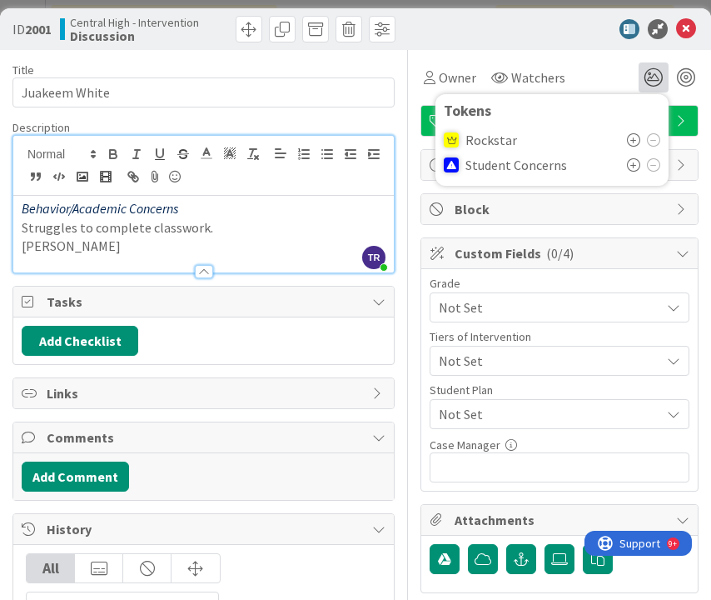
click at [630, 165] on icon at bounding box center [633, 164] width 13 height 13
click at [689, 28] on icon at bounding box center [686, 29] width 20 height 20
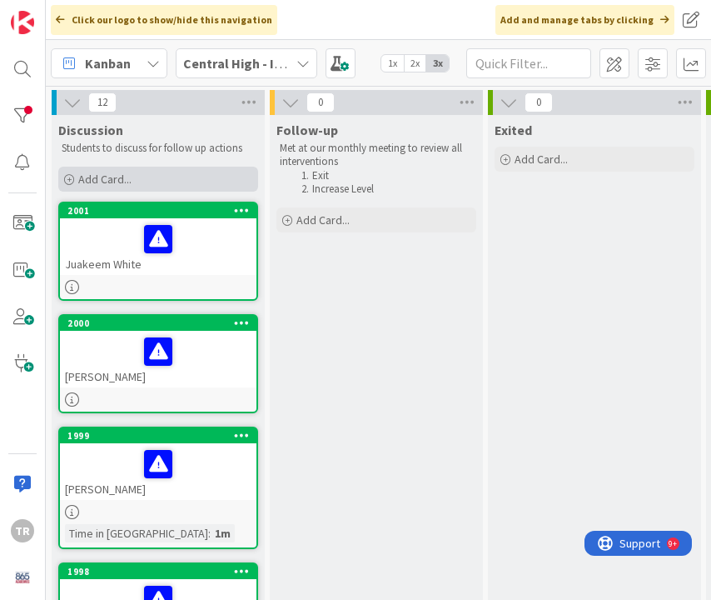
click at [133, 172] on div "Add Card..." at bounding box center [158, 179] width 200 height 25
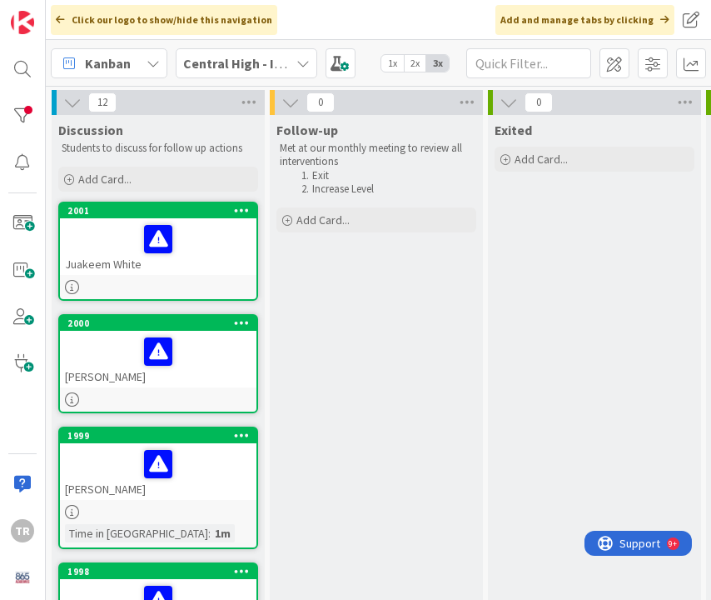
click at [225, 376] on div "[PERSON_NAME]" at bounding box center [158, 359] width 197 height 57
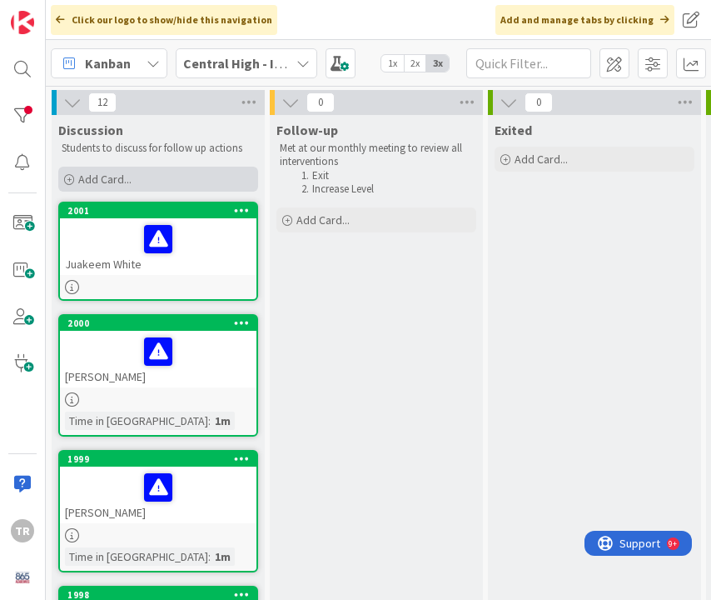
click at [144, 174] on div "Add Card..." at bounding box center [158, 179] width 200 height 25
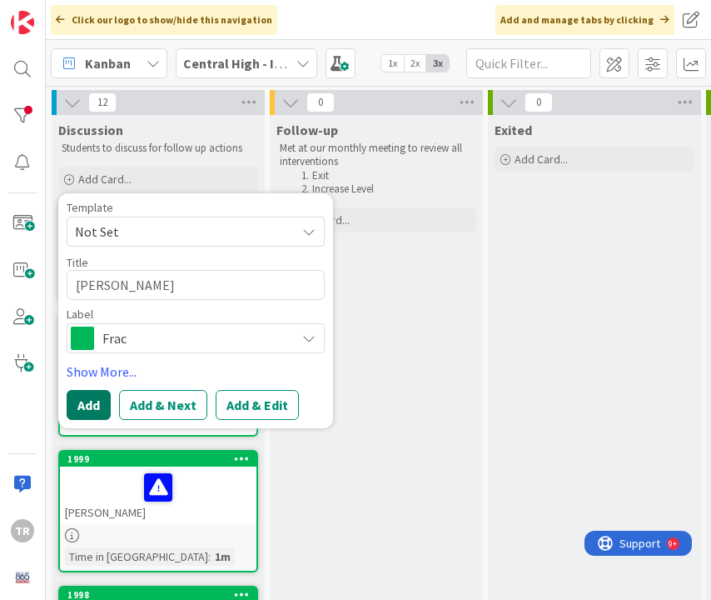
click at [82, 406] on button "Add" at bounding box center [89, 405] width 44 height 30
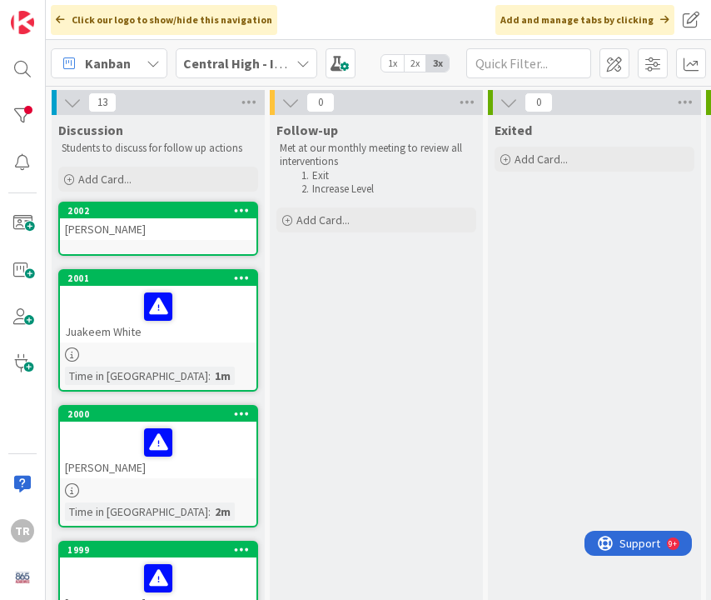
click at [148, 252] on link "2002 [PERSON_NAME]" at bounding box center [158, 229] width 200 height 54
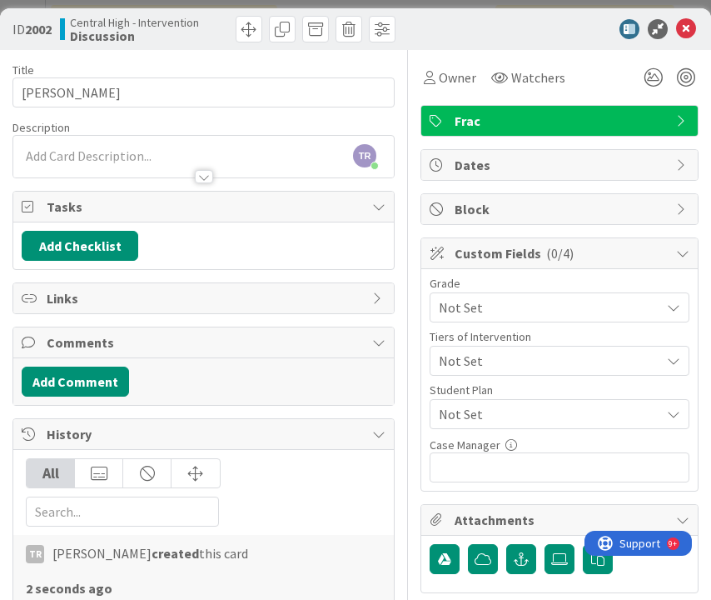
click at [54, 148] on div "TR [PERSON_NAME] just joined" at bounding box center [203, 157] width 381 height 42
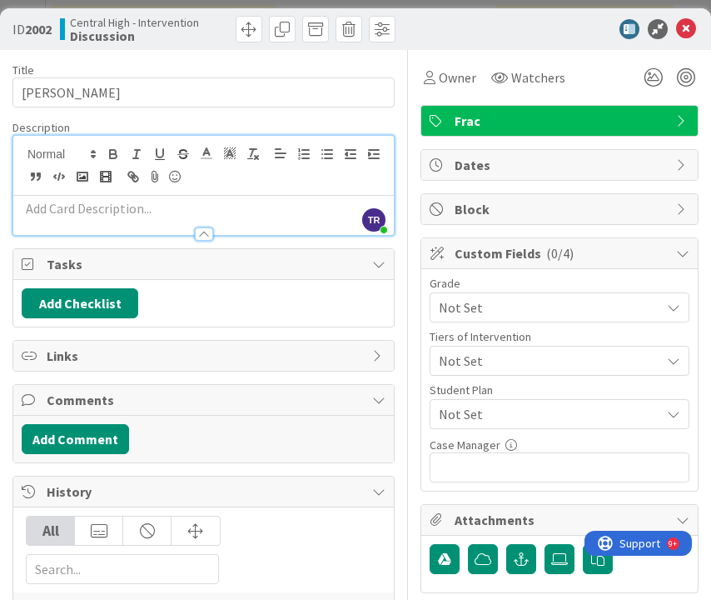
click at [53, 210] on p at bounding box center [204, 208] width 364 height 19
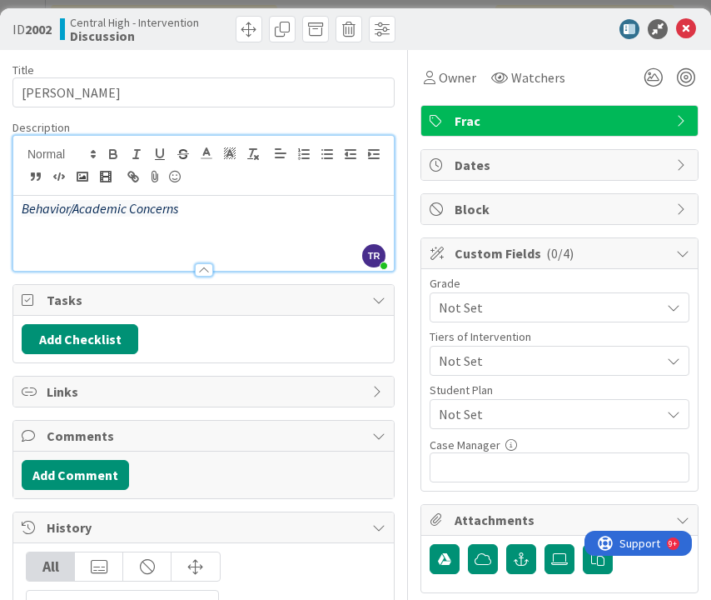
click at [124, 231] on p at bounding box center [204, 227] width 364 height 19
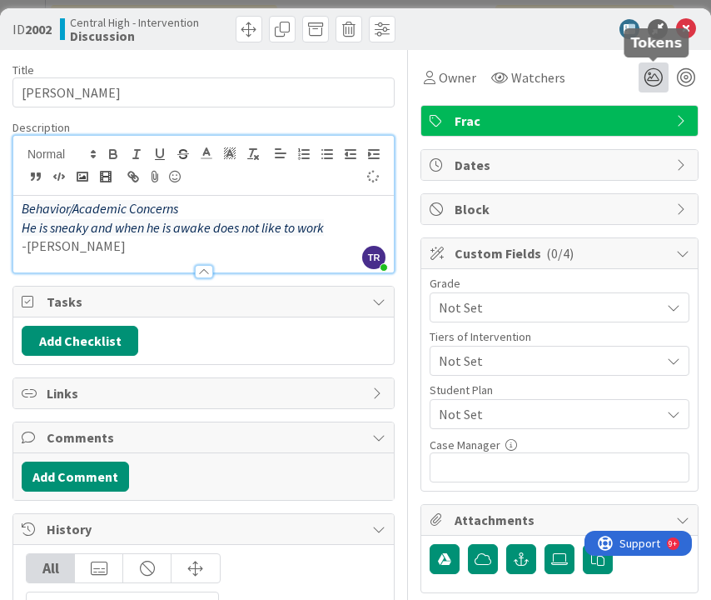
click at [650, 74] on icon at bounding box center [654, 77] width 30 height 30
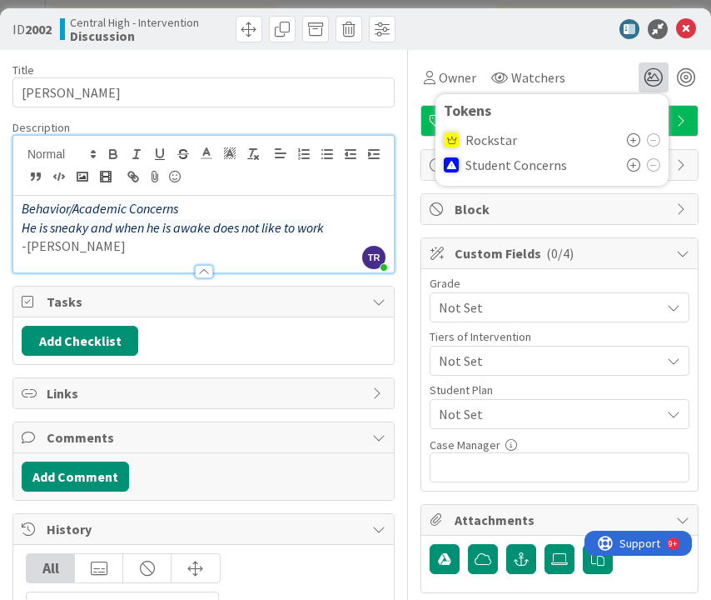
click at [636, 165] on icon at bounding box center [633, 164] width 13 height 13
click at [687, 31] on icon at bounding box center [686, 29] width 20 height 20
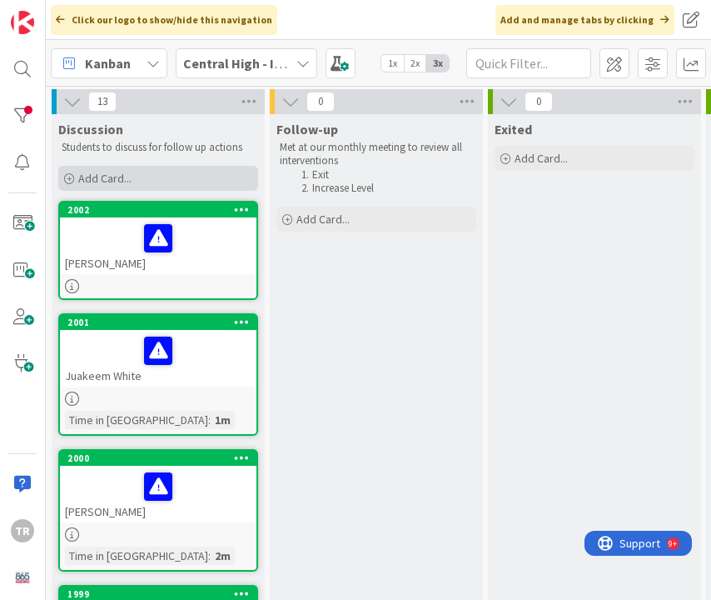
click at [183, 176] on div "Add Card..." at bounding box center [158, 178] width 200 height 25
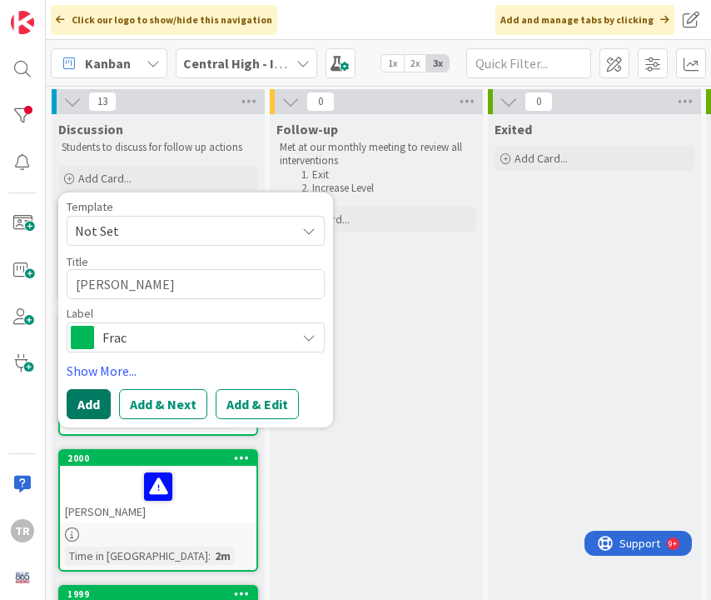
click at [87, 410] on button "Add" at bounding box center [89, 404] width 44 height 30
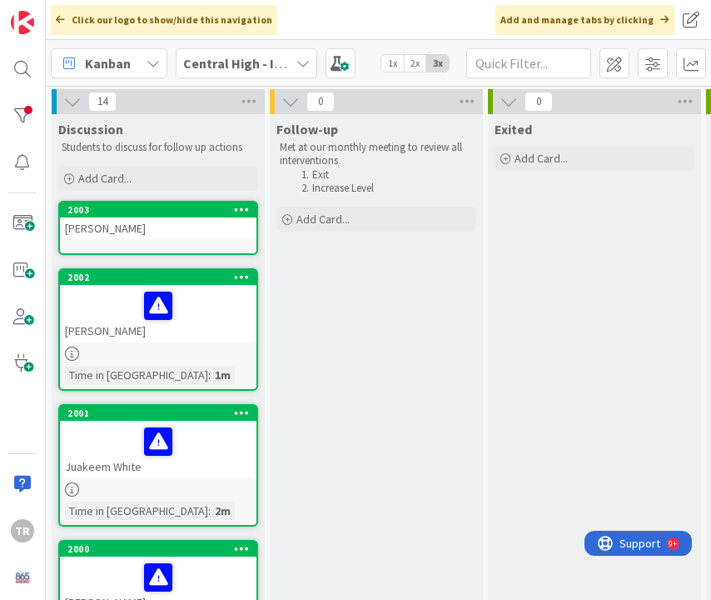
click at [151, 233] on div "[PERSON_NAME]" at bounding box center [158, 228] width 197 height 22
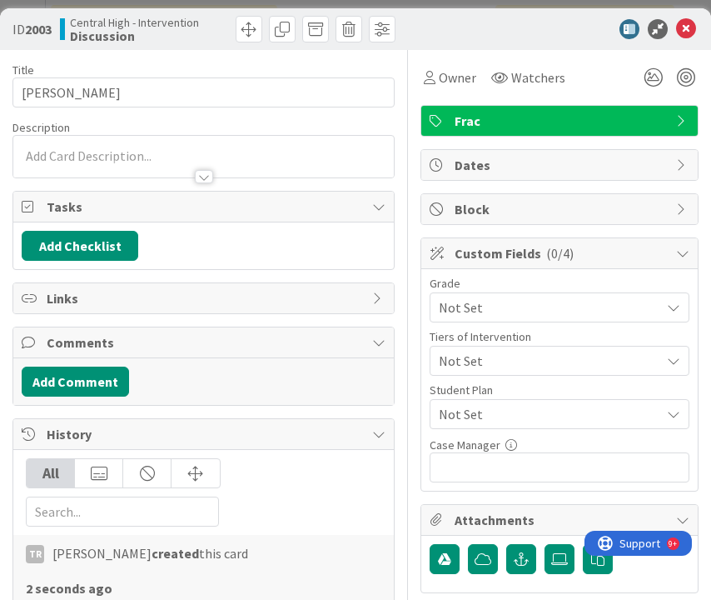
click at [102, 149] on div at bounding box center [203, 157] width 381 height 42
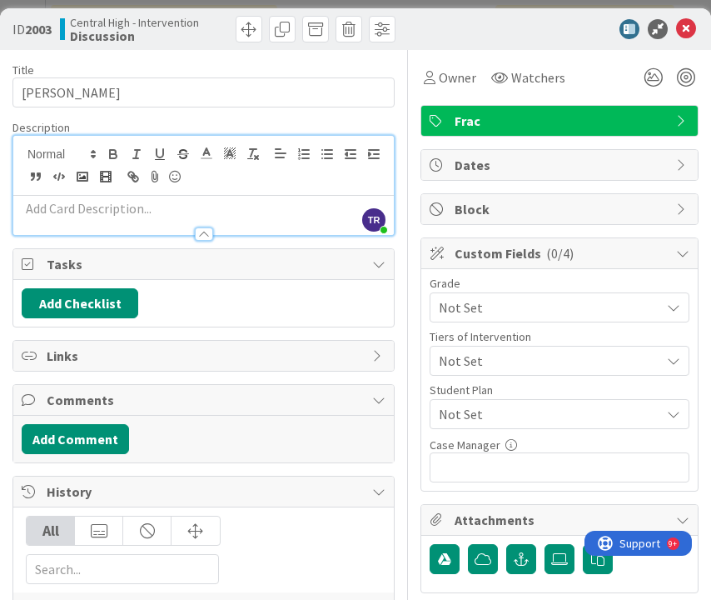
click at [54, 207] on p at bounding box center [204, 208] width 364 height 19
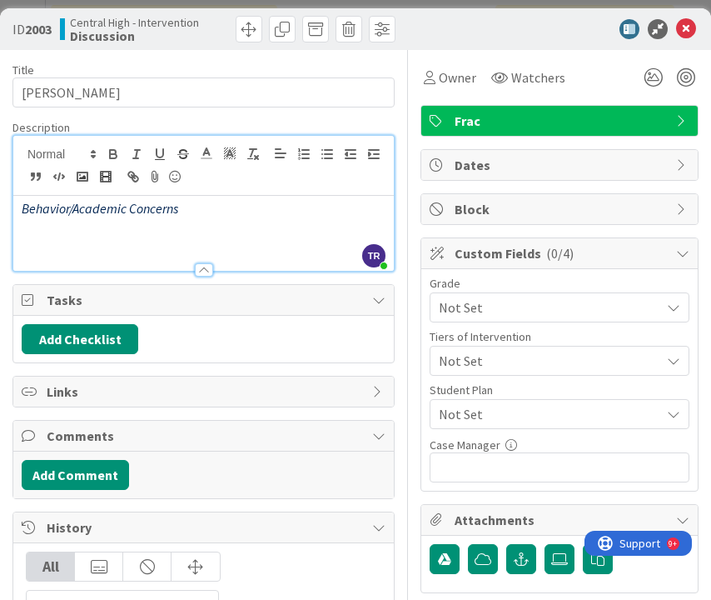
click at [56, 205] on em "Behavior/Academic Concerns" at bounding box center [100, 208] width 157 height 17
click at [150, 208] on p "Academic Concerns" at bounding box center [204, 208] width 364 height 19
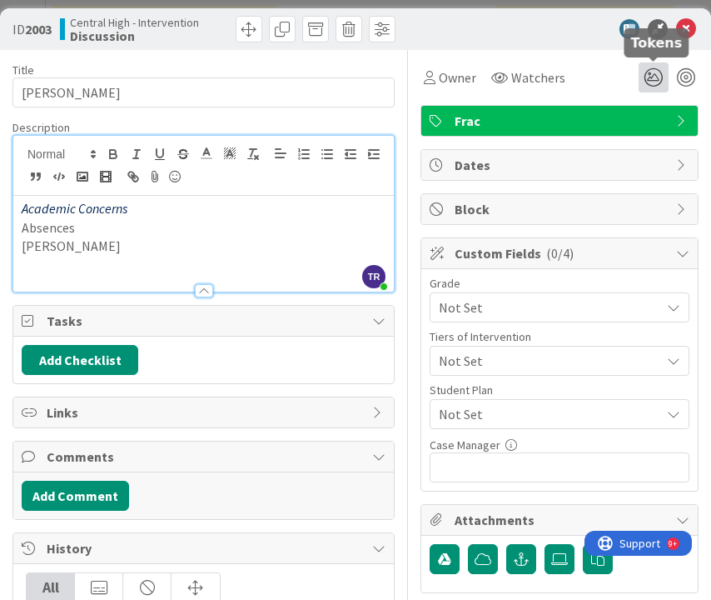
click at [663, 77] on icon at bounding box center [654, 77] width 30 height 30
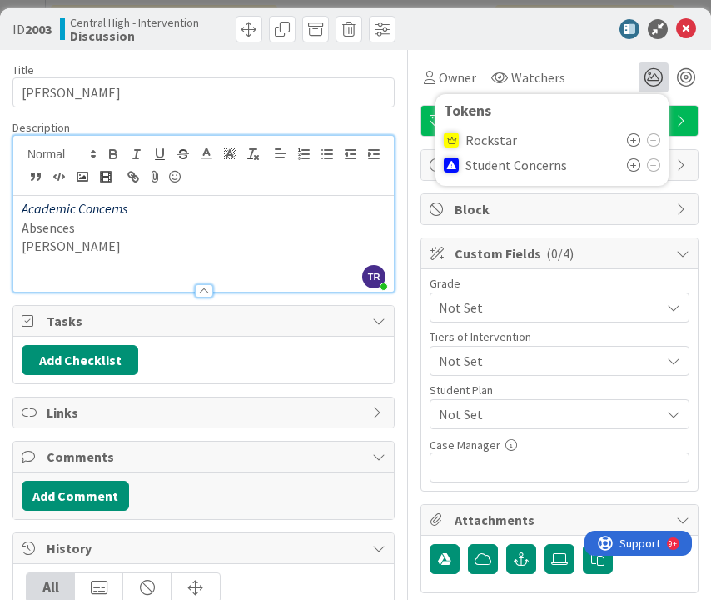
click at [635, 162] on icon at bounding box center [633, 164] width 13 height 13
click at [690, 30] on icon at bounding box center [686, 29] width 20 height 20
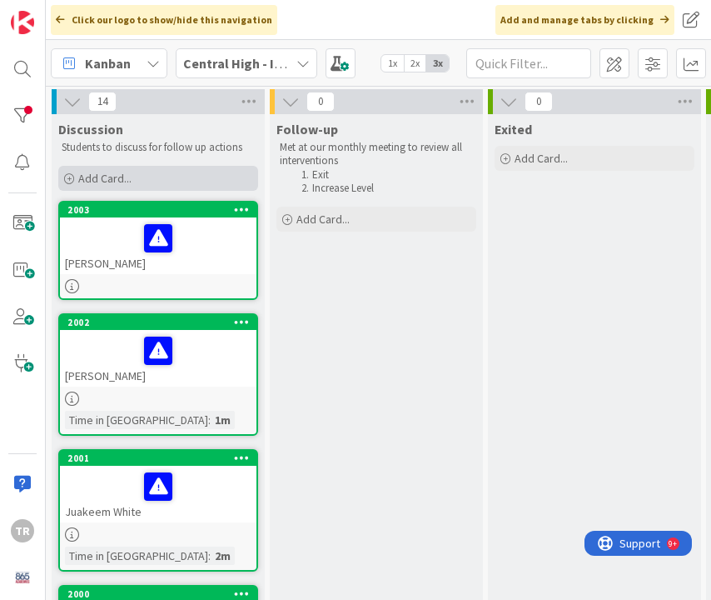
click at [140, 183] on div "Add Card..." at bounding box center [158, 178] width 200 height 25
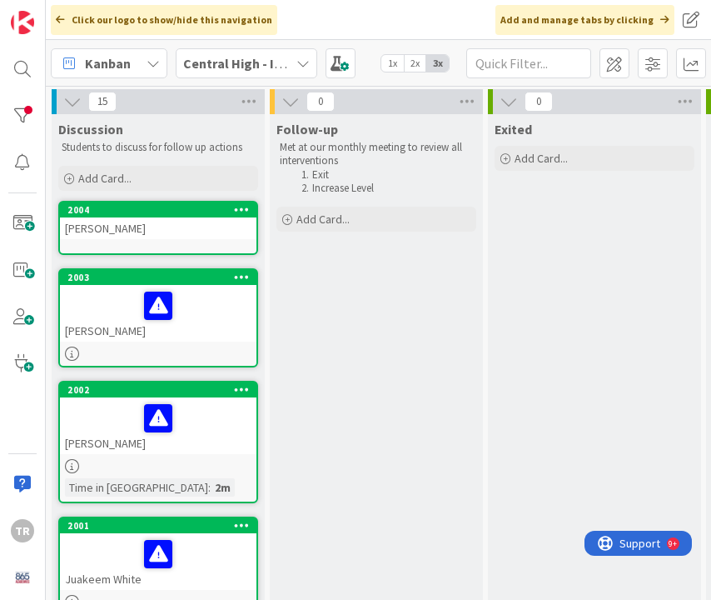
click at [109, 221] on div "[PERSON_NAME]" at bounding box center [158, 228] width 197 height 22
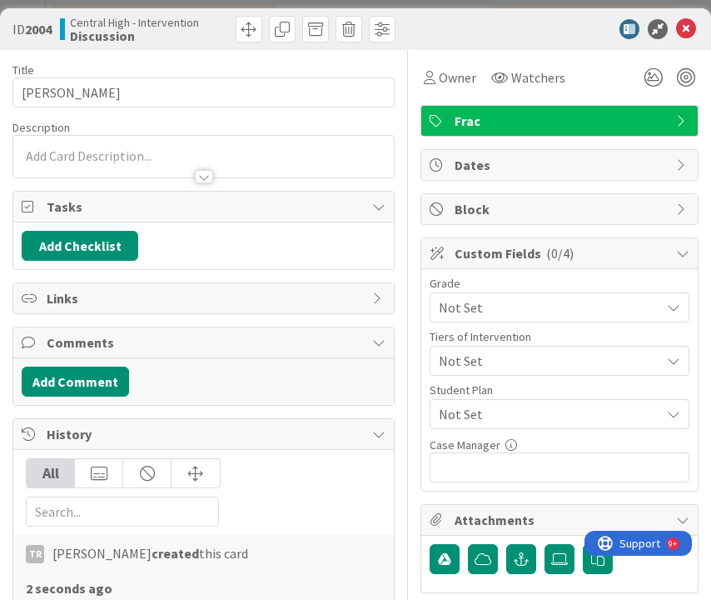
click at [132, 154] on div at bounding box center [203, 157] width 381 height 42
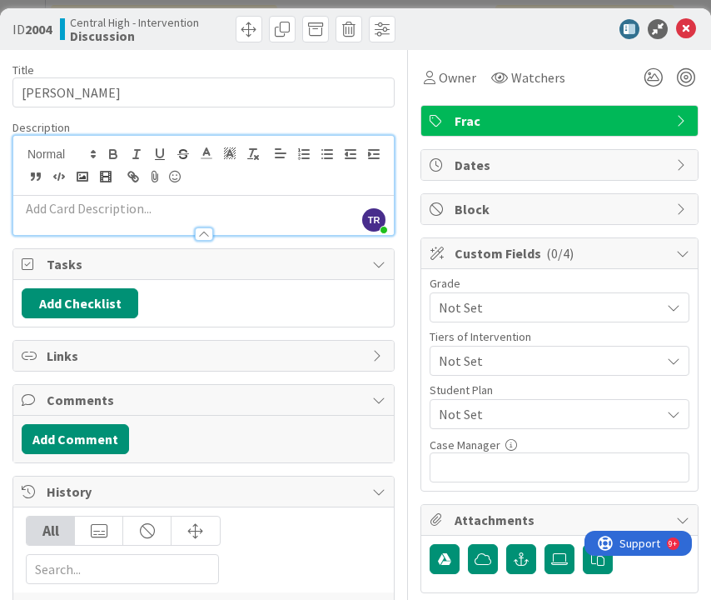
click at [76, 205] on p at bounding box center [204, 208] width 364 height 19
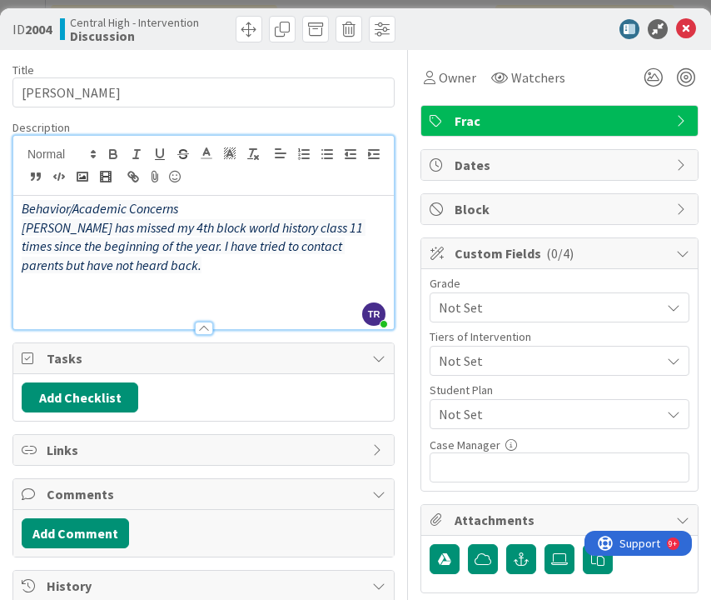
click at [49, 288] on p at bounding box center [204, 284] width 364 height 19
click at [659, 87] on icon at bounding box center [654, 77] width 30 height 30
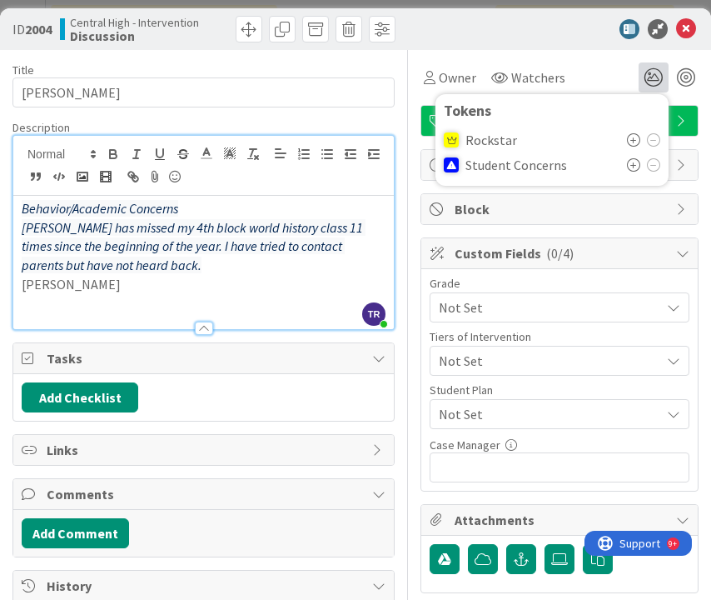
click at [630, 167] on icon at bounding box center [633, 164] width 13 height 13
click at [686, 32] on icon at bounding box center [686, 29] width 20 height 20
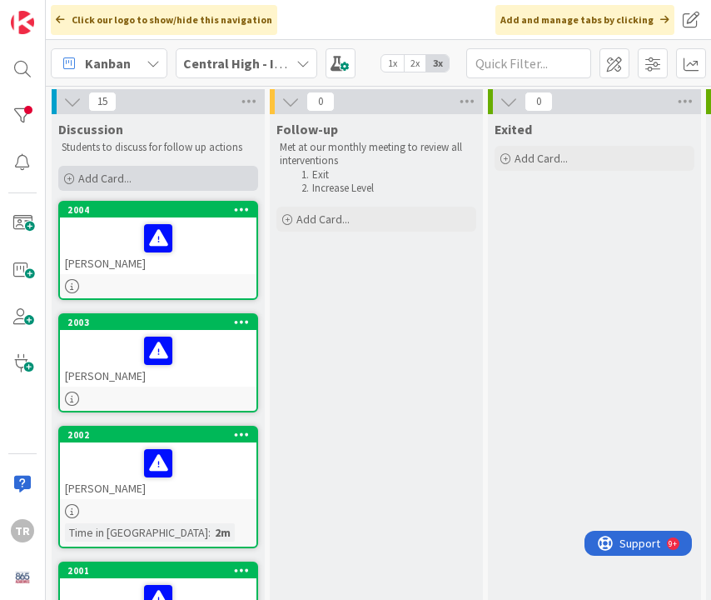
click at [186, 179] on div "Add Card..." at bounding box center [158, 178] width 200 height 25
